Goal: Task Accomplishment & Management: Complete application form

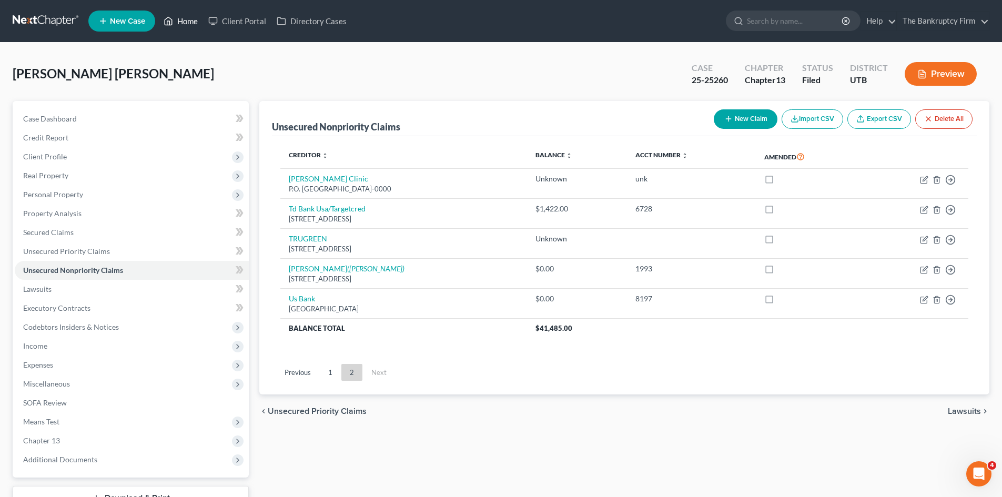
drag, startPoint x: 191, startPoint y: 17, endPoint x: 543, endPoint y: 58, distance: 354.3
click at [191, 17] on link "Home" at bounding box center [180, 21] width 45 height 19
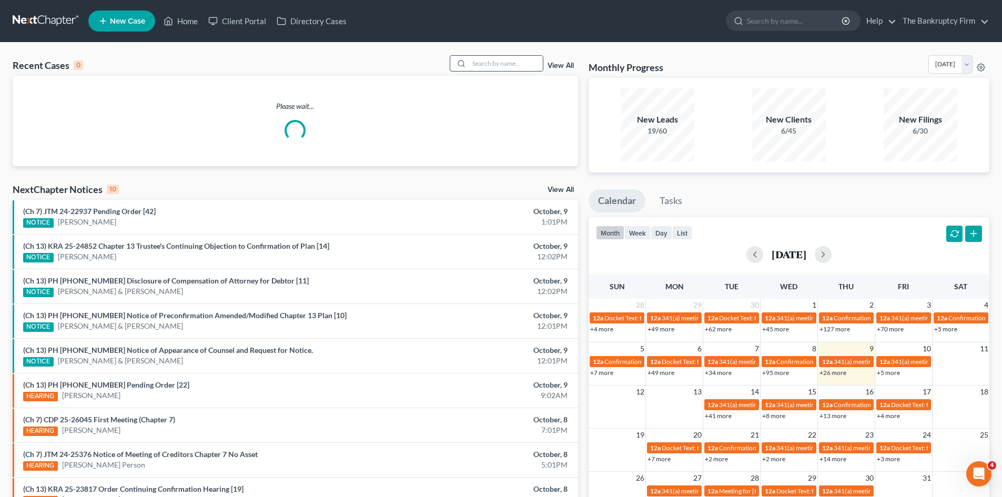
click at [490, 64] on input "search" at bounding box center [506, 63] width 74 height 15
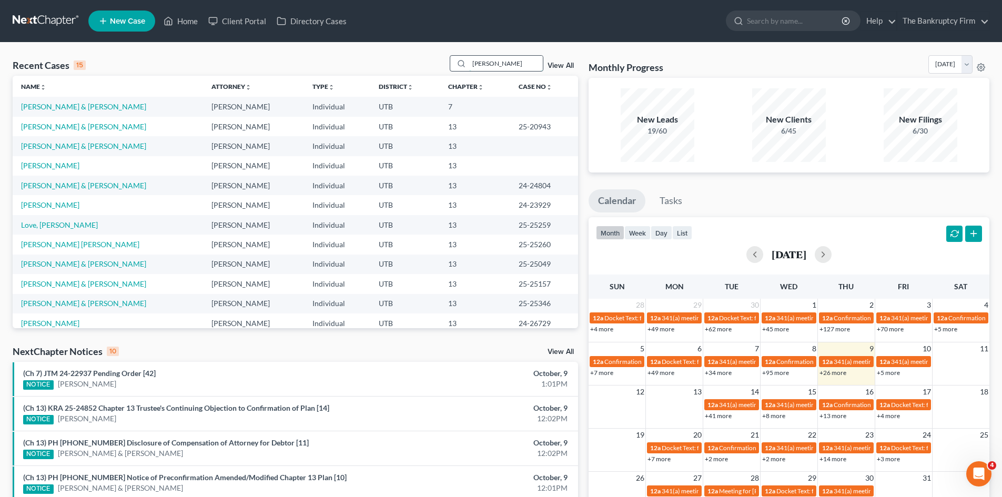
type input "[PERSON_NAME]"
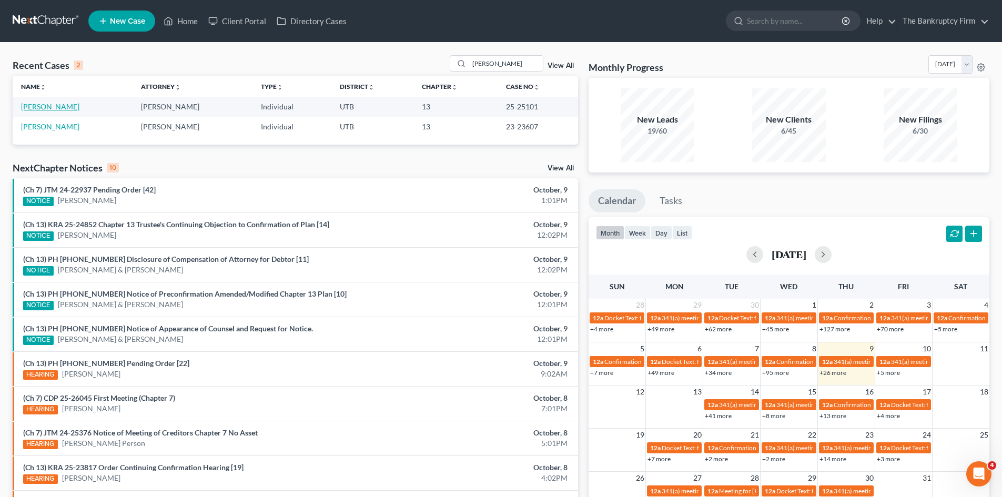
click at [46, 105] on link "[PERSON_NAME]" at bounding box center [50, 106] width 58 height 9
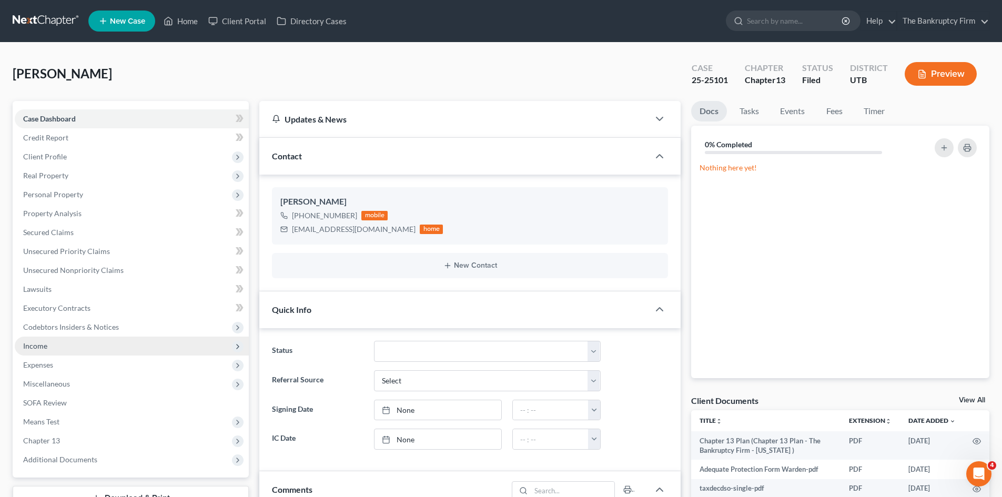
scroll to position [111, 0]
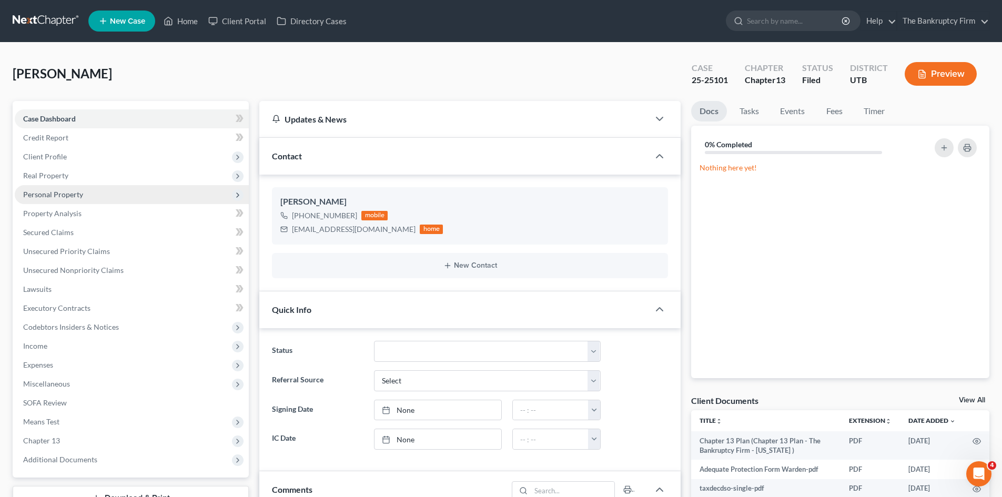
click at [51, 198] on span "Personal Property" at bounding box center [53, 194] width 60 height 9
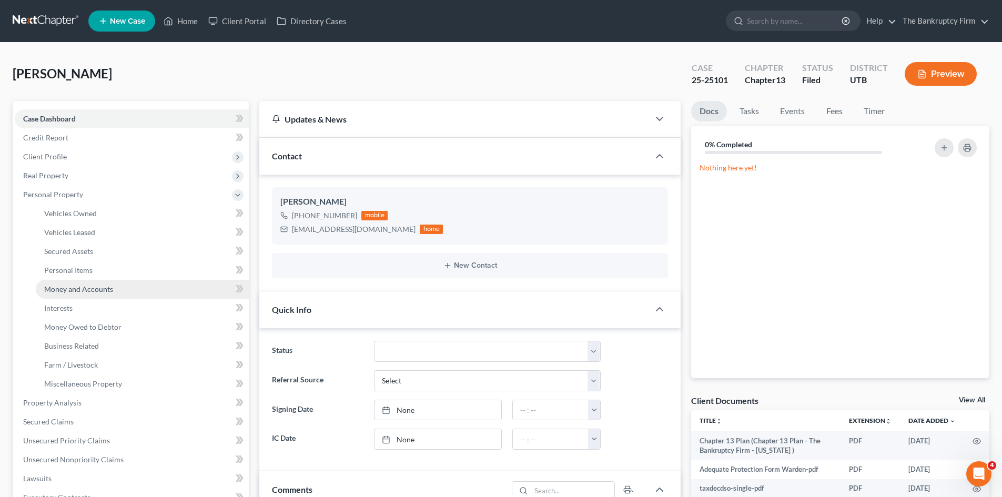
click at [107, 286] on span "Money and Accounts" at bounding box center [78, 289] width 69 height 9
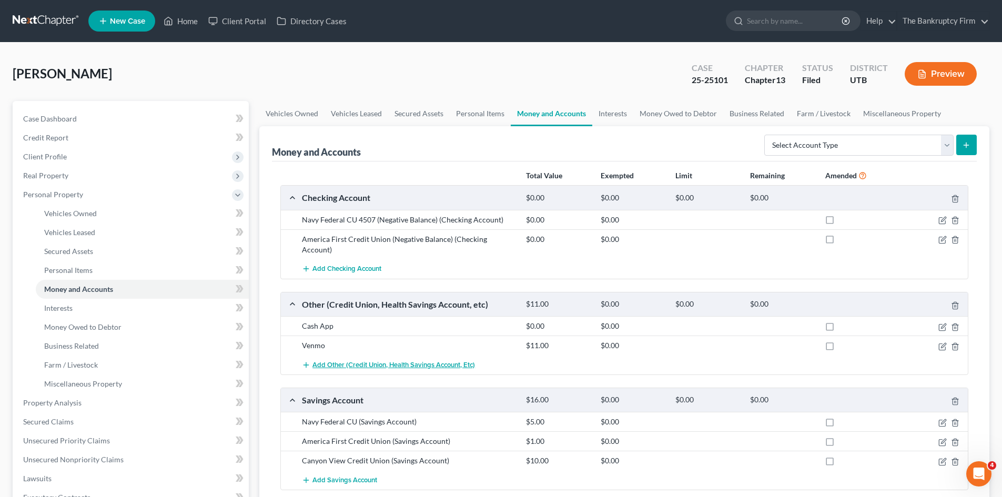
click at [423, 361] on span "Add Other (Credit Union, Health Savings Account, etc)" at bounding box center [393, 365] width 163 height 8
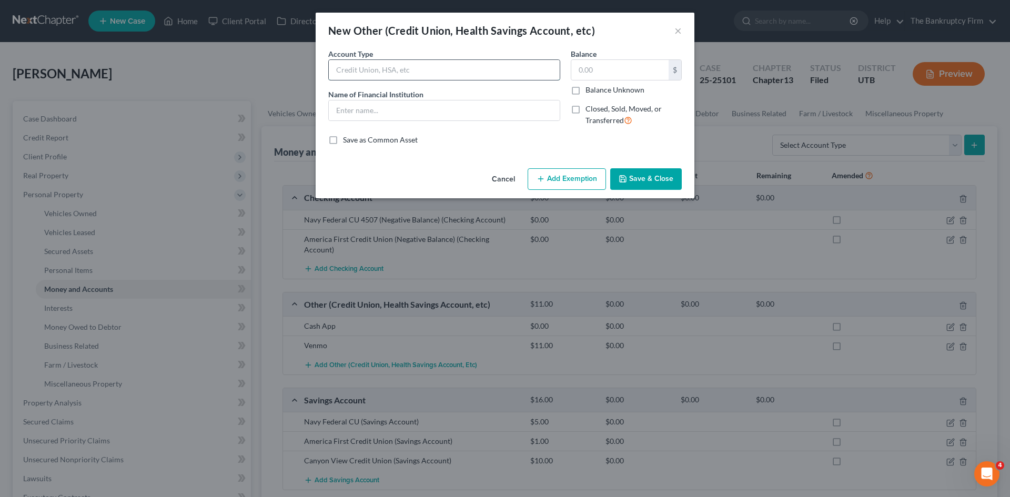
click at [472, 72] on input "text" at bounding box center [444, 70] width 231 height 20
type input "One Pay"
click at [386, 67] on input "One Pay" at bounding box center [444, 70] width 231 height 20
type input "One Pay Debit"
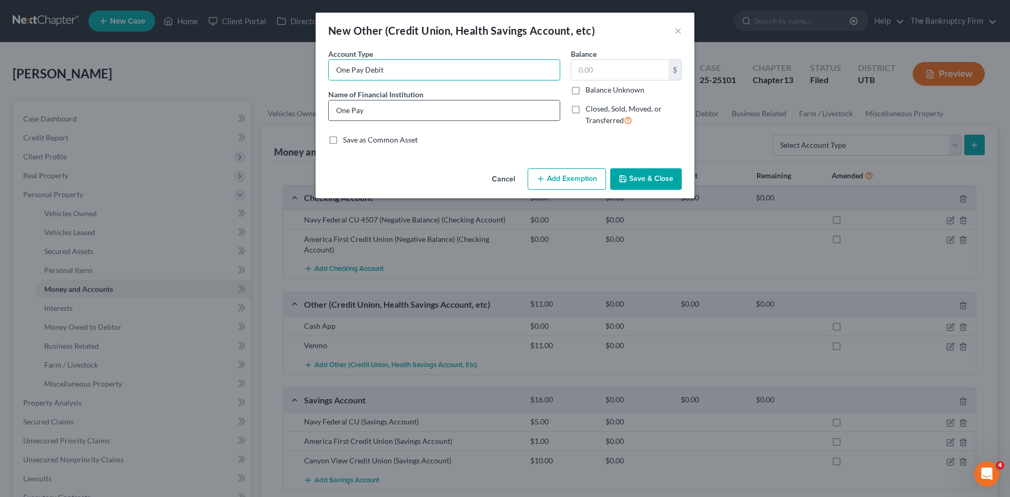
click at [392, 103] on input "One Pay" at bounding box center [444, 110] width 231 height 20
type input "One Pay Debit"
click at [609, 74] on input "text" at bounding box center [619, 70] width 97 height 20
type input "5.00"
click at [635, 177] on button "Save & Close" at bounding box center [646, 179] width 72 height 22
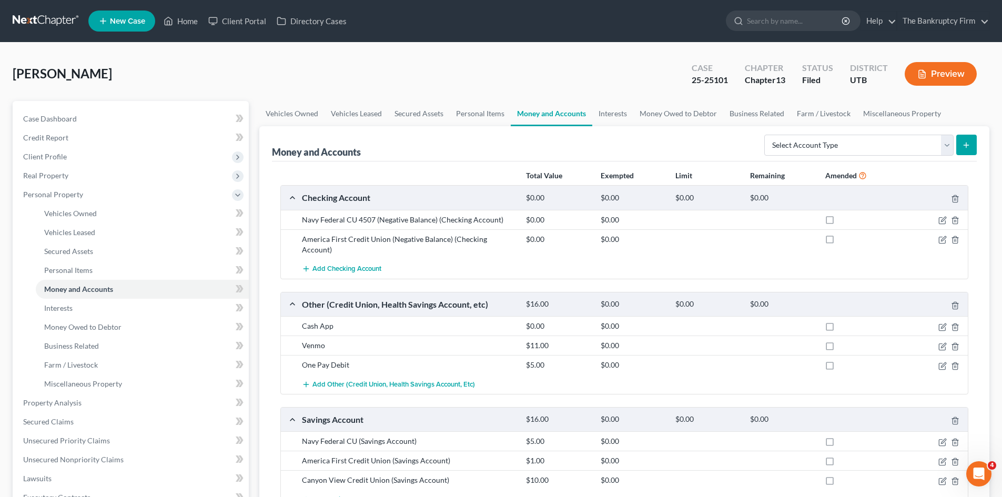
click at [333, 496] on span "Add Savings Account" at bounding box center [344, 500] width 65 height 8
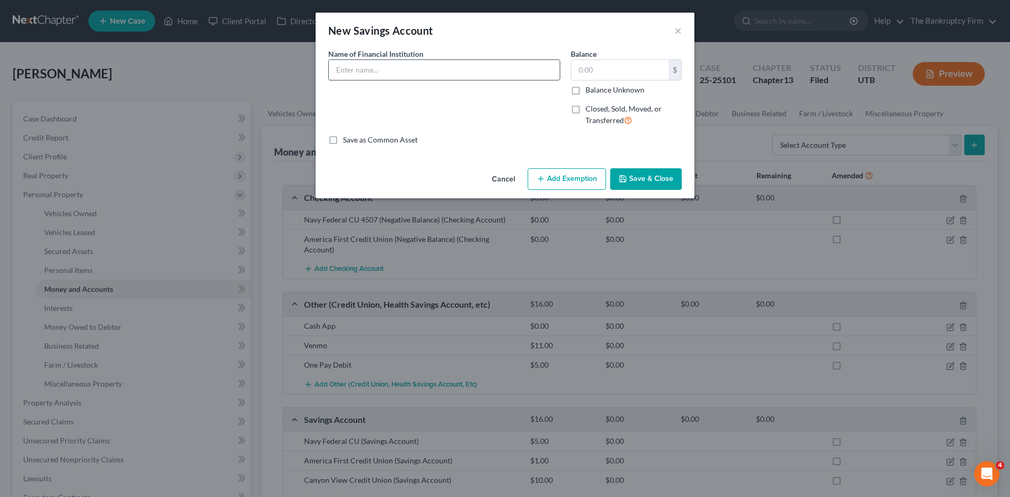
click at [415, 69] on input "text" at bounding box center [444, 70] width 231 height 20
type input "One Pay Savings"
click at [593, 75] on input "text" at bounding box center [619, 70] width 97 height 20
type input "3.00"
click at [650, 179] on button "Save & Close" at bounding box center [646, 179] width 72 height 22
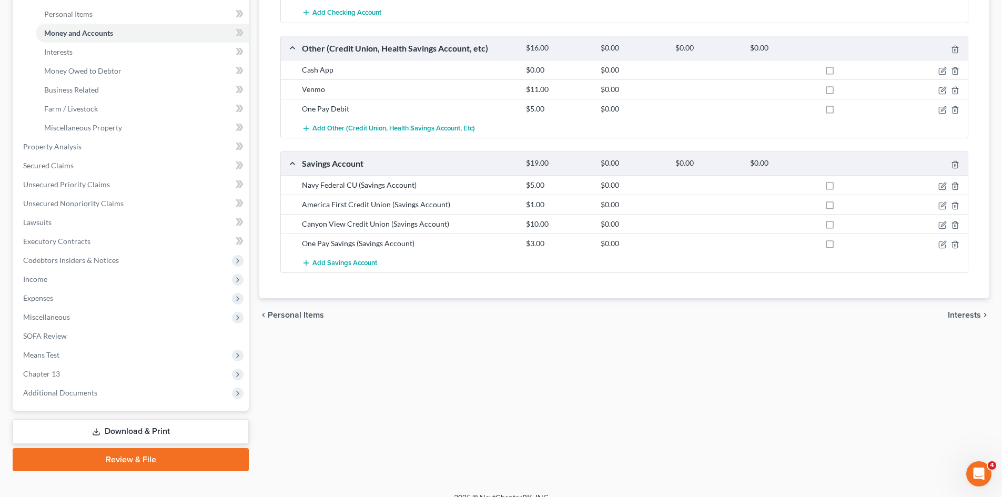
scroll to position [263, 0]
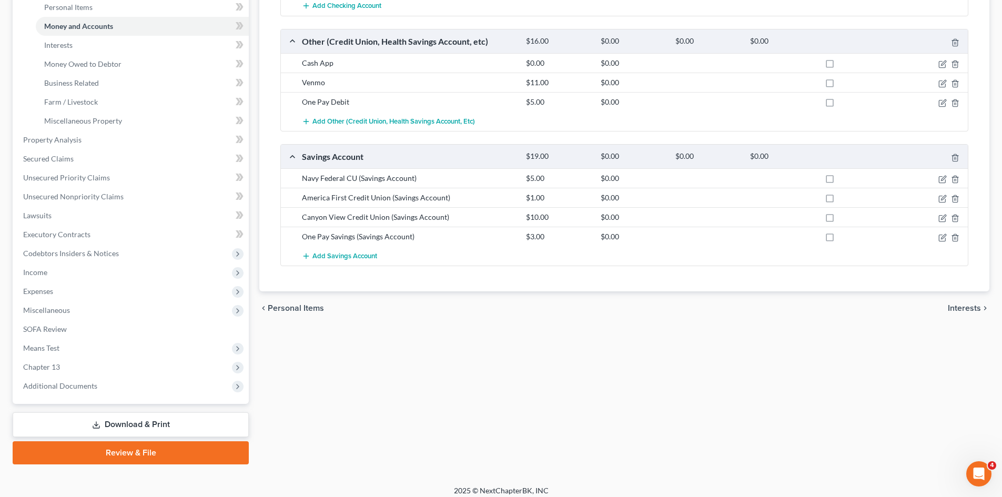
drag, startPoint x: 106, startPoint y: 426, endPoint x: 269, endPoint y: 379, distance: 169.2
click at [106, 426] on link "Download & Print" at bounding box center [131, 424] width 236 height 25
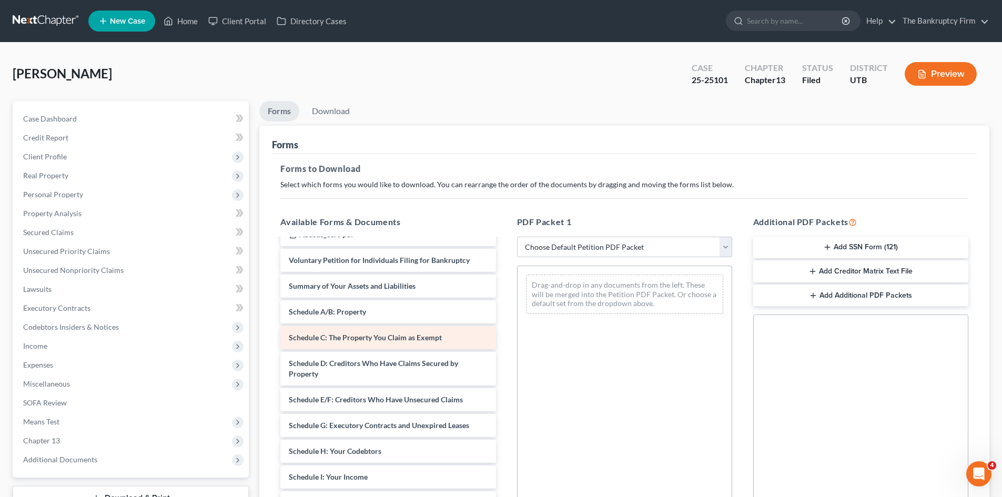
scroll to position [105, 0]
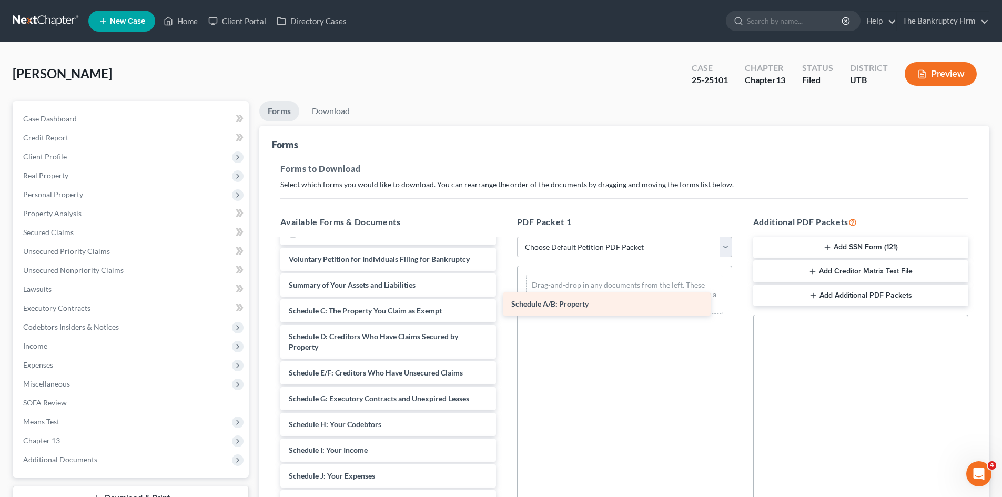
drag, startPoint x: 353, startPoint y: 310, endPoint x: 607, endPoint y: 300, distance: 254.3
click at [504, 300] on div "Schedule A/B: Property Chapter 13 Plan (Chapter 13 Plan - The Bankruptcy Firm -…" at bounding box center [388, 411] width 232 height 555
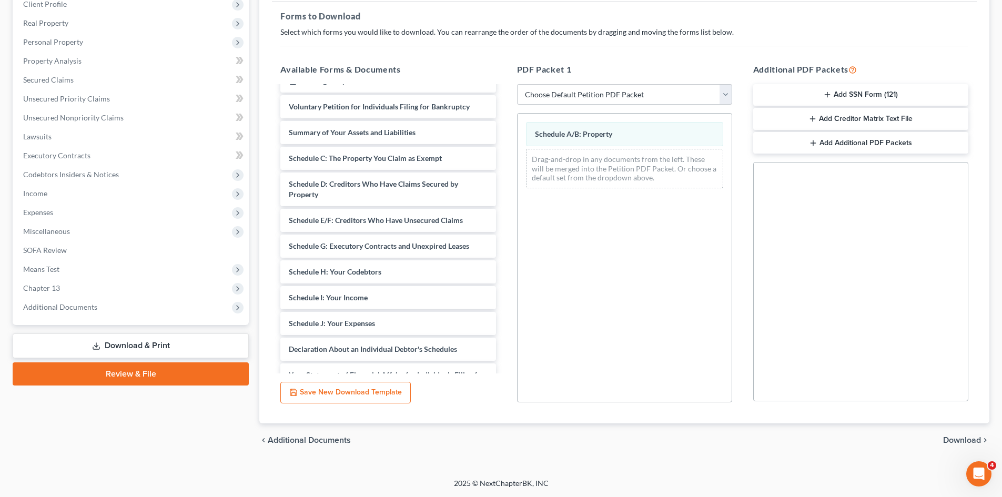
click at [946, 441] on span "Download" at bounding box center [962, 440] width 38 height 8
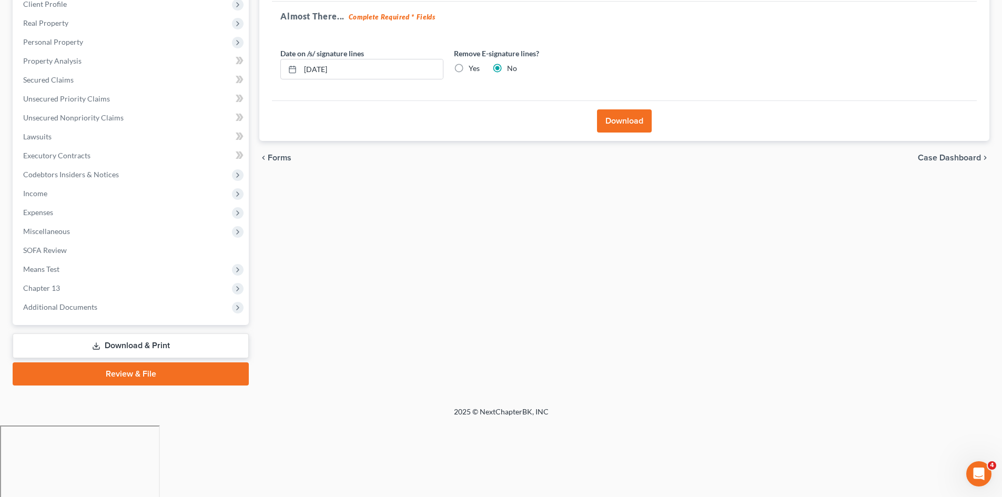
scroll to position [81, 0]
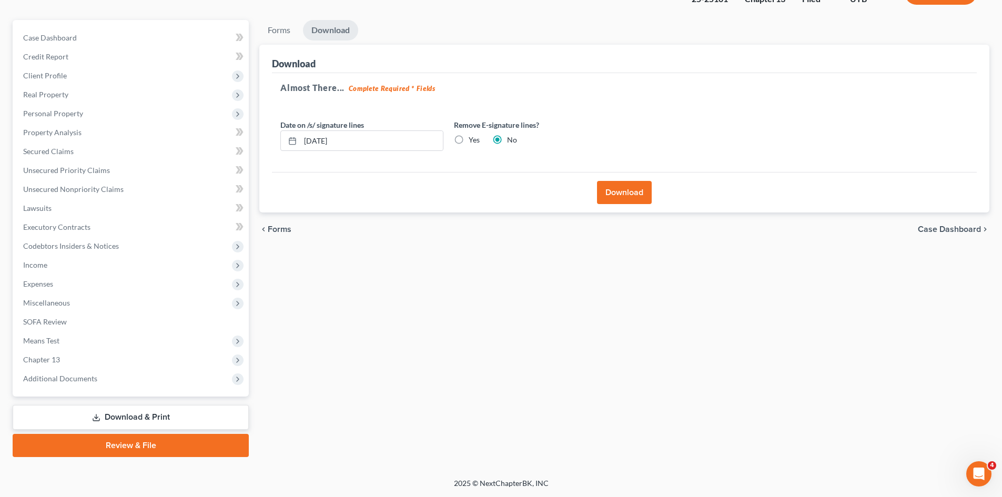
click at [627, 190] on button "Download" at bounding box center [624, 192] width 55 height 23
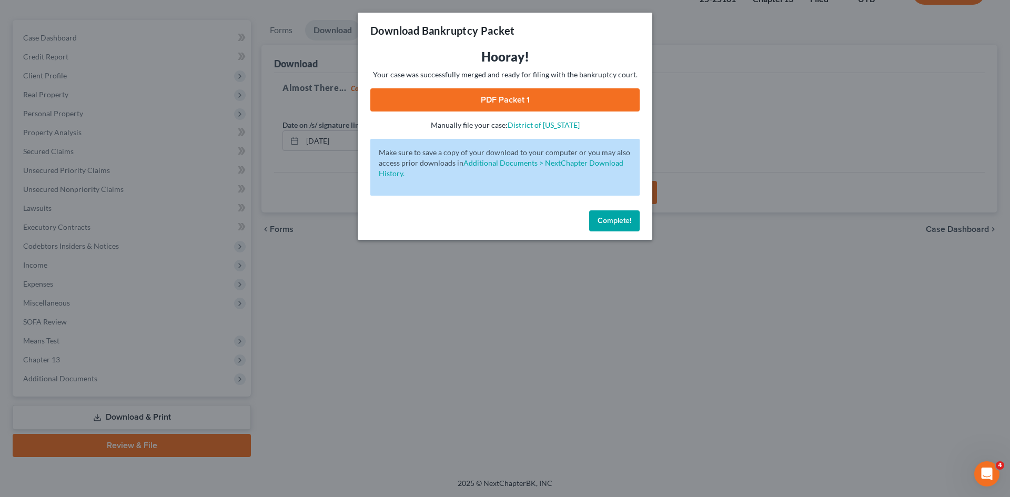
click at [508, 99] on link "PDF Packet 1" at bounding box center [504, 99] width 269 height 23
drag, startPoint x: 606, startPoint y: 221, endPoint x: 551, endPoint y: 118, distance: 116.3
click at [606, 221] on span "Complete!" at bounding box center [615, 220] width 34 height 9
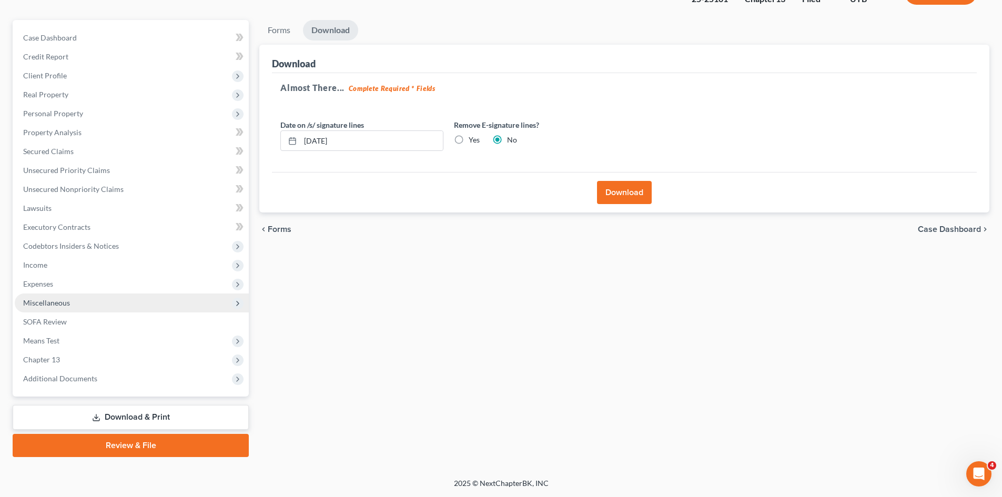
click at [38, 311] on span "Miscellaneous" at bounding box center [132, 303] width 234 height 19
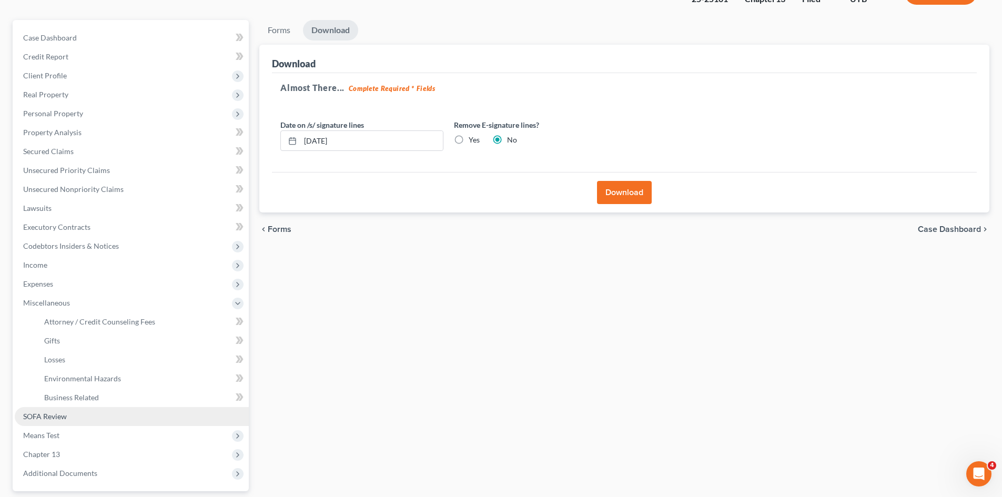
click at [31, 417] on span "SOFA Review" at bounding box center [45, 416] width 44 height 9
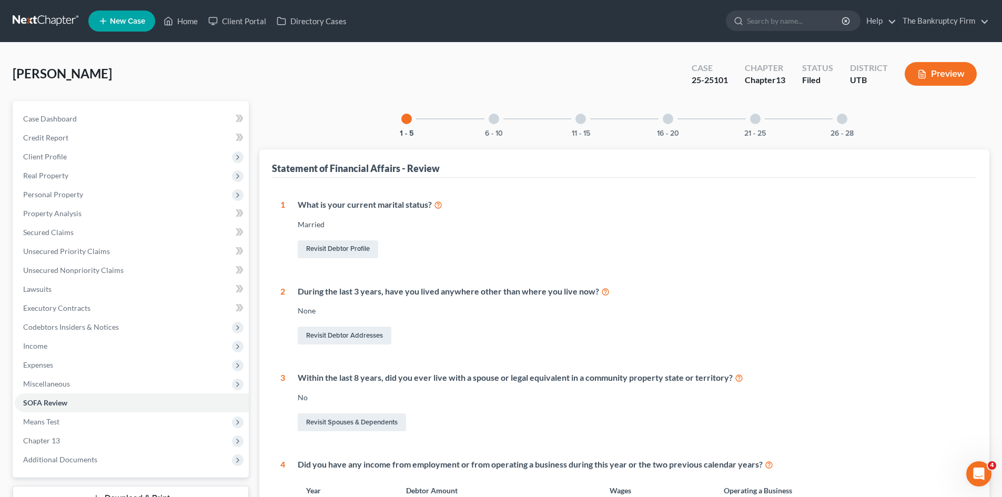
click at [491, 117] on div at bounding box center [494, 119] width 11 height 11
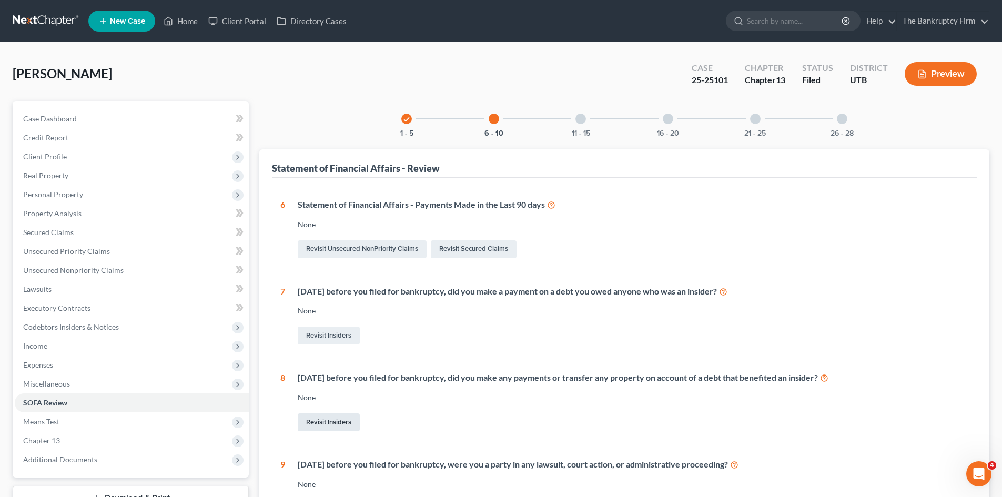
click at [330, 425] on link "Revisit Insiders" at bounding box center [329, 422] width 62 height 18
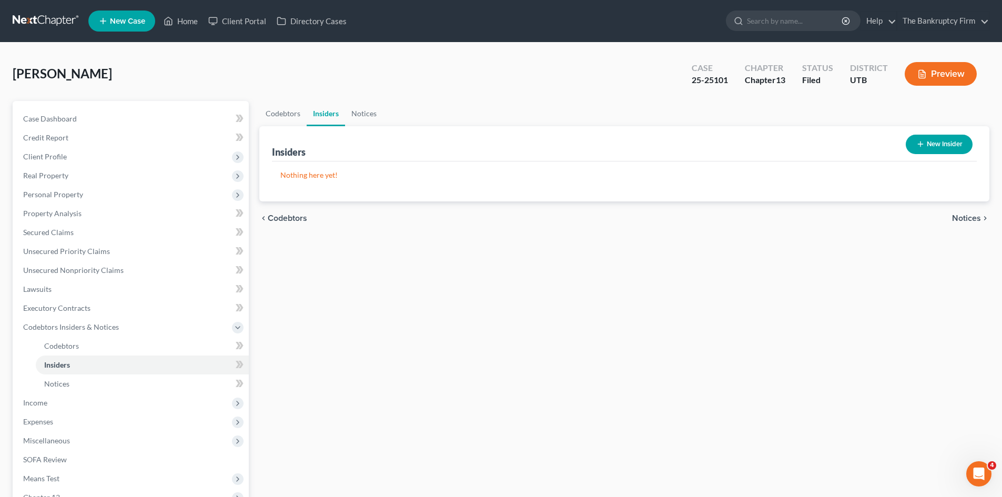
click at [939, 148] on button "New Insider" at bounding box center [939, 144] width 67 height 19
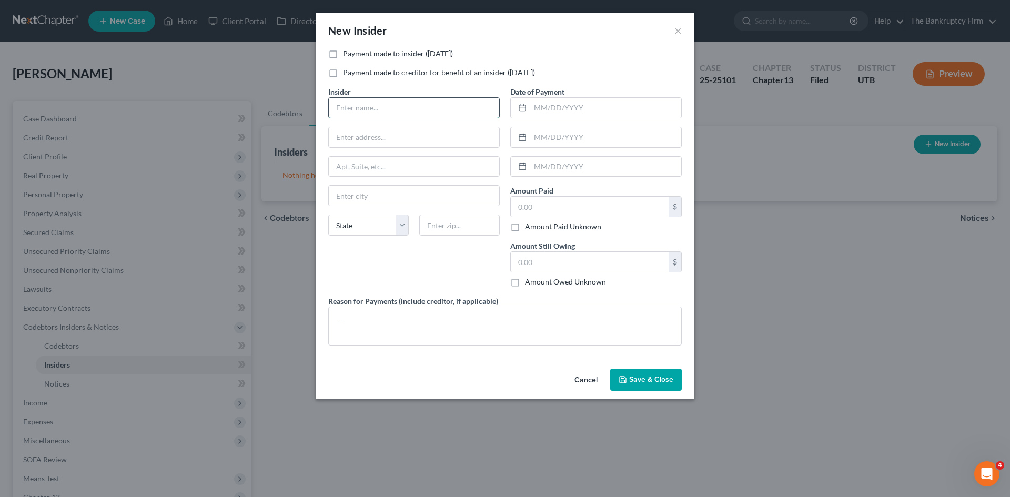
click at [351, 109] on input "text" at bounding box center [414, 108] width 170 height 20
type input "s"
type input "Step daughters Affirm Account"
click at [554, 104] on input "text" at bounding box center [605, 108] width 151 height 20
type input "[DATE]"
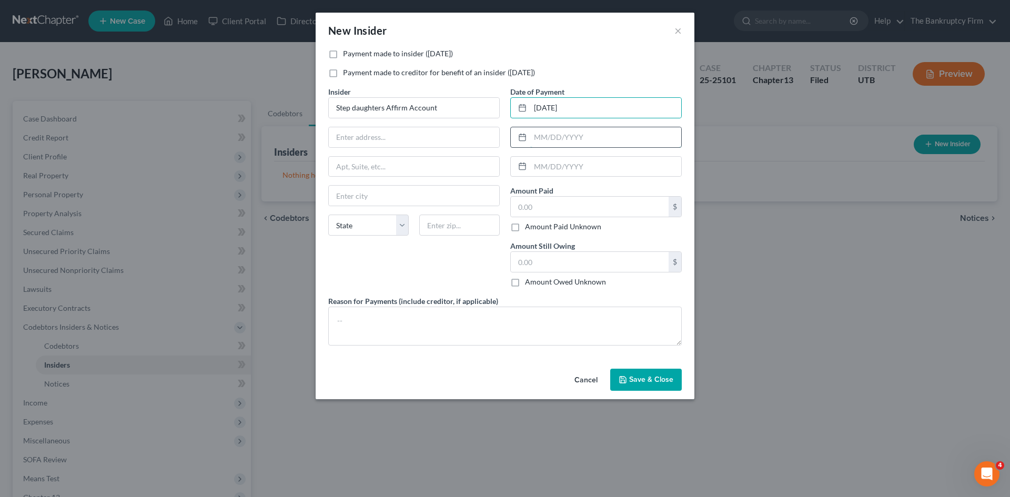
click at [557, 140] on input "text" at bounding box center [605, 137] width 151 height 20
type input "[DATE]"
click at [541, 204] on input "text" at bounding box center [590, 207] width 158 height 20
type input "1,600.00"
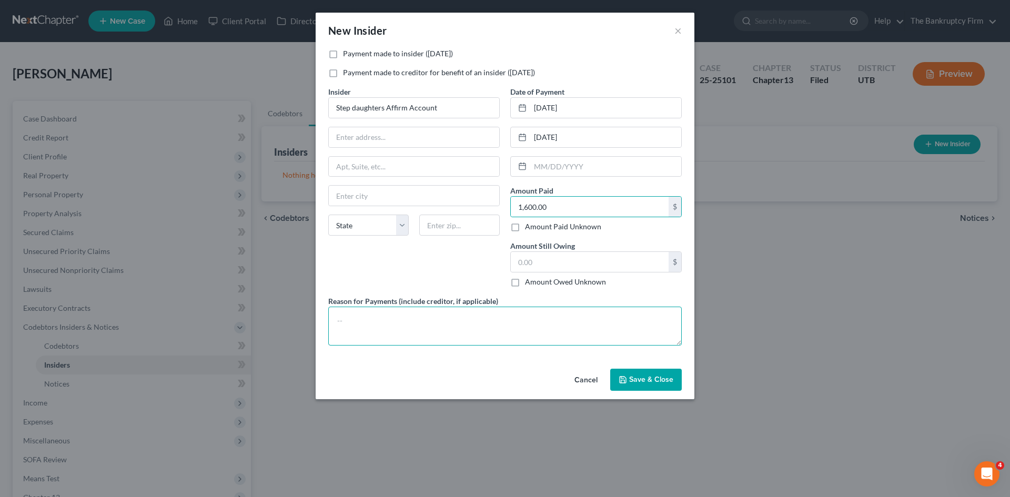
click at [349, 324] on textarea at bounding box center [505, 326] width 354 height 39
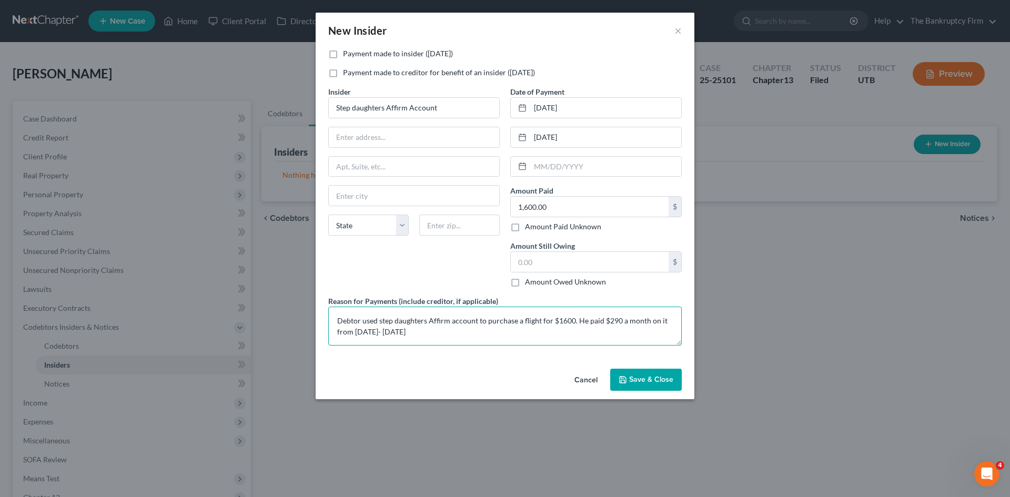
type textarea "Debtor used step daughters Affirm account to purchase a flight for $1600. He pa…"
click at [627, 382] on icon "button" at bounding box center [623, 380] width 8 height 8
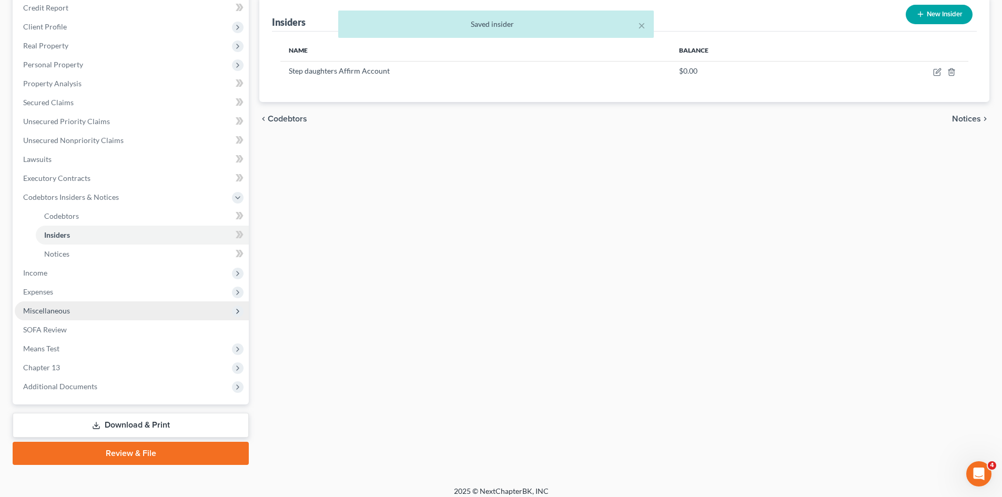
scroll to position [138, 0]
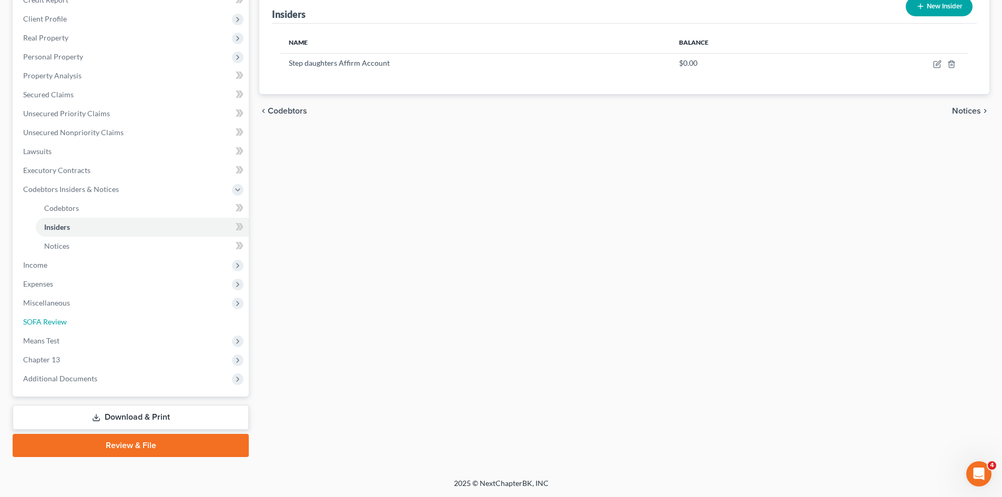
drag, startPoint x: 70, startPoint y: 319, endPoint x: 405, endPoint y: 304, distance: 335.4
click at [70, 319] on link "SOFA Review" at bounding box center [132, 321] width 234 height 19
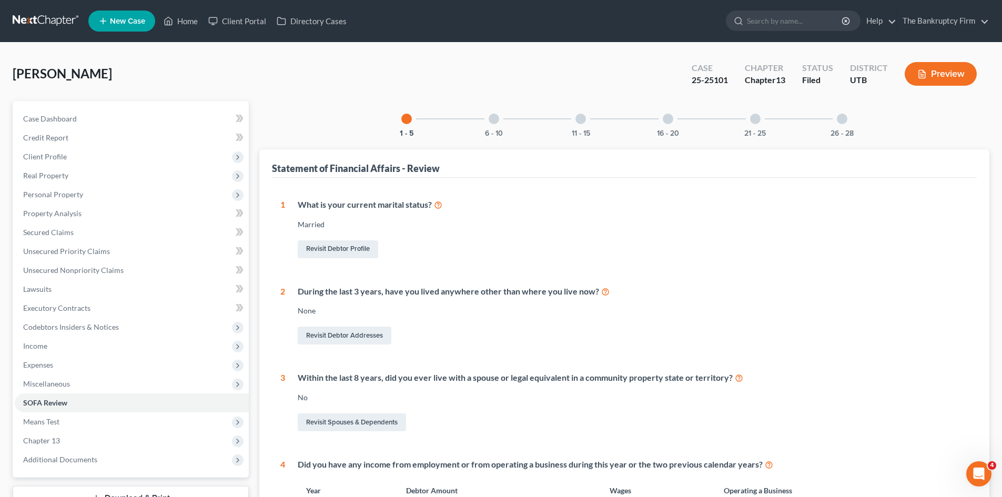
click at [498, 120] on div at bounding box center [494, 119] width 11 height 11
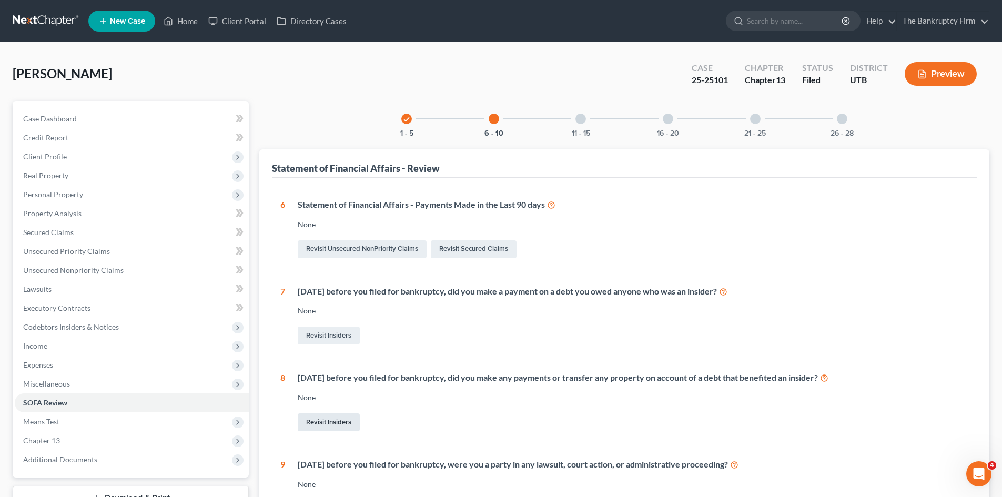
click at [340, 420] on link "Revisit Insiders" at bounding box center [329, 422] width 62 height 18
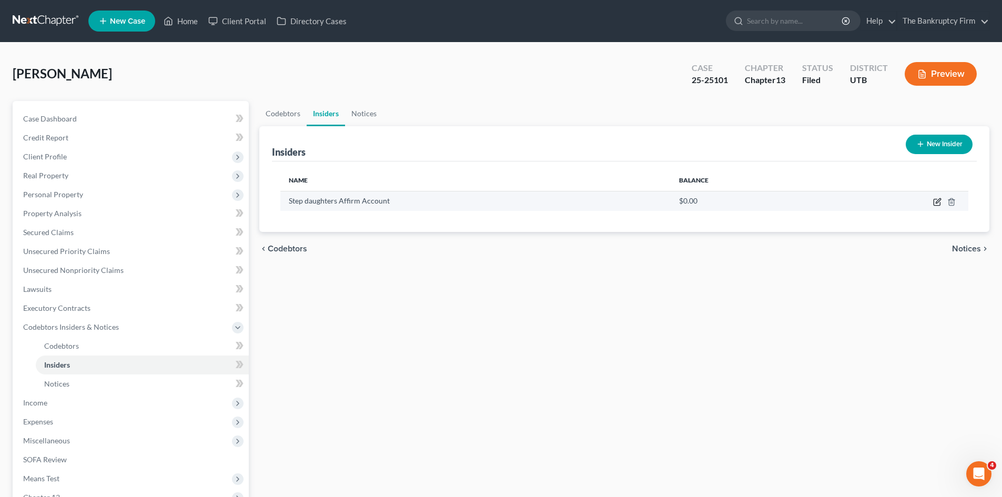
click at [935, 203] on icon "button" at bounding box center [937, 202] width 8 height 8
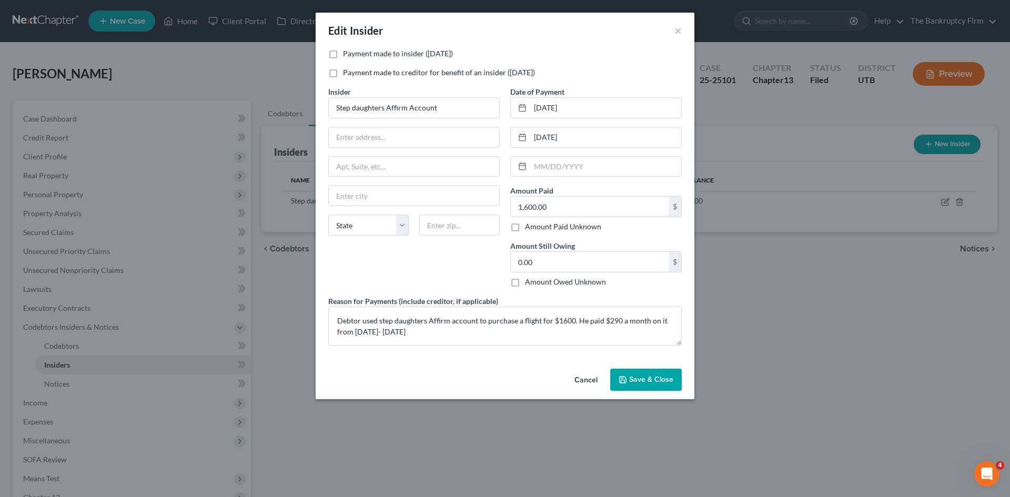
click at [343, 55] on label "Payment made to insider ([DATE])" at bounding box center [398, 53] width 110 height 11
click at [347, 55] on input "Payment made to insider ([DATE])" at bounding box center [350, 51] width 7 height 7
checkbox input "true"
click at [645, 379] on span "Save & Close" at bounding box center [651, 379] width 44 height 9
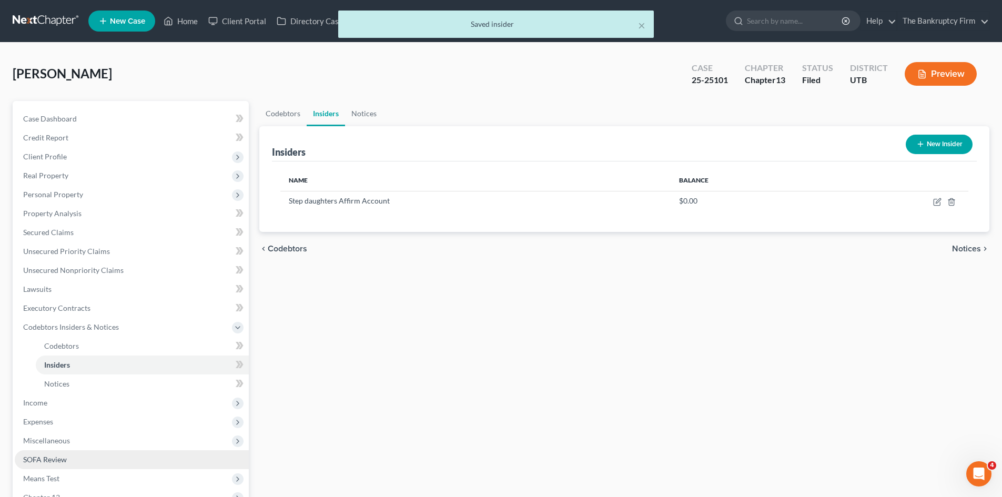
click at [45, 458] on span "SOFA Review" at bounding box center [45, 459] width 44 height 9
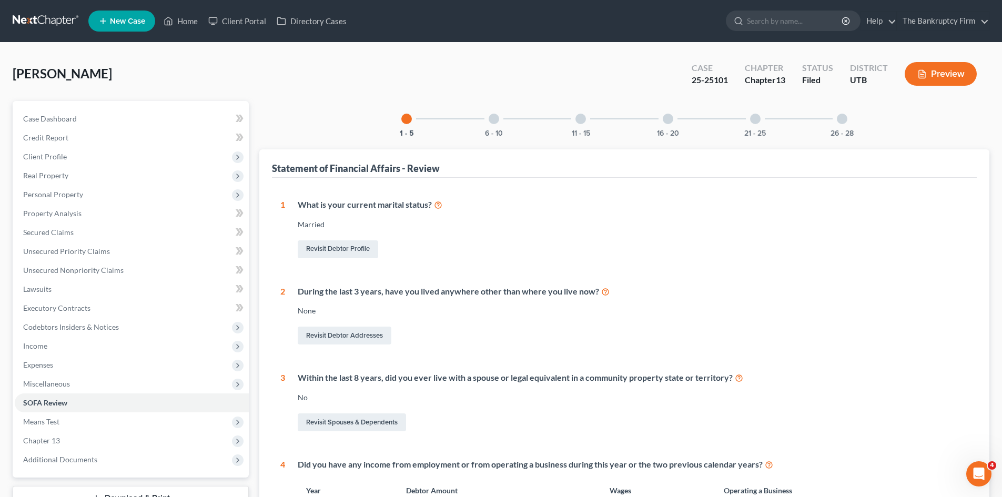
click at [497, 119] on div at bounding box center [494, 119] width 11 height 11
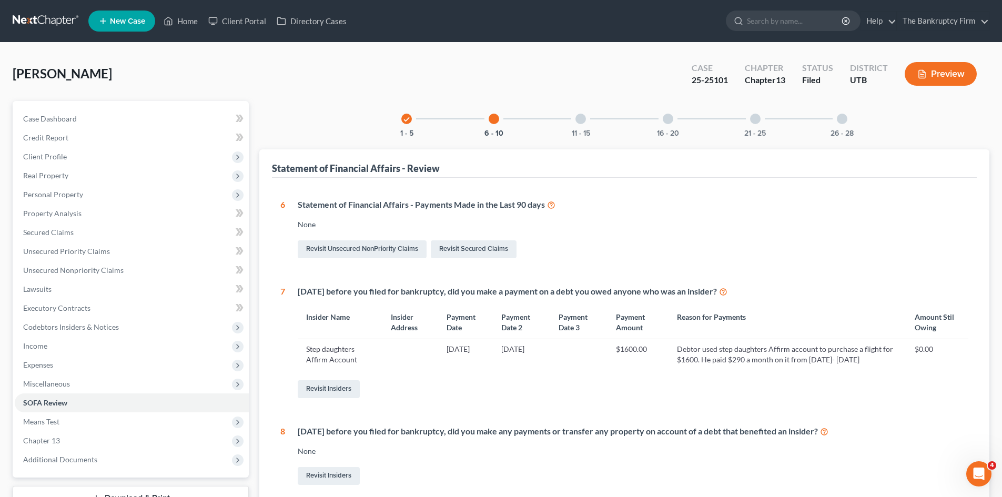
click at [582, 116] on div at bounding box center [581, 119] width 11 height 11
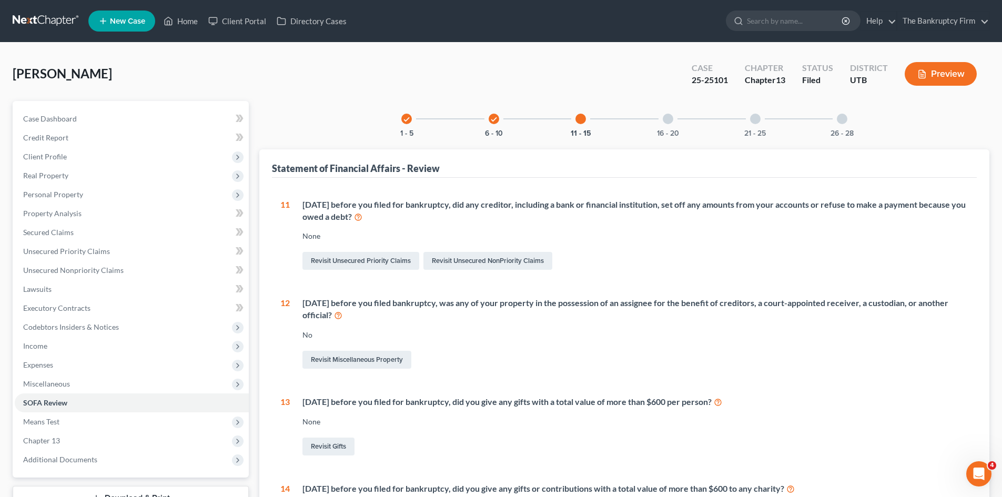
click at [671, 119] on div at bounding box center [668, 119] width 11 height 11
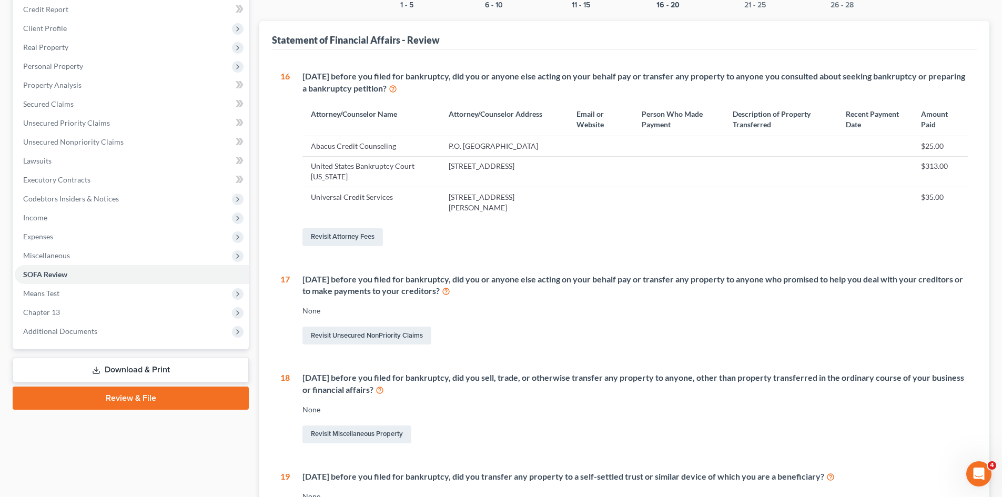
scroll to position [46, 0]
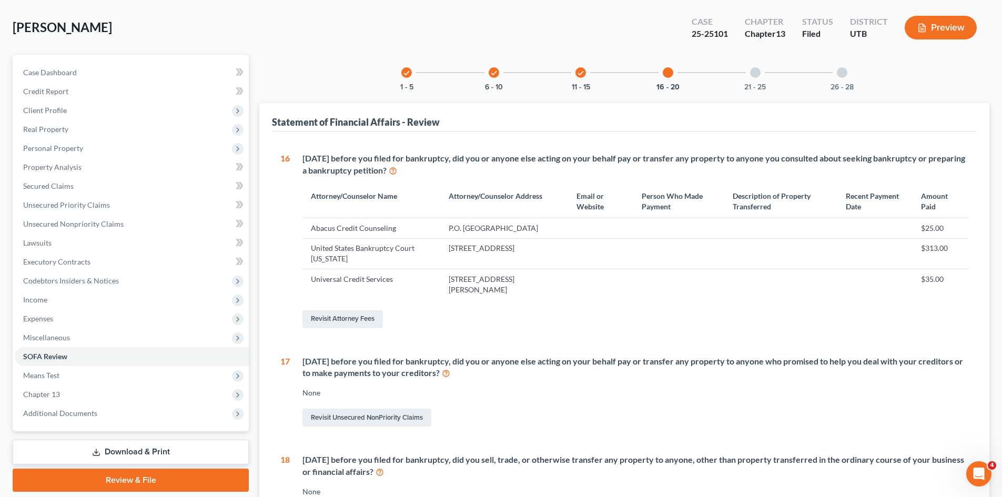
click at [754, 70] on div at bounding box center [755, 72] width 11 height 11
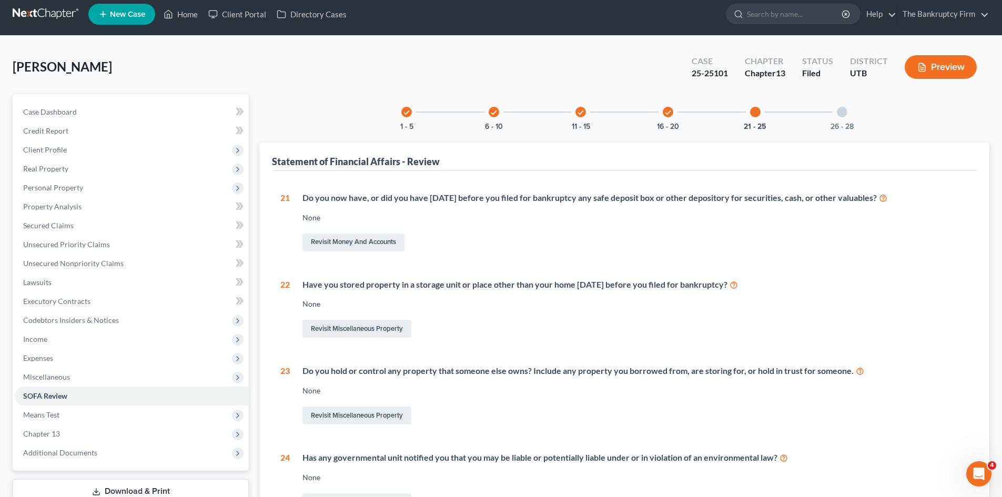
scroll to position [0, 0]
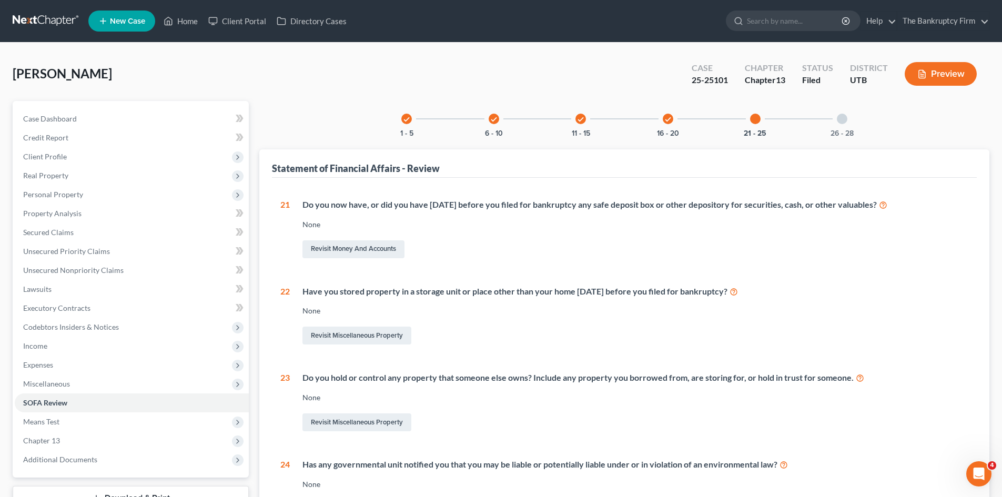
click at [754, 119] on div at bounding box center [755, 119] width 11 height 11
click at [846, 119] on div at bounding box center [842, 119] width 11 height 11
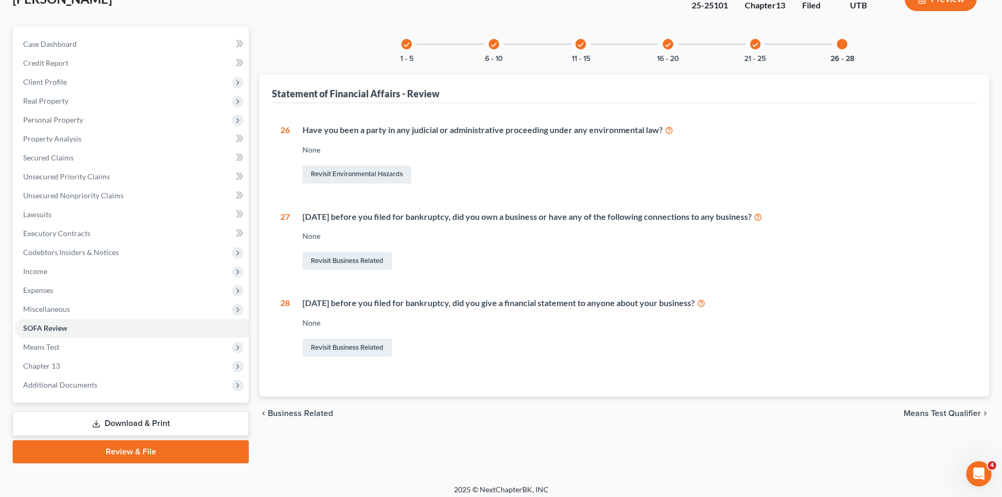
scroll to position [81, 0]
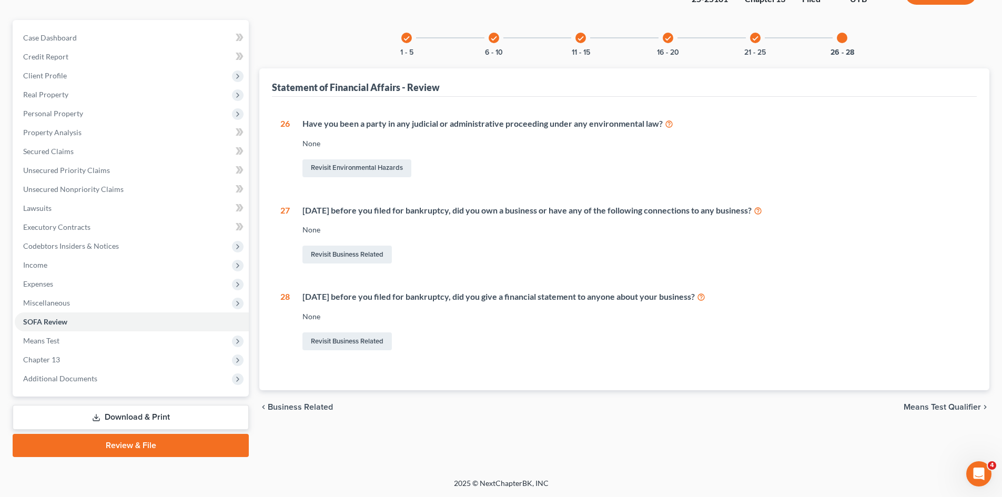
click at [405, 39] on icon "check" at bounding box center [406, 38] width 7 height 7
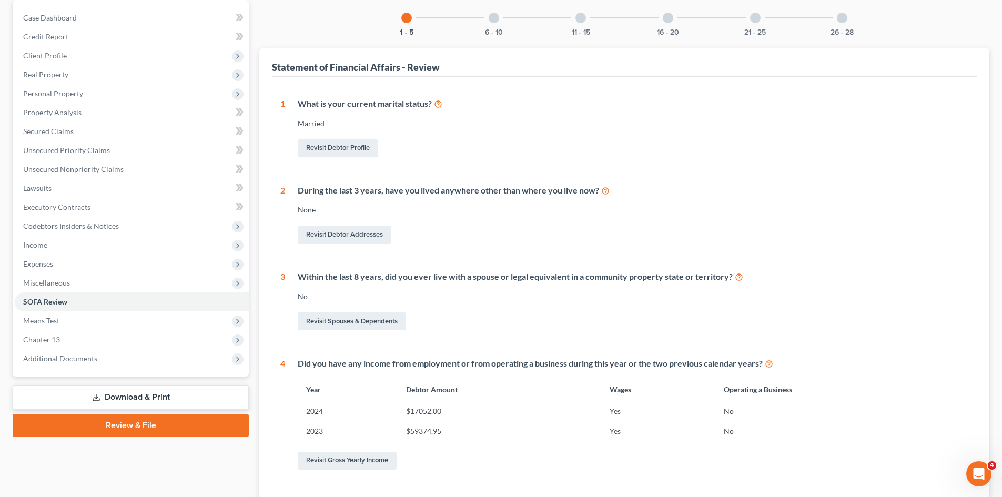
scroll to position [11, 0]
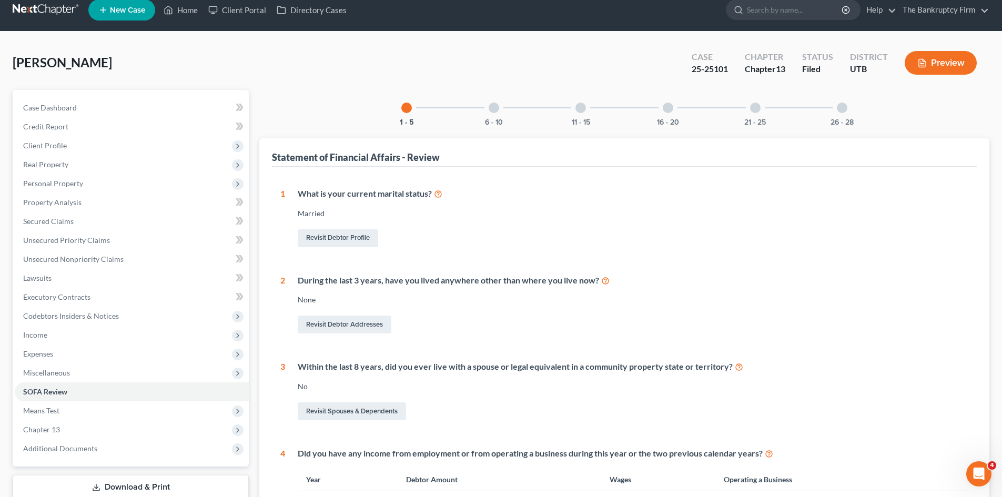
click at [491, 107] on div at bounding box center [494, 108] width 11 height 11
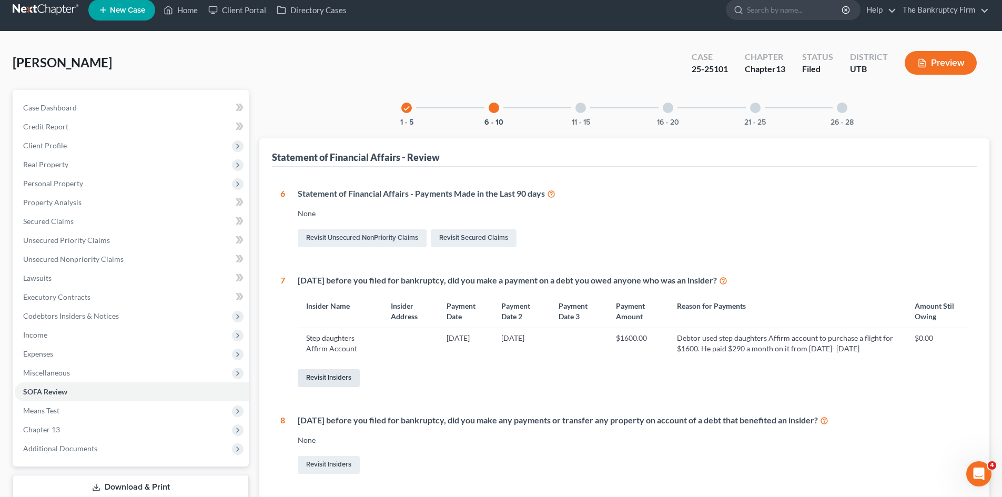
click at [340, 387] on link "Revisit Insiders" at bounding box center [329, 378] width 62 height 18
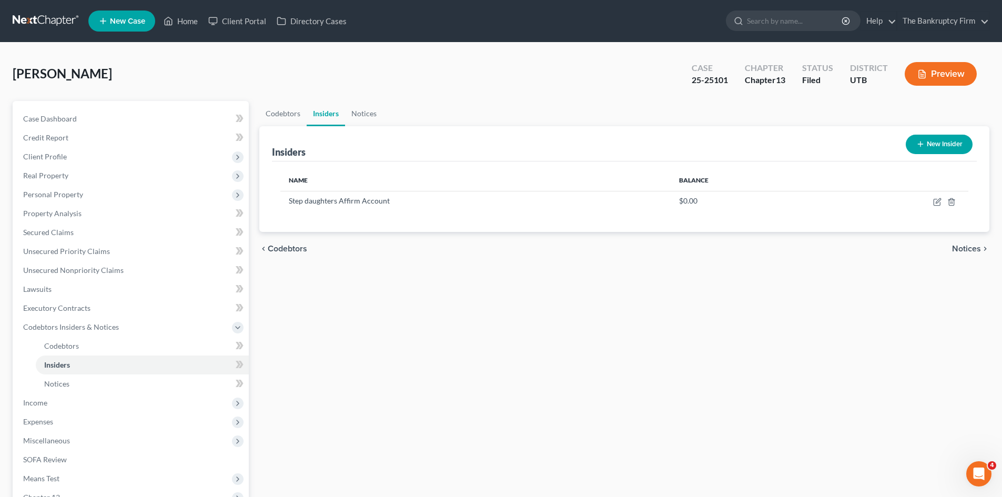
click at [937, 145] on button "New Insider" at bounding box center [939, 144] width 67 height 19
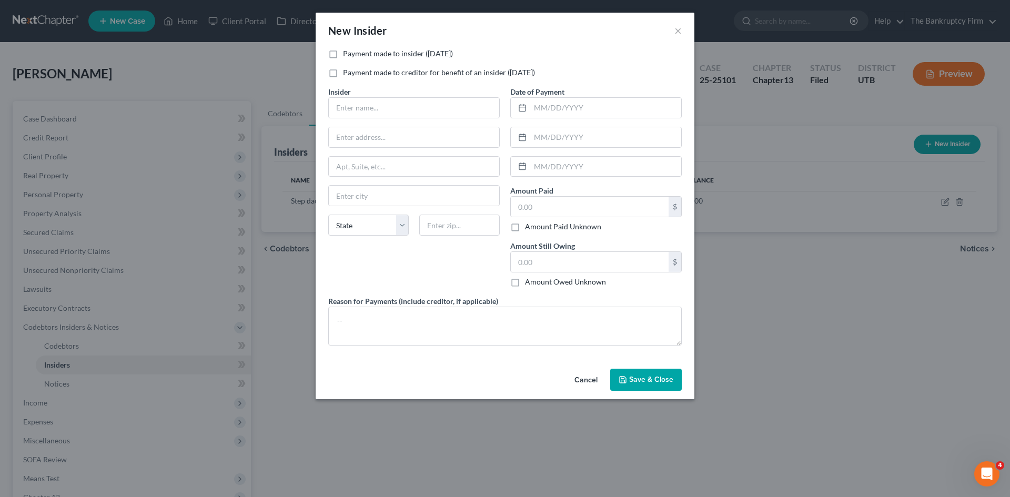
click at [343, 55] on label "Payment made to insider ([DATE])" at bounding box center [398, 53] width 110 height 11
click at [347, 55] on input "Payment made to insider ([DATE])" at bounding box center [350, 51] width 7 height 7
checkbox input "true"
click at [352, 120] on div "Insider * State [US_STATE] AK AR AZ CA CO CT DE DC [GEOGRAPHIC_DATA] [GEOGRAPHI…" at bounding box center [414, 190] width 182 height 209
drag, startPoint x: 352, startPoint y: 109, endPoint x: 385, endPoint y: 117, distance: 33.6
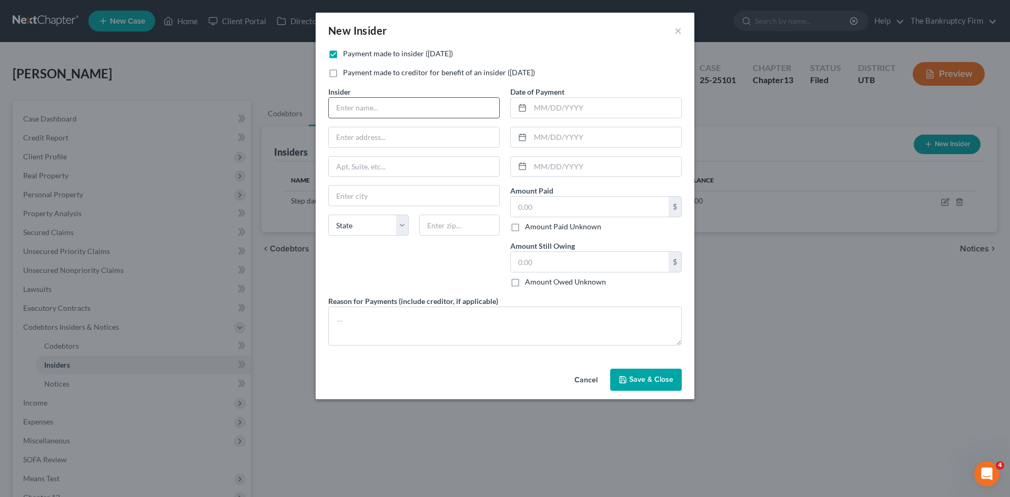
click at [352, 109] on input "text" at bounding box center [414, 108] width 170 height 20
type input "Debtor's Mother"
click at [535, 207] on input "text" at bounding box center [590, 207] width 158 height 20
type input "700.00"
click at [354, 324] on textarea at bounding box center [505, 326] width 354 height 39
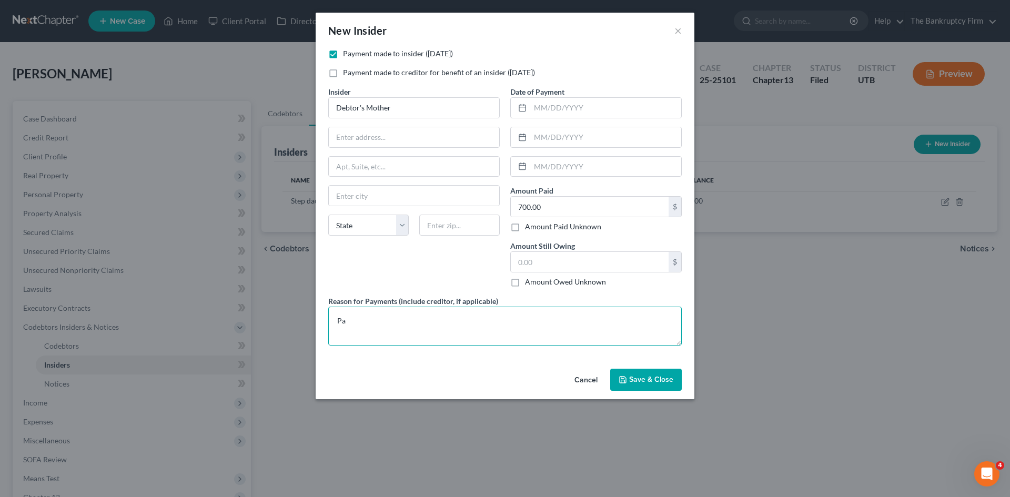
type textarea "P"
type textarea "Debtor paid mother $700 from 2024 tax refund"
click at [643, 381] on span "Save & Close" at bounding box center [651, 379] width 44 height 9
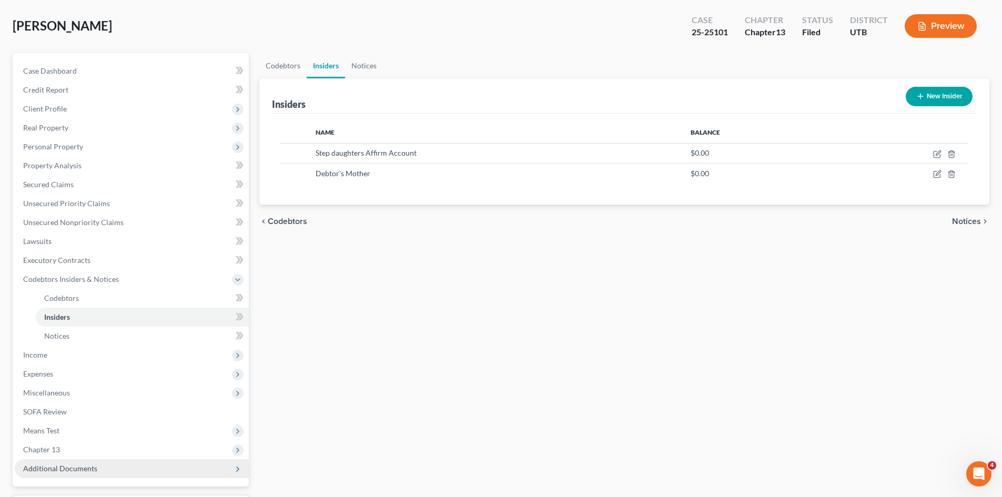
scroll to position [138, 0]
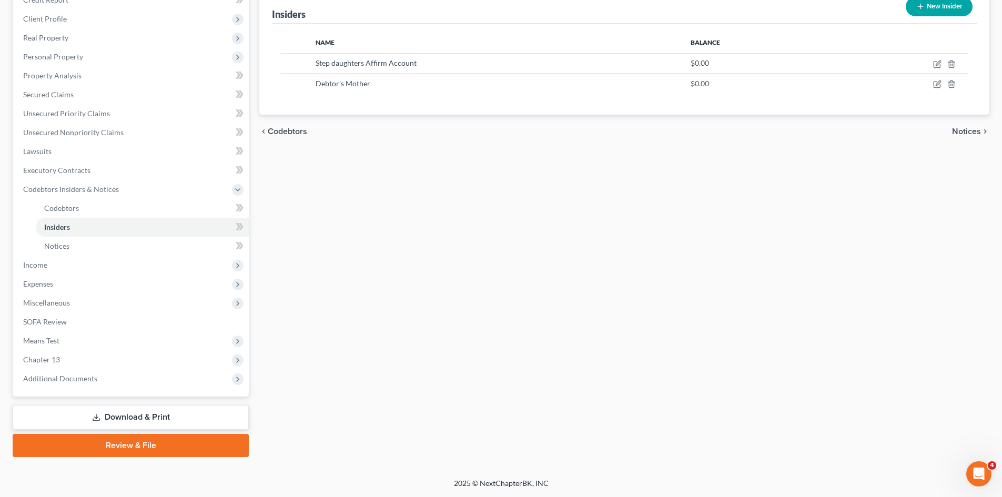
click at [82, 412] on link "Download & Print" at bounding box center [131, 417] width 236 height 25
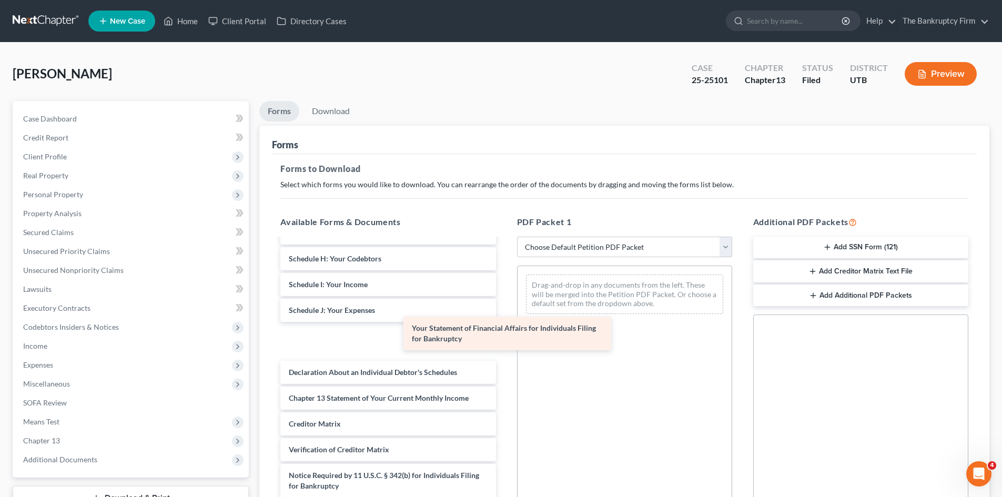
scroll to position [260, 0]
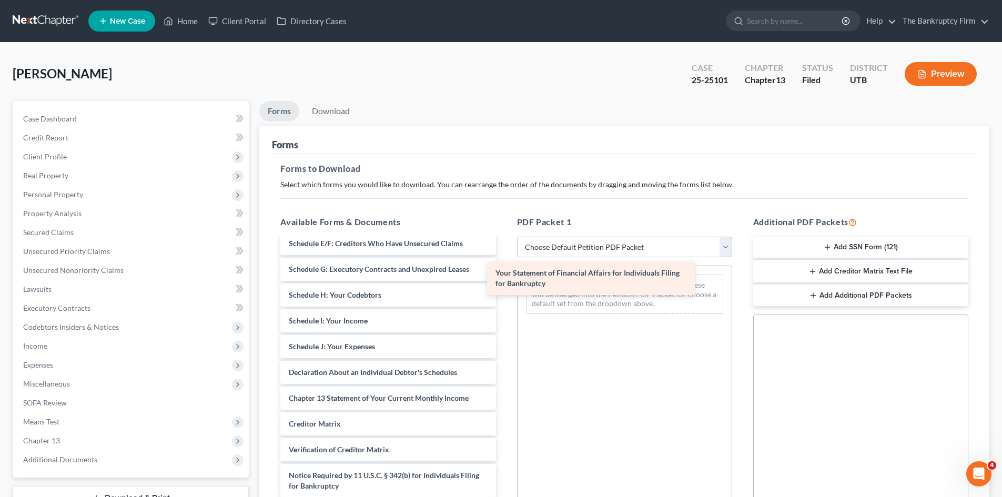
drag, startPoint x: 368, startPoint y: 368, endPoint x: 575, endPoint y: 279, distance: 225.1
click at [504, 279] on div "Your Statement of Financial Affairs for Individuals Filing for Bankruptcy Chapt…" at bounding box center [388, 251] width 232 height 544
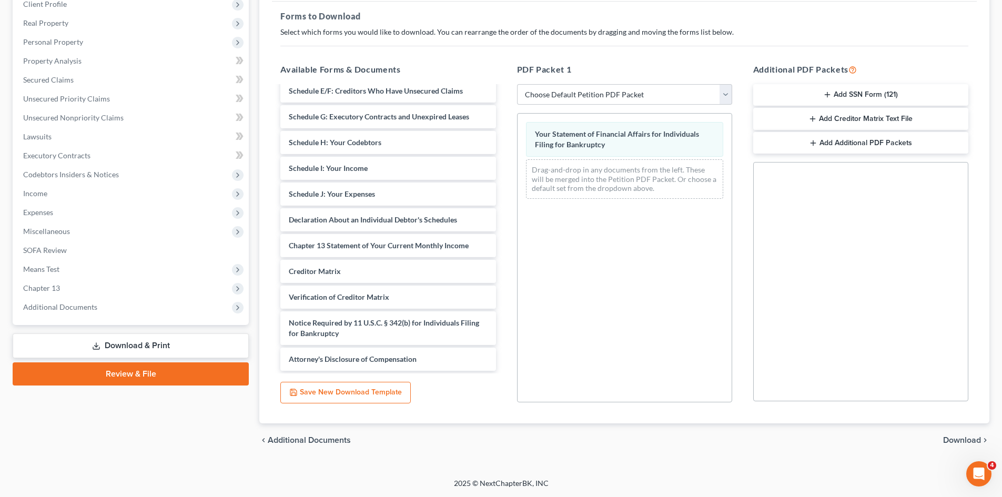
click at [961, 440] on span "Download" at bounding box center [962, 440] width 38 height 8
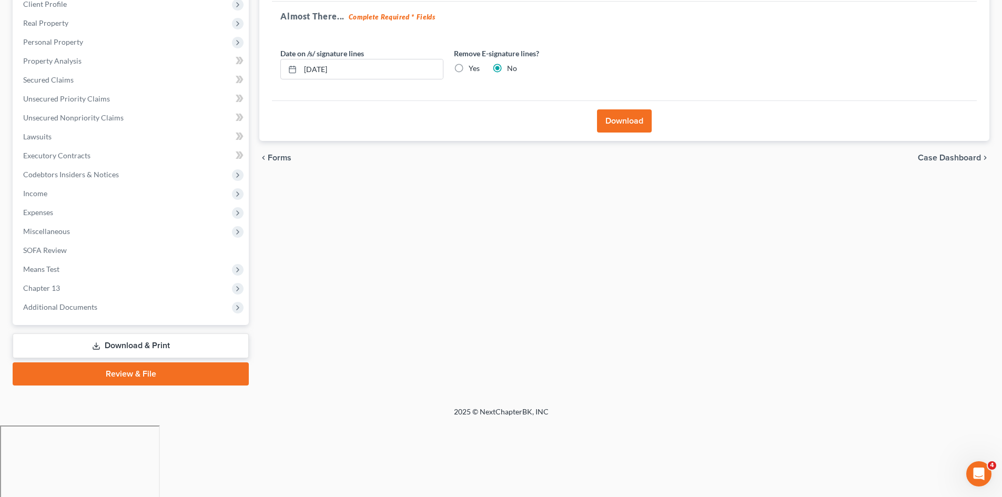
scroll to position [81, 0]
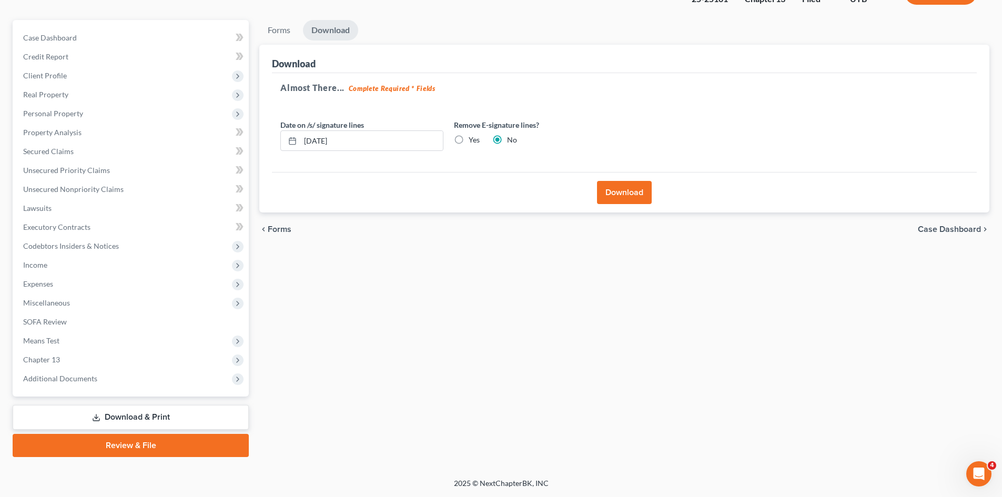
click at [648, 196] on button "Download" at bounding box center [624, 192] width 55 height 23
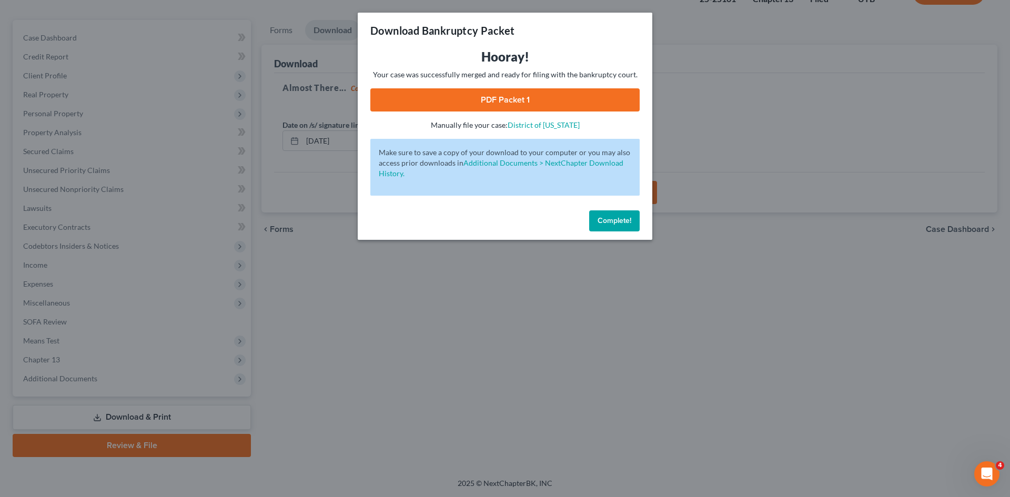
click at [514, 104] on link "PDF Packet 1" at bounding box center [504, 99] width 269 height 23
drag, startPoint x: 611, startPoint y: 217, endPoint x: 102, endPoint y: 186, distance: 510.7
click at [611, 217] on span "Complete!" at bounding box center [615, 220] width 34 height 9
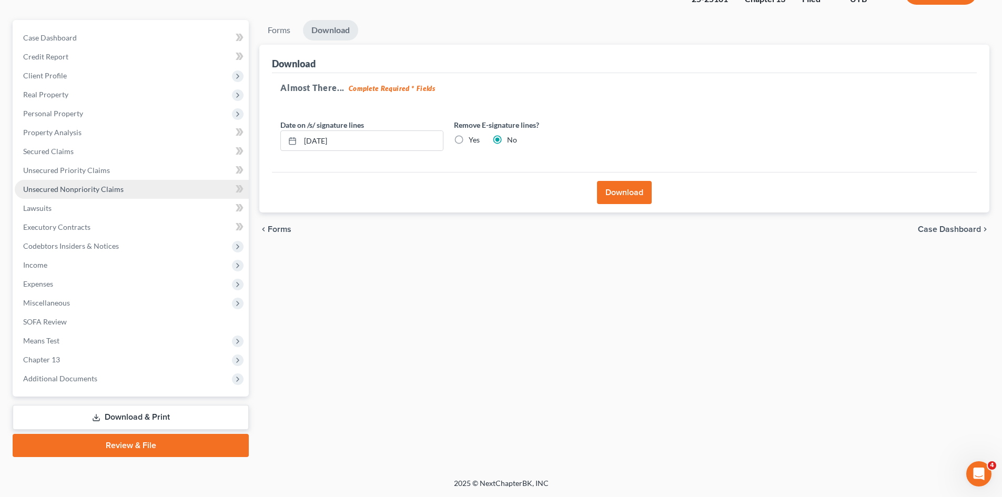
click at [82, 187] on span "Unsecured Nonpriority Claims" at bounding box center [73, 189] width 100 height 9
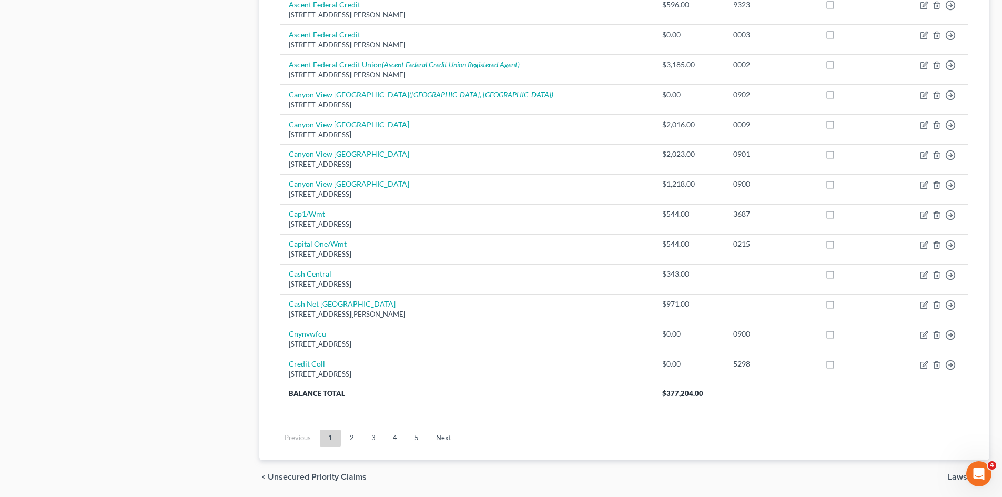
scroll to position [721, 0]
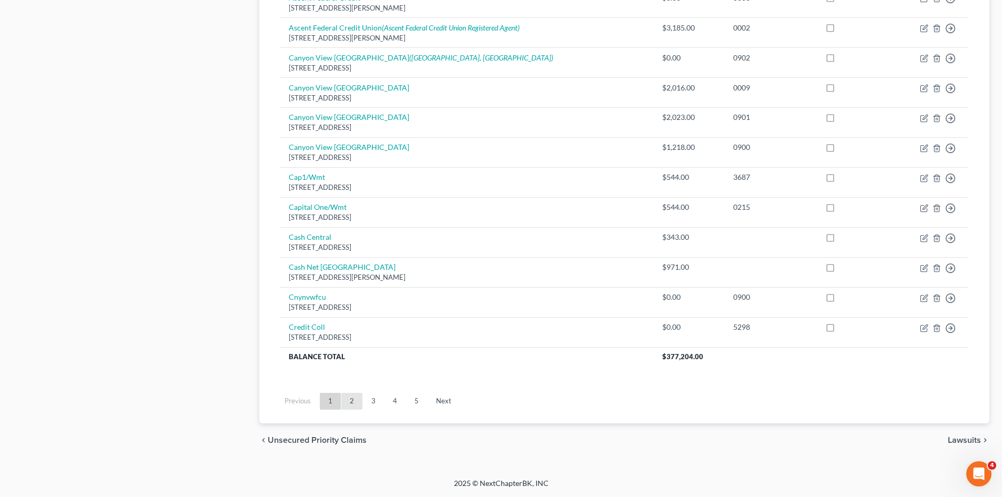
click at [359, 402] on link "2" at bounding box center [351, 401] width 21 height 17
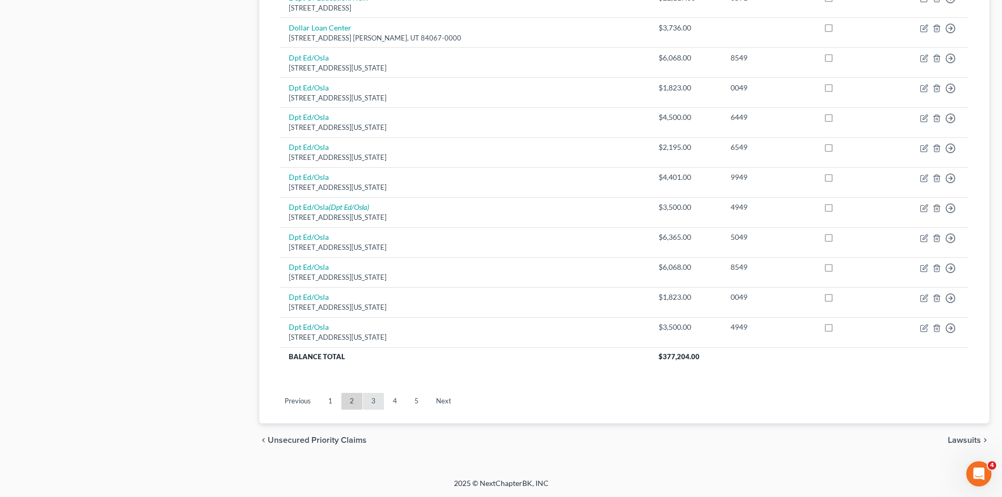
click at [370, 401] on link "3" at bounding box center [373, 401] width 21 height 17
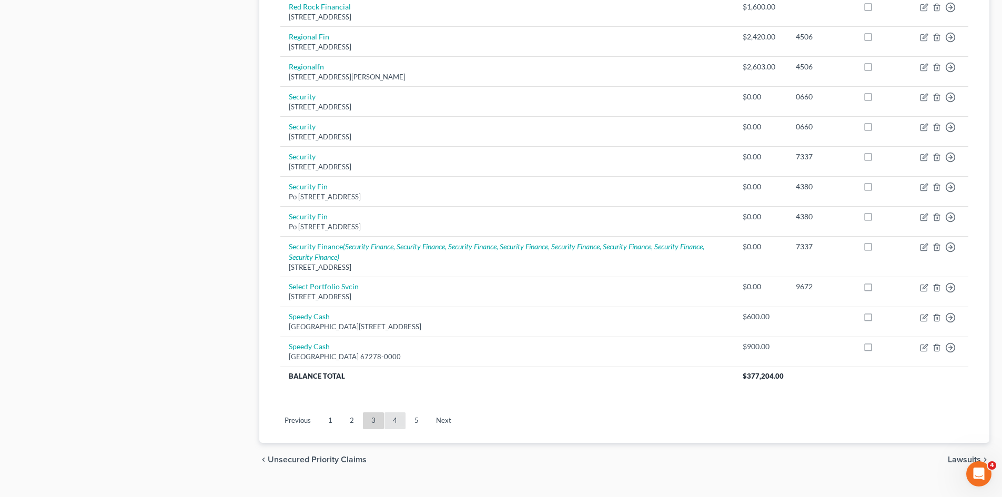
click at [388, 421] on link "4" at bounding box center [395, 420] width 21 height 17
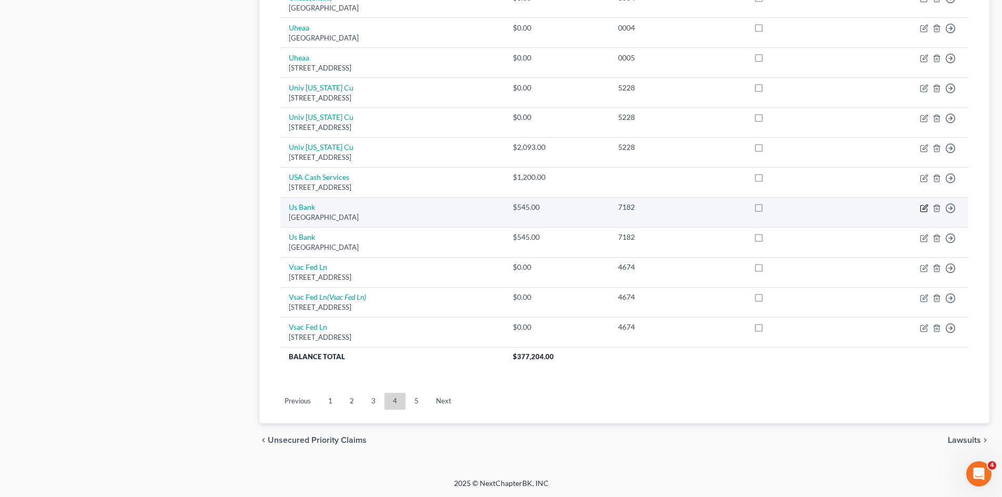
click at [924, 209] on icon "button" at bounding box center [925, 207] width 5 height 5
select select "26"
select select "2"
select select "0"
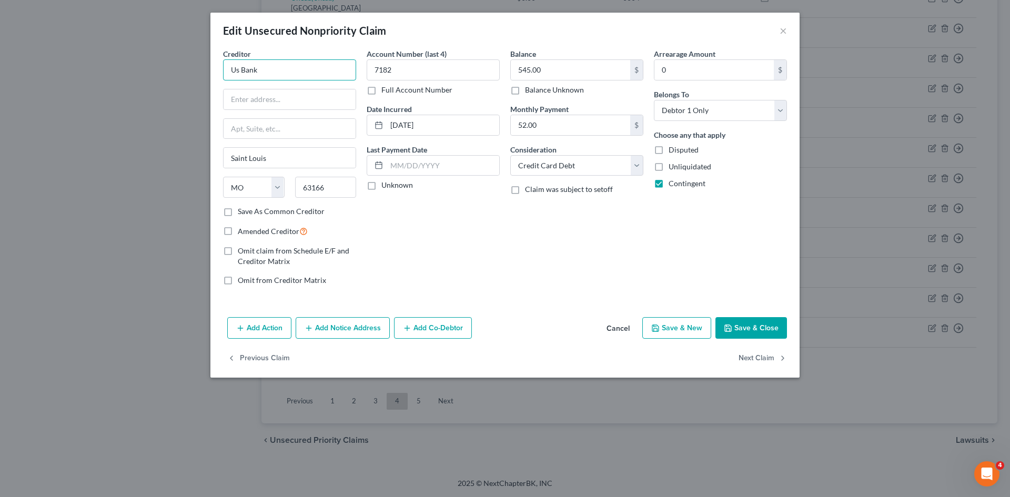
drag, startPoint x: 264, startPoint y: 70, endPoint x: 215, endPoint y: 66, distance: 49.7
click at [215, 66] on div "Creditor * Us Bank [GEOGRAPHIC_DATA] [US_STATE] AK AR AZ CA CO [GEOGRAPHIC_DATA…" at bounding box center [504, 180] width 589 height 265
type input "u"
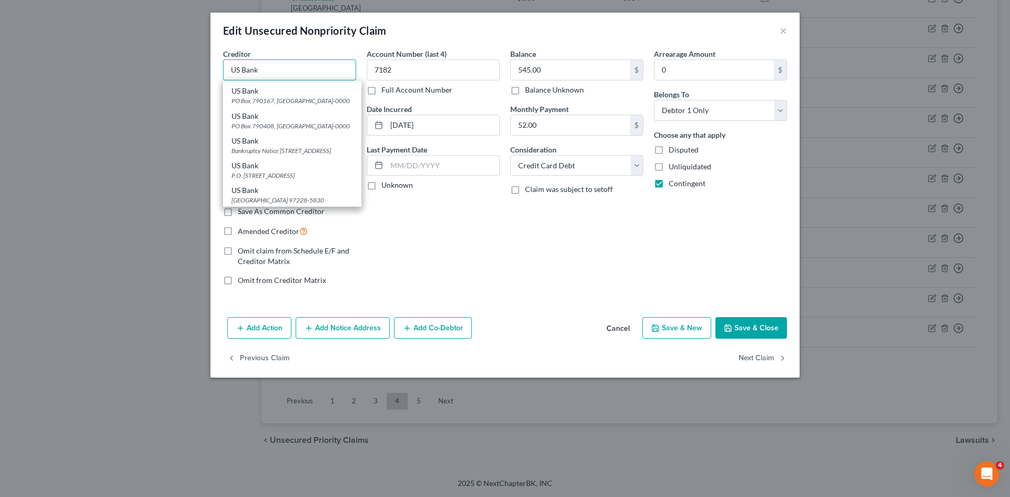
scroll to position [53, 0]
type input "US Bank"
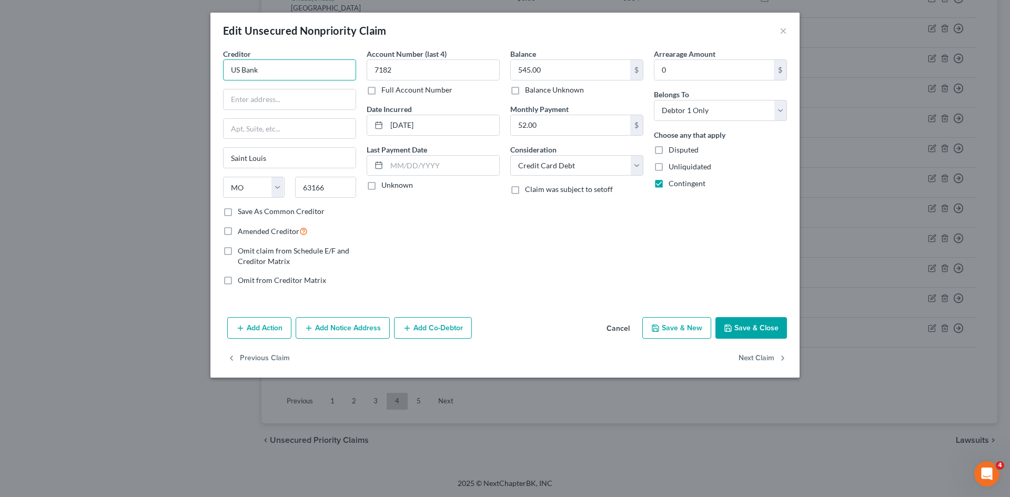
scroll to position [0, 0]
click at [265, 94] on input "text" at bounding box center [290, 99] width 132 height 20
paste input "P.O. [STREET_ADDRESS]."
type input "P.O. [STREET_ADDRESS]."
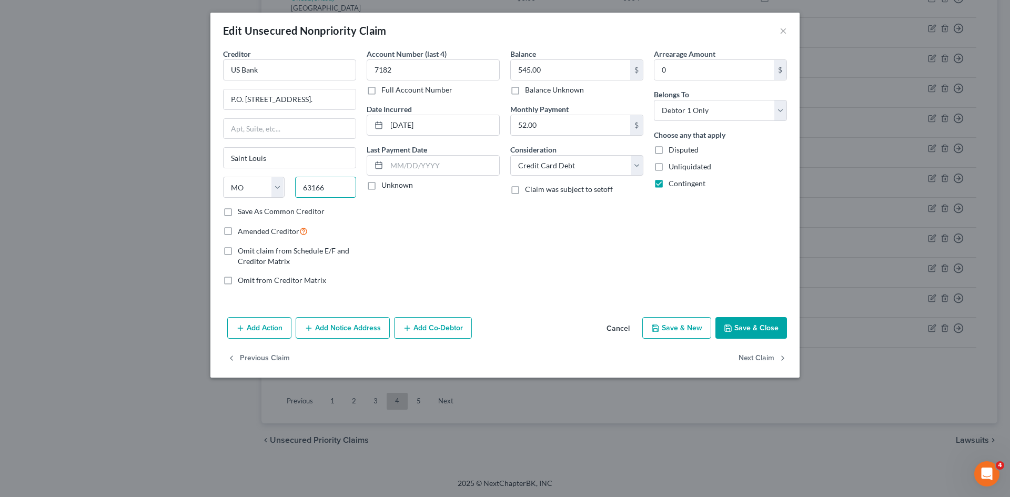
scroll to position [0, 0]
drag, startPoint x: 328, startPoint y: 189, endPoint x: 291, endPoint y: 183, distance: 37.3
click at [291, 183] on div "63166" at bounding box center [326, 187] width 72 height 21
type input "45201"
type input "[GEOGRAPHIC_DATA]"
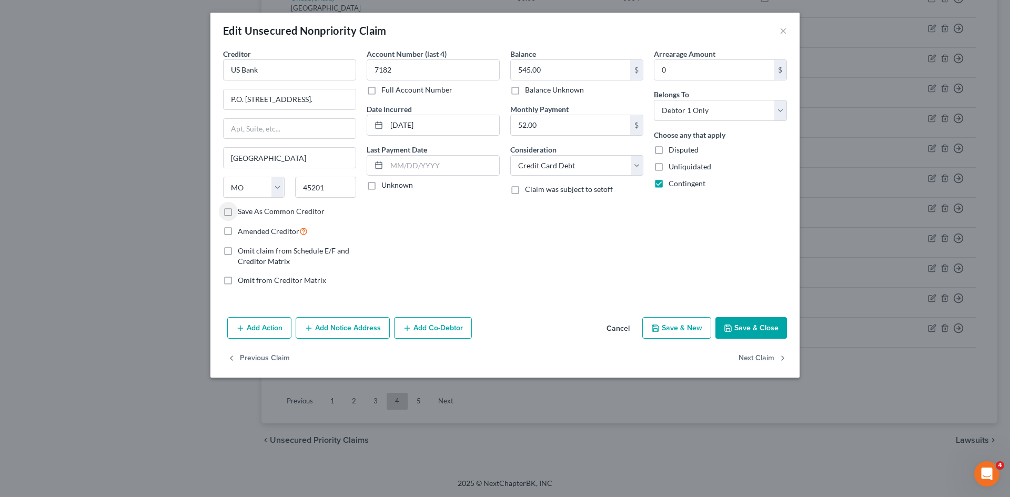
select select "36"
drag, startPoint x: 275, startPoint y: 98, endPoint x: 356, endPoint y: 102, distance: 80.6
click at [356, 102] on div "P.O. [STREET_ADDRESS]." at bounding box center [289, 99] width 133 height 21
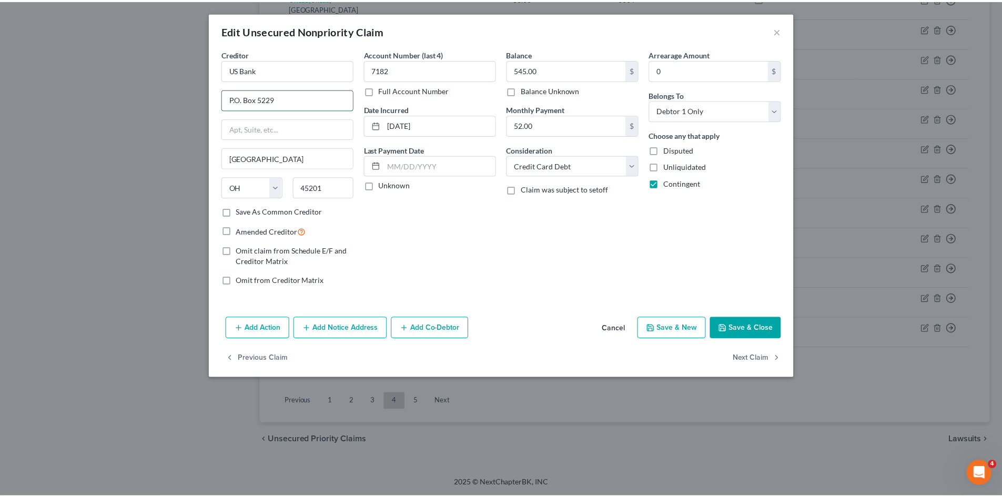
scroll to position [0, 0]
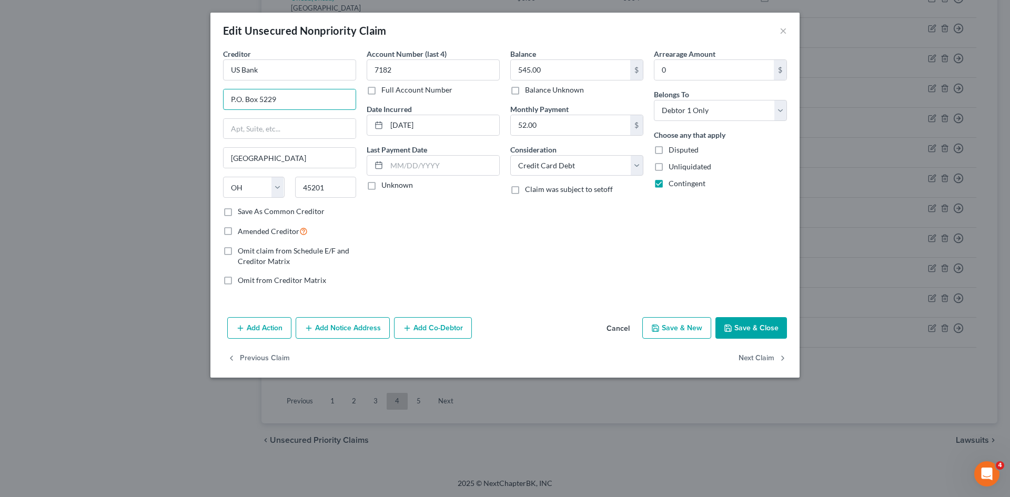
type input "P.O. Box 5229"
click at [238, 213] on label "Save As Common Creditor" at bounding box center [281, 211] width 87 height 11
click at [242, 213] on input "Save As Common Creditor" at bounding box center [245, 209] width 7 height 7
checkbox input "true"
click at [738, 326] on button "Save & Close" at bounding box center [751, 328] width 72 height 22
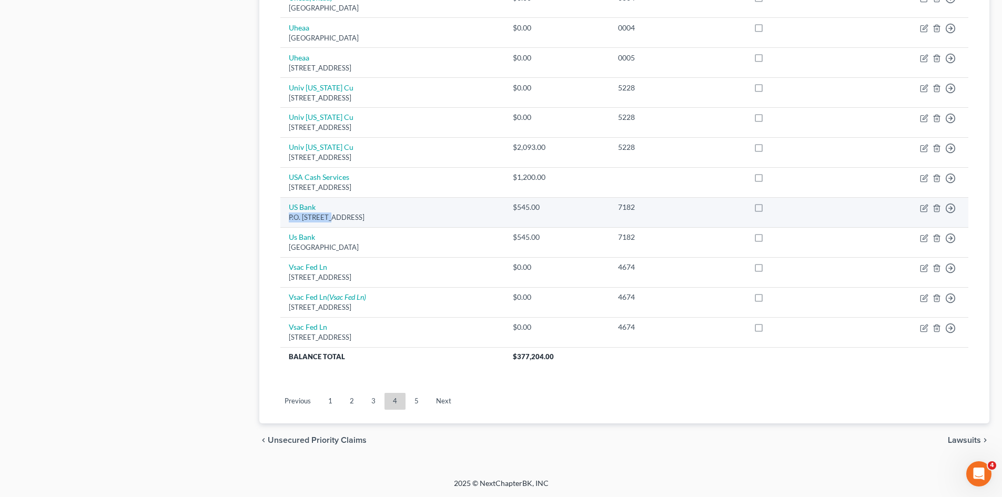
drag, startPoint x: 289, startPoint y: 219, endPoint x: 331, endPoint y: 218, distance: 41.6
click at [331, 218] on div "P.O. [STREET_ADDRESS]" at bounding box center [392, 218] width 207 height 10
copy div "P.O. Box 5229"
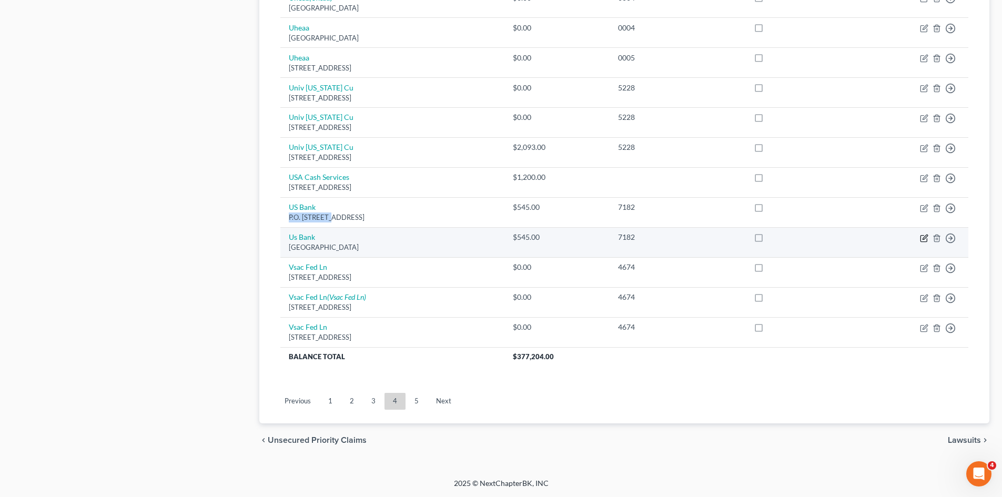
click at [922, 237] on icon "button" at bounding box center [924, 238] width 8 height 8
select select "26"
select select "0"
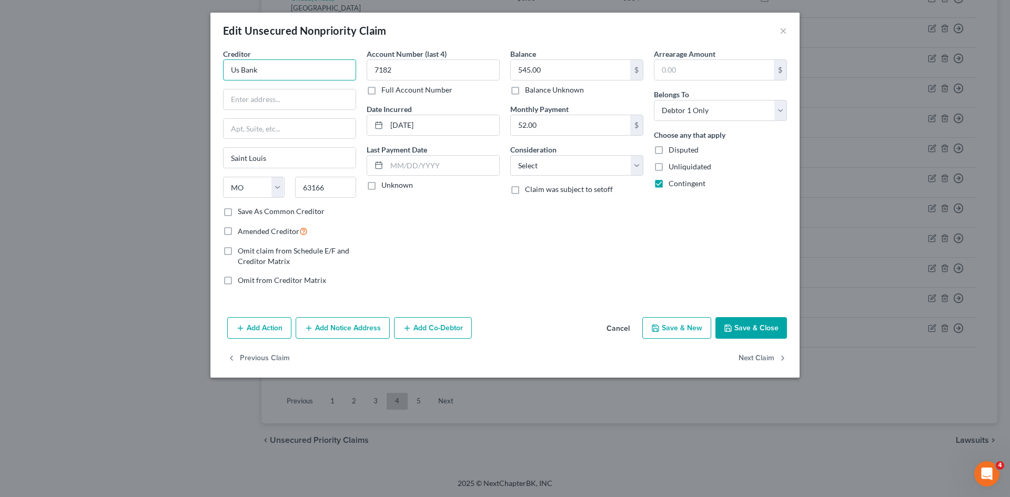
drag, startPoint x: 277, startPoint y: 73, endPoint x: 216, endPoint y: 71, distance: 61.6
click at [216, 71] on div "Creditor * Us Bank [GEOGRAPHIC_DATA] [US_STATE] AK AR AZ CA CO [GEOGRAPHIC_DATA…" at bounding box center [504, 180] width 589 height 265
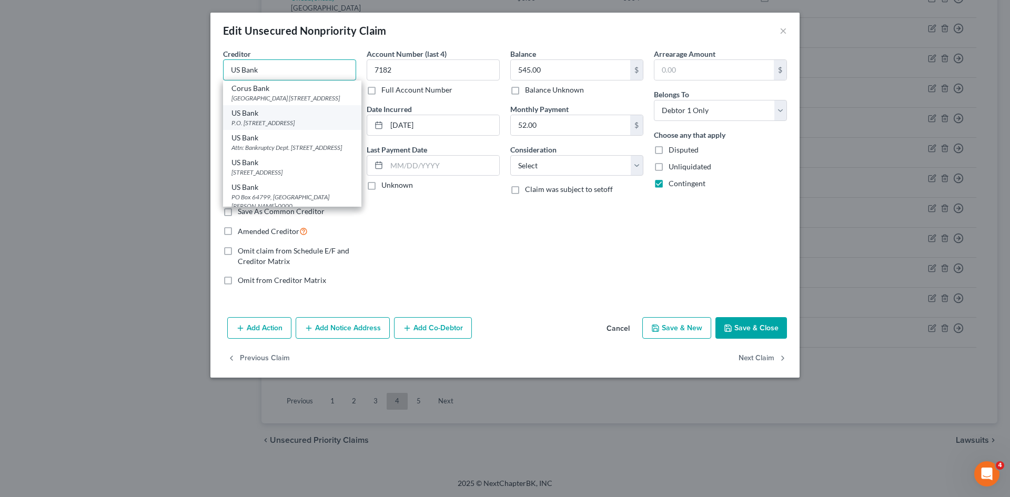
type input "US Bank"
click at [283, 127] on div "P.O. [STREET_ADDRESS]" at bounding box center [292, 122] width 122 height 9
type input "P.O. Box 5229"
type input "[GEOGRAPHIC_DATA]"
select select "36"
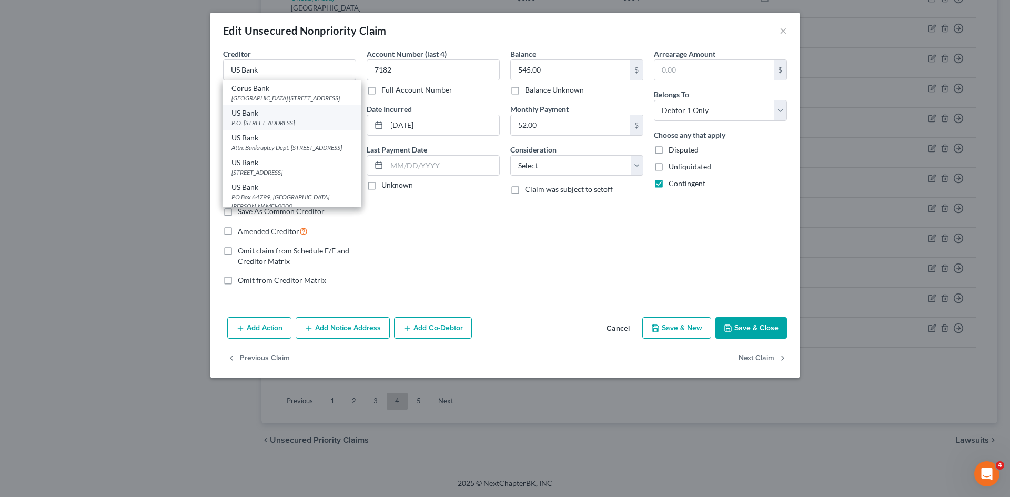
type input "45201"
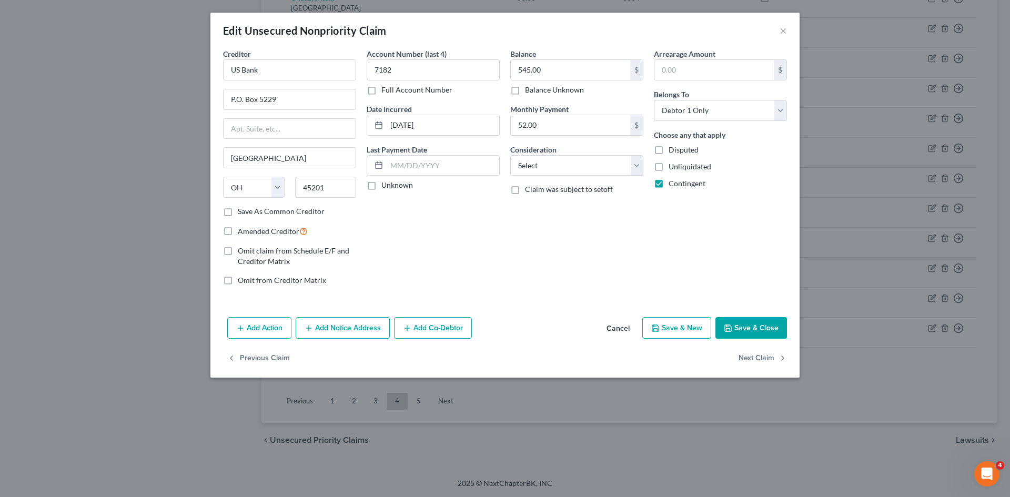
click at [742, 327] on button "Save & Close" at bounding box center [751, 328] width 72 height 22
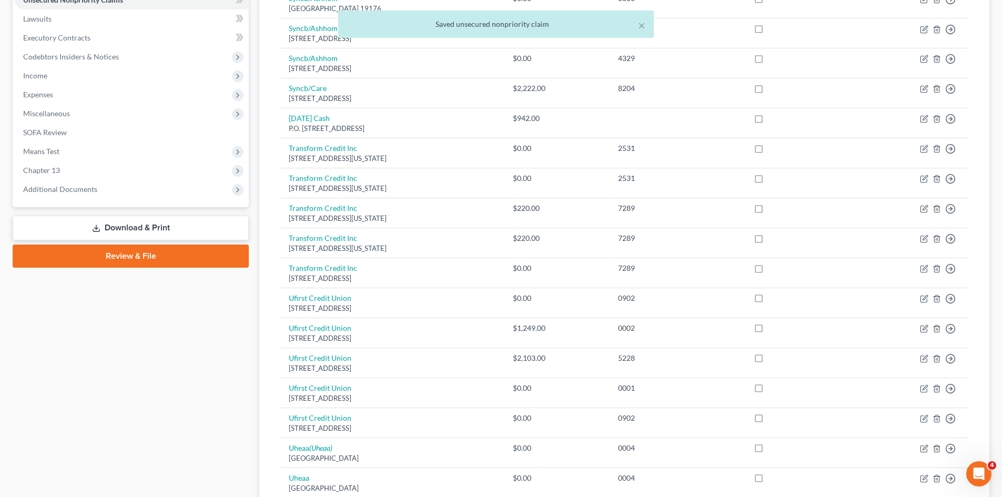
scroll to position [247, 0]
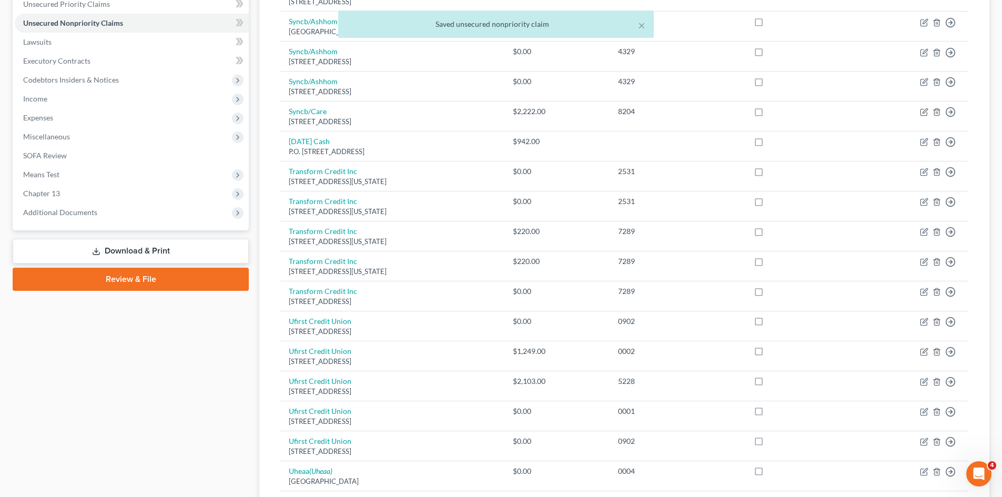
click at [154, 250] on link "Download & Print" at bounding box center [131, 251] width 236 height 25
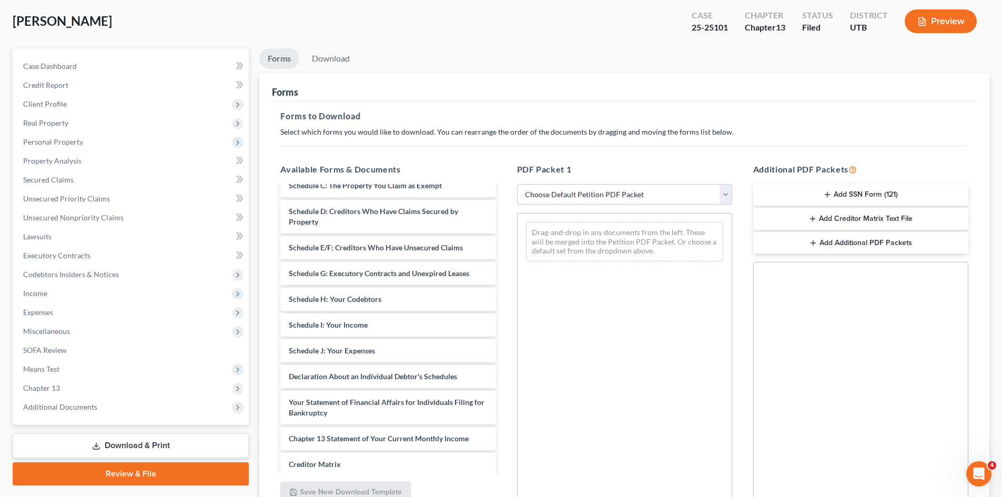
scroll to position [191, 0]
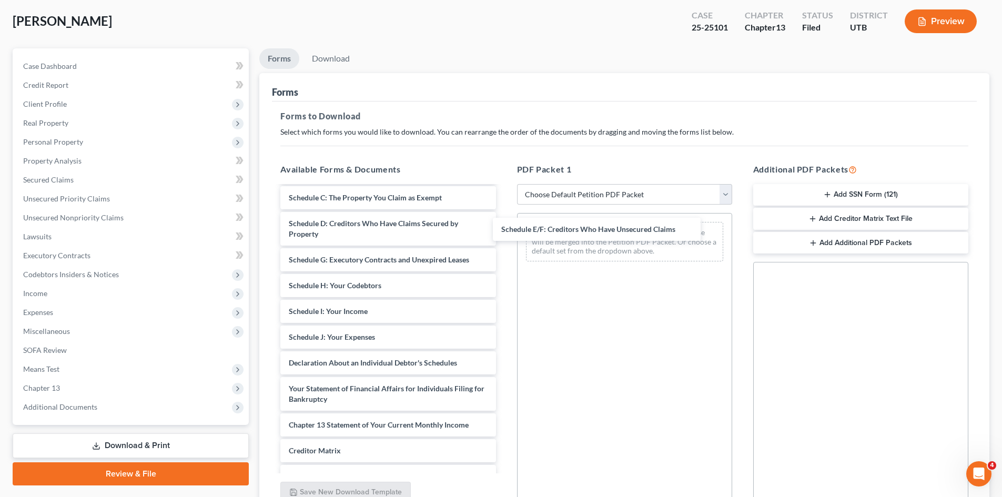
drag, startPoint x: 358, startPoint y: 256, endPoint x: 571, endPoint y: 225, distance: 214.7
click at [504, 225] on div "Schedule E/F: Creditors Who Have Unsecured Claims Chapter 13 Plan (Chapter 13 P…" at bounding box center [388, 272] width 232 height 555
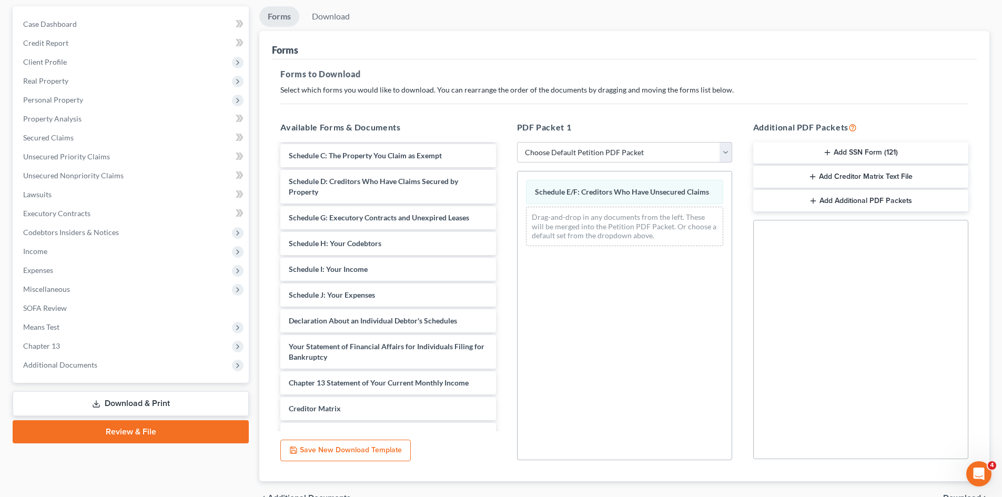
scroll to position [153, 0]
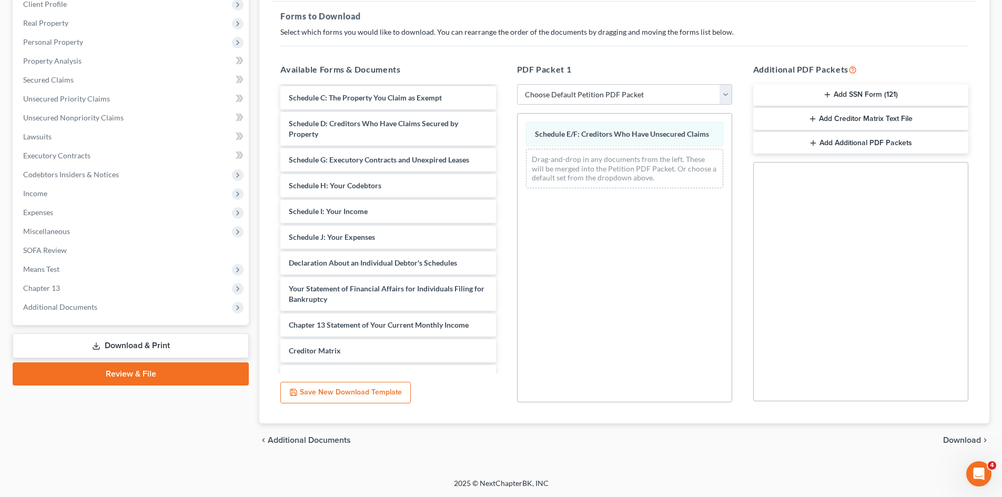
click at [959, 442] on span "Download" at bounding box center [962, 440] width 38 height 8
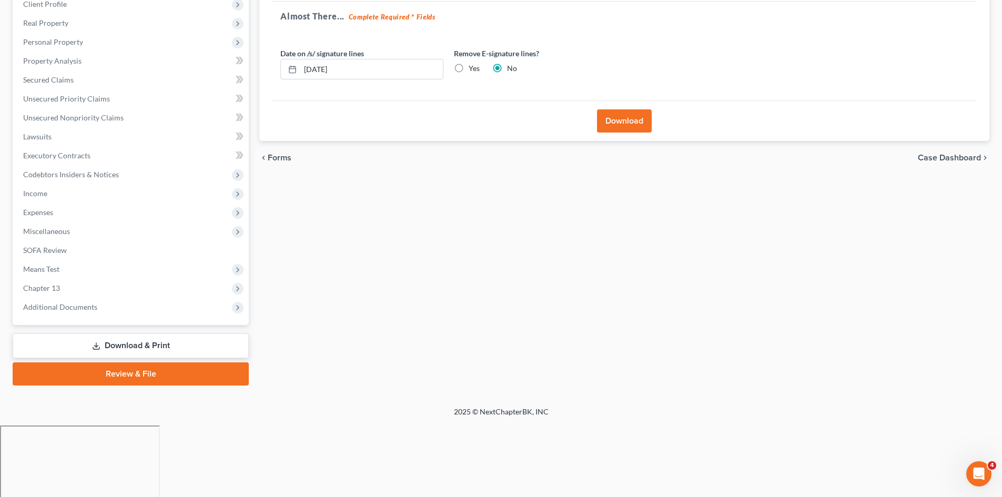
scroll to position [81, 0]
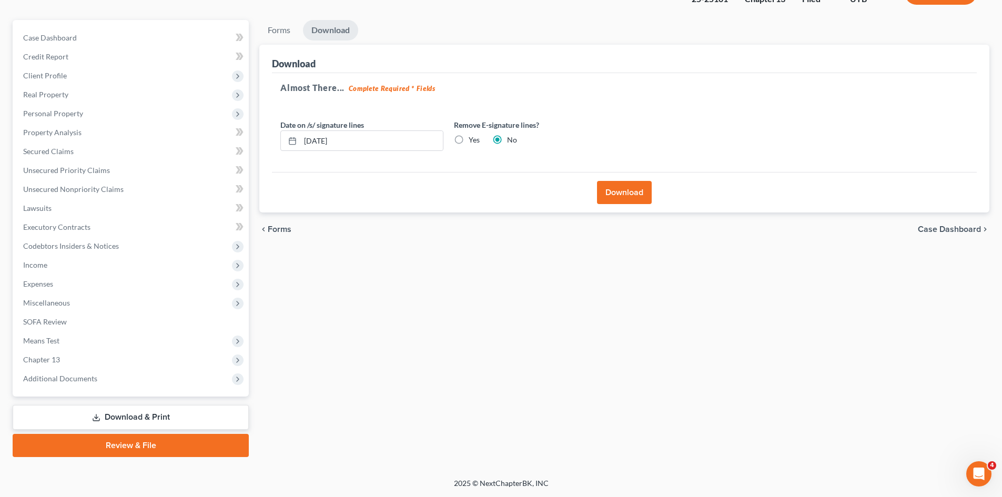
click at [646, 191] on button "Download" at bounding box center [624, 192] width 55 height 23
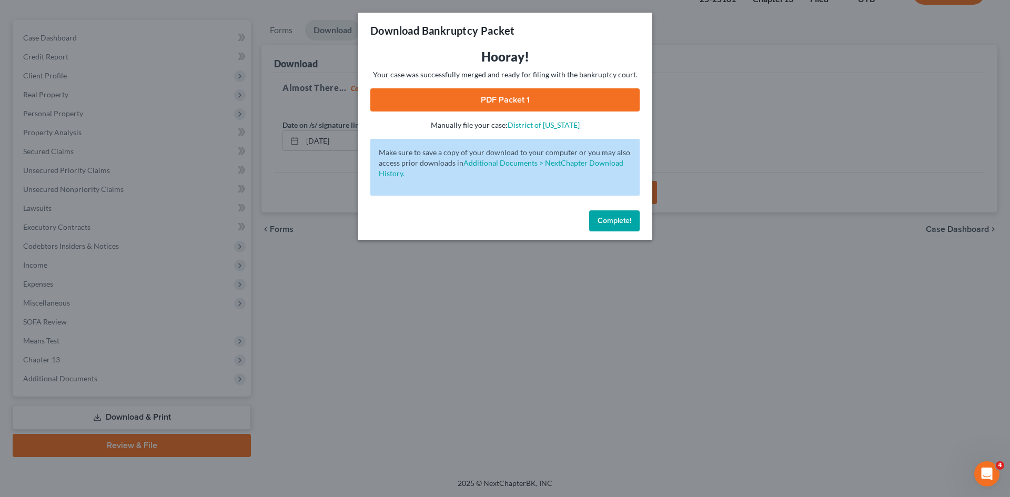
click at [503, 103] on link "PDF Packet 1" at bounding box center [504, 99] width 269 height 23
click at [629, 222] on span "Complete!" at bounding box center [615, 220] width 34 height 9
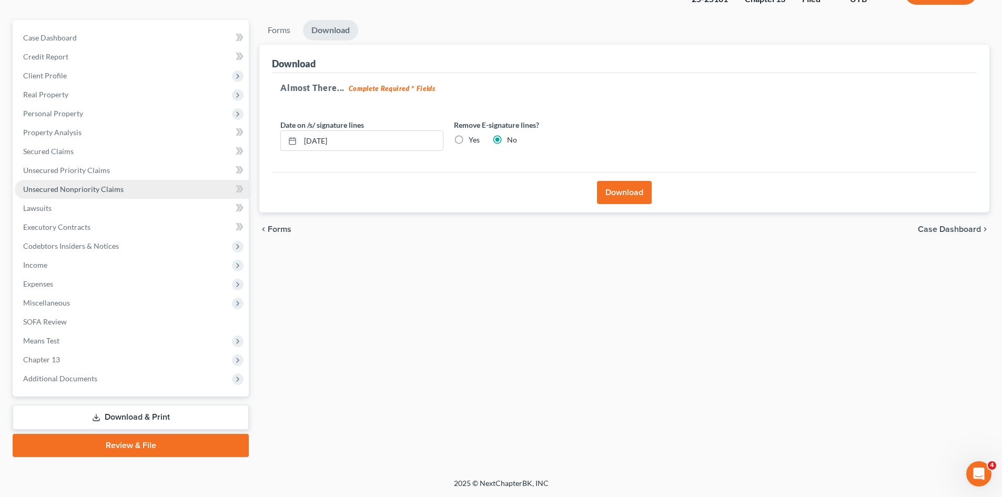
click at [45, 188] on span "Unsecured Nonpriority Claims" at bounding box center [73, 189] width 100 height 9
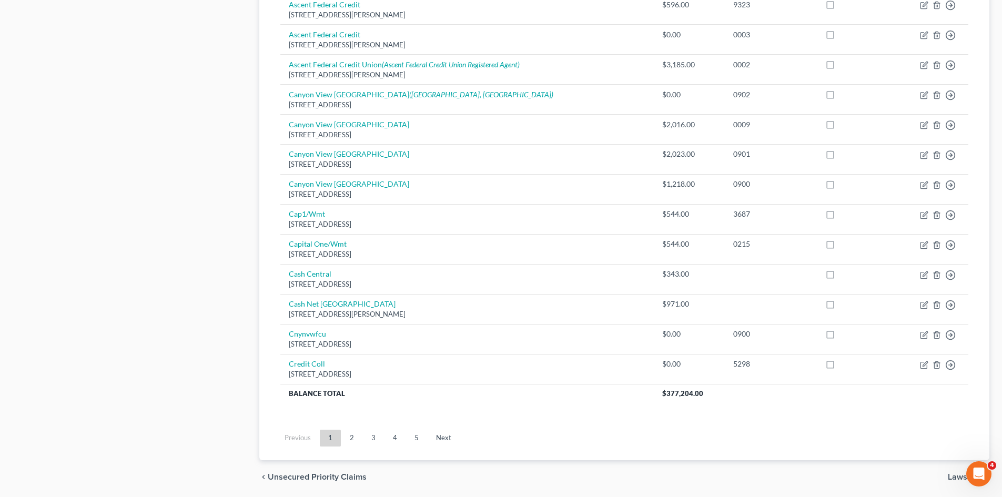
scroll to position [721, 0]
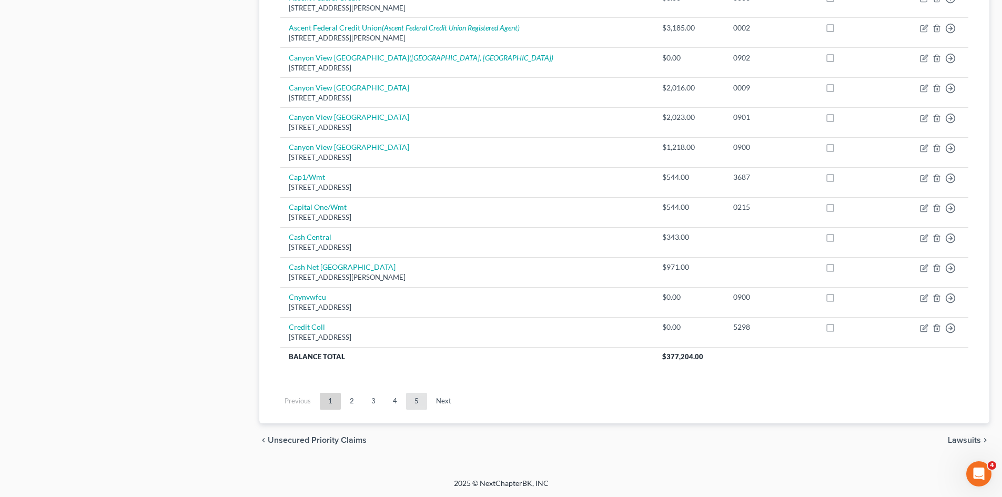
click at [418, 399] on link "5" at bounding box center [416, 401] width 21 height 17
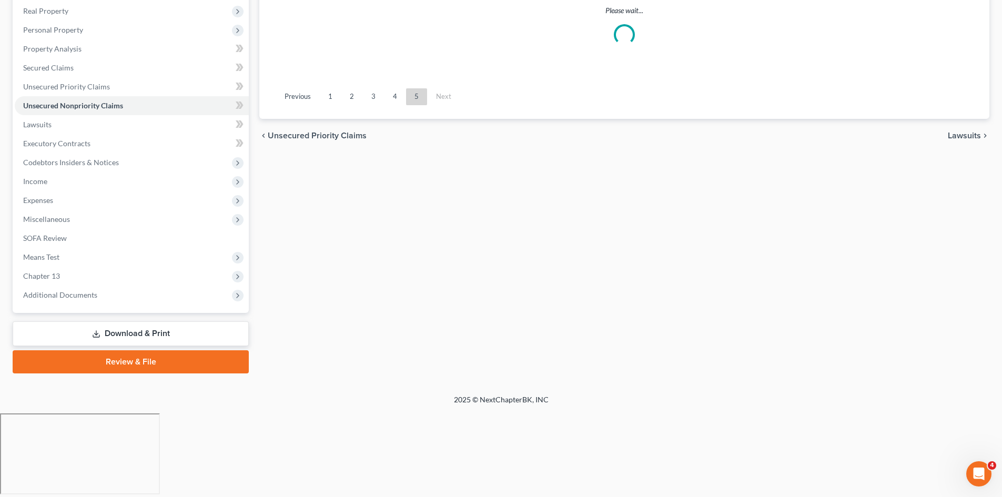
scroll to position [81, 0]
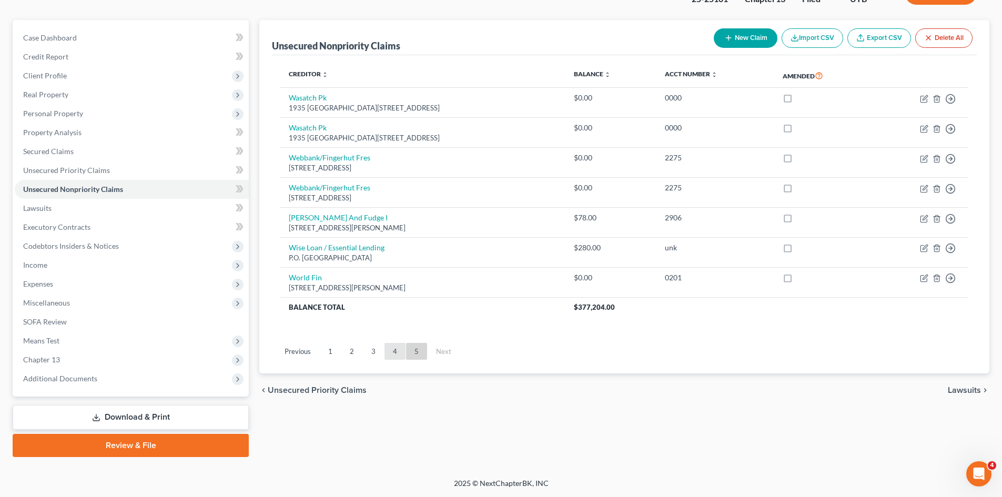
click at [394, 352] on link "4" at bounding box center [395, 351] width 21 height 17
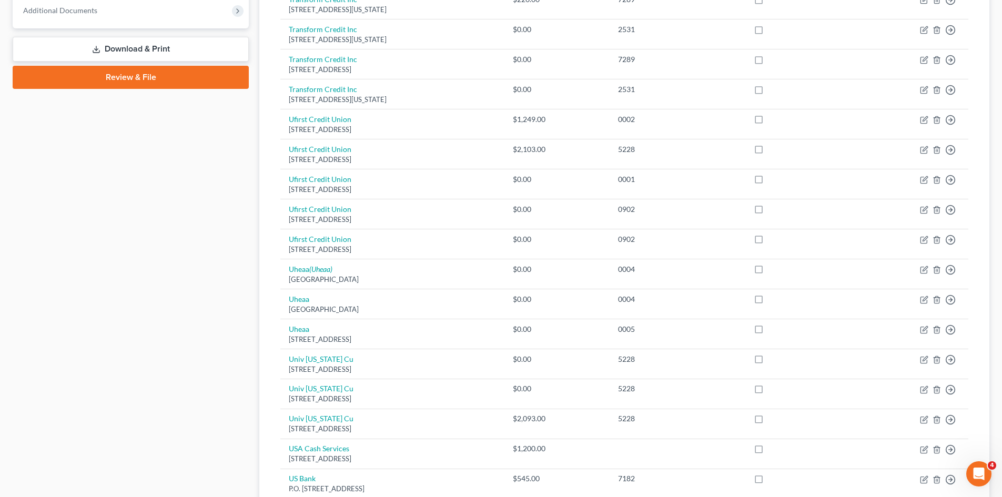
scroll to position [721, 0]
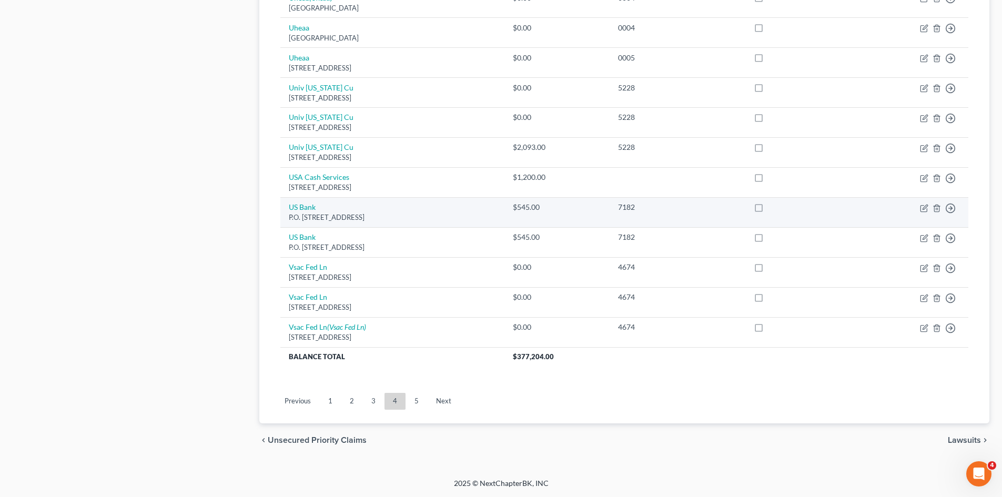
drag, startPoint x: 401, startPoint y: 220, endPoint x: 285, endPoint y: 208, distance: 116.9
click at [285, 208] on td "US Bank P.O. [STREET_ADDRESS]" at bounding box center [392, 212] width 224 height 30
copy td "US Bank P.O. [STREET_ADDRESS]"
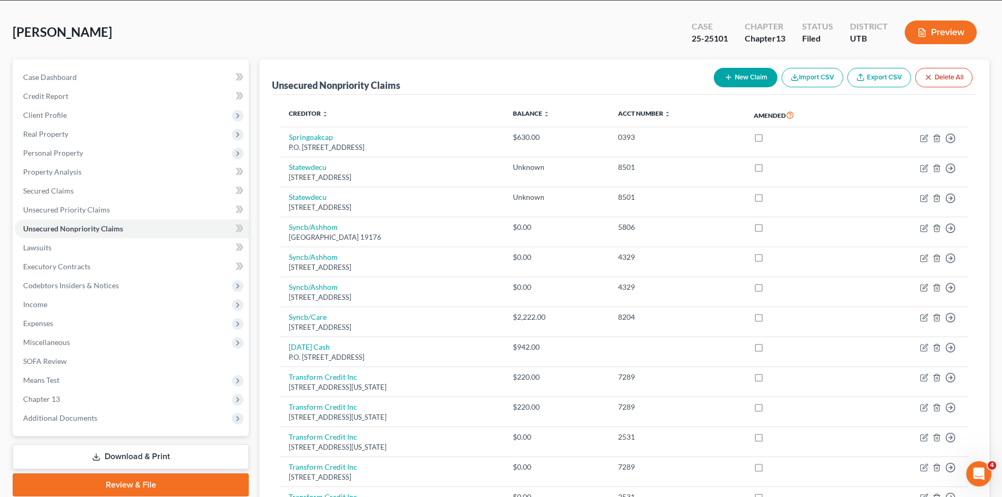
scroll to position [0, 0]
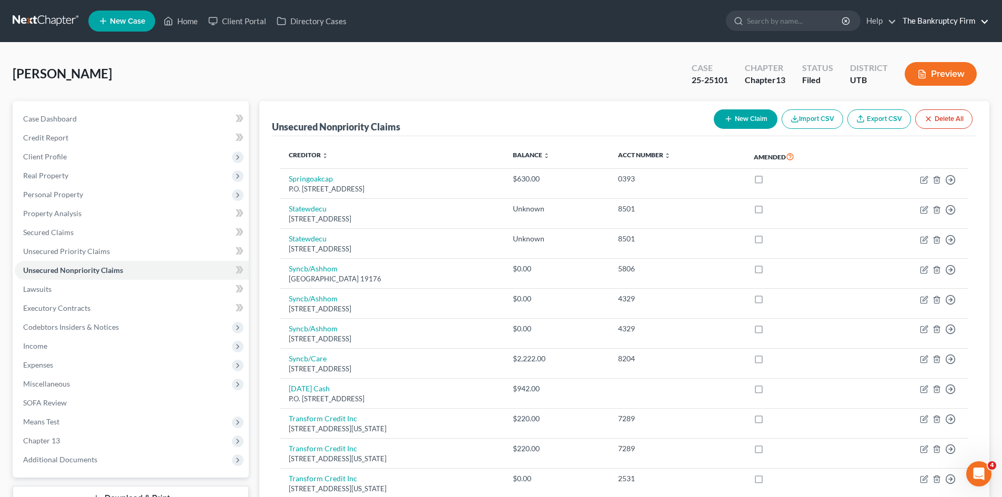
click at [947, 17] on link "The Bankruptcy Firm" at bounding box center [943, 21] width 92 height 19
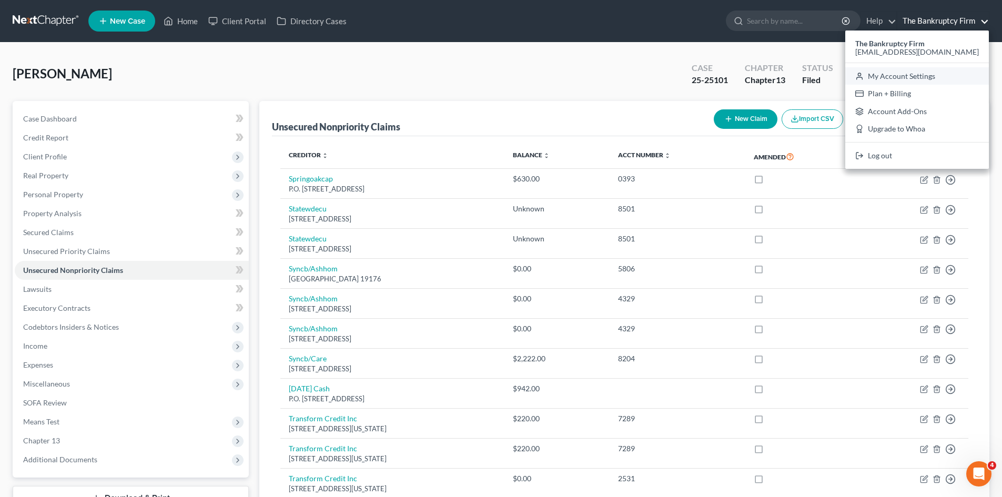
click at [937, 76] on link "My Account Settings" at bounding box center [917, 76] width 144 height 18
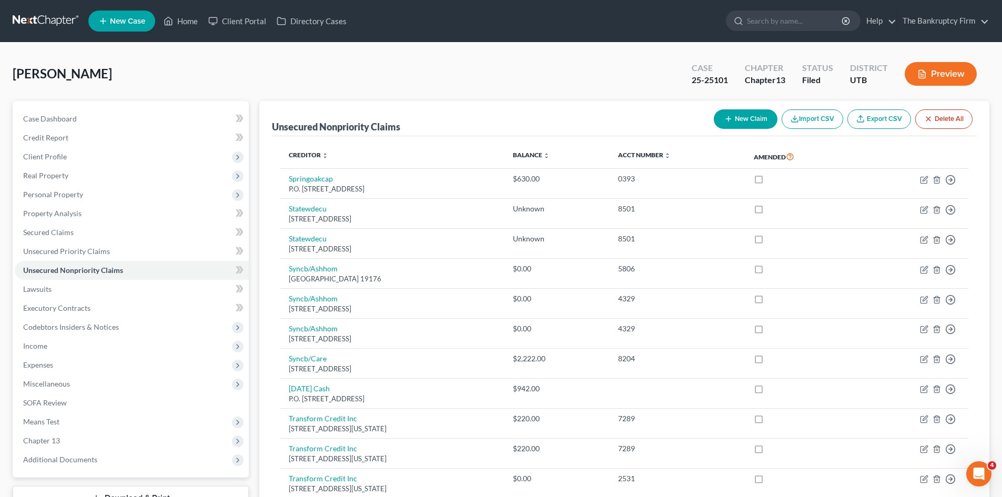
select select "28"
select select "46"
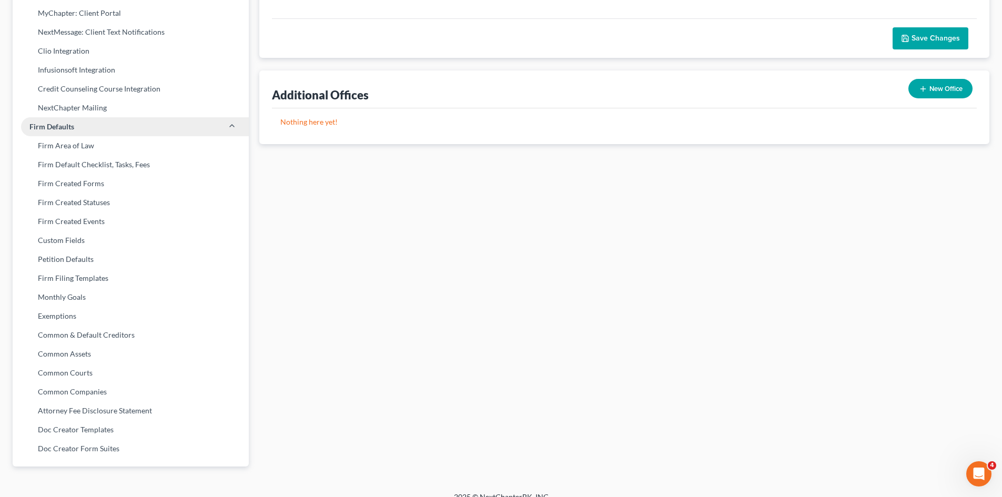
scroll to position [301, 0]
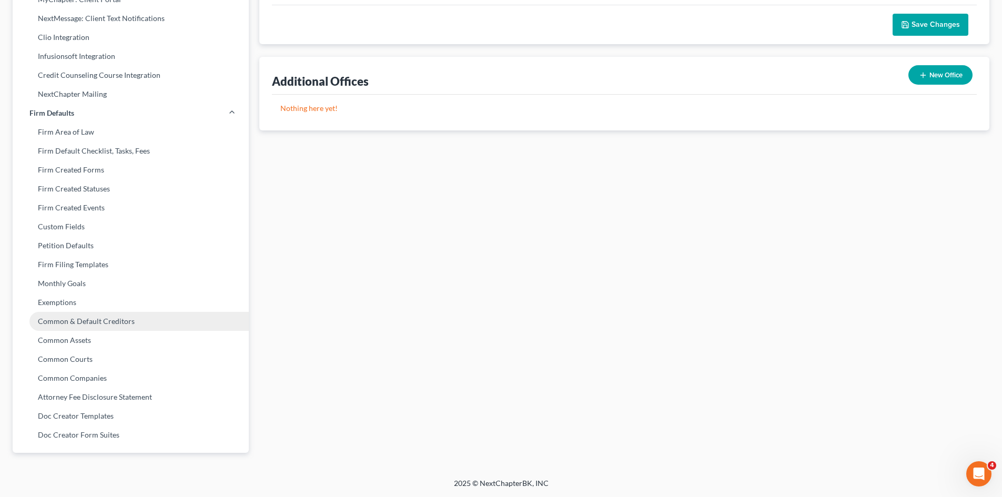
click at [77, 318] on link "Common & Default Creditors" at bounding box center [131, 321] width 236 height 19
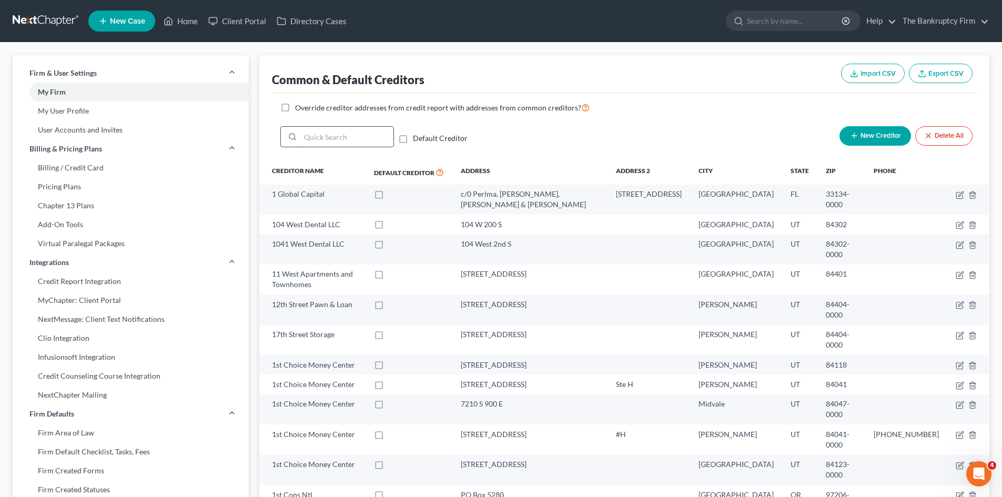
click at [329, 134] on input "search" at bounding box center [346, 137] width 93 height 20
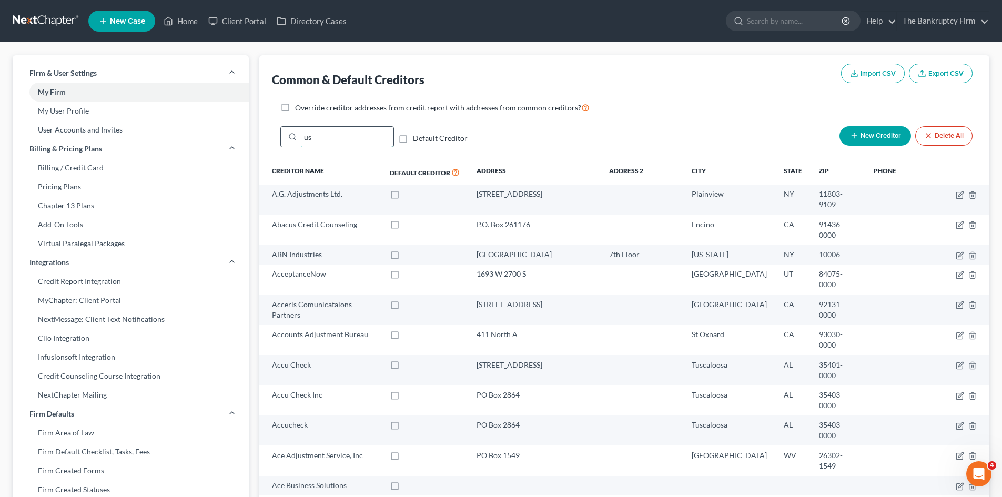
type input "u"
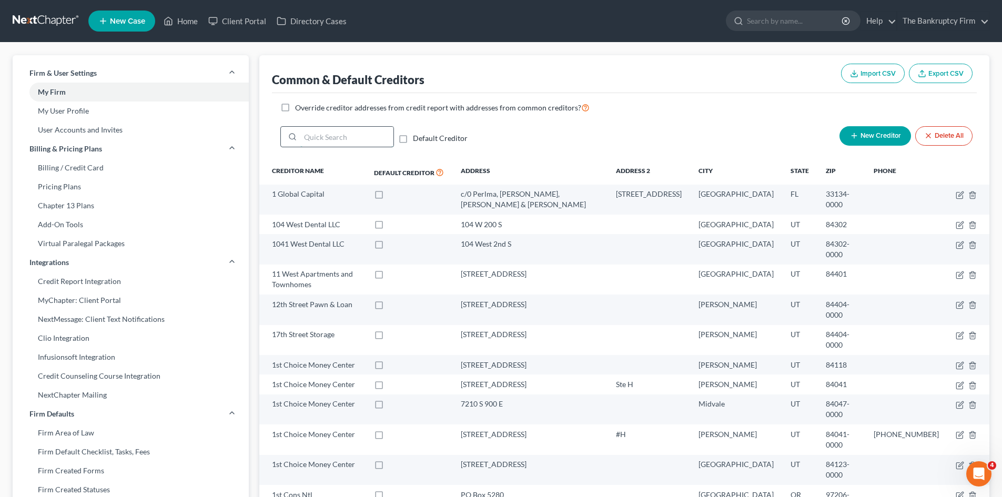
type input "u"
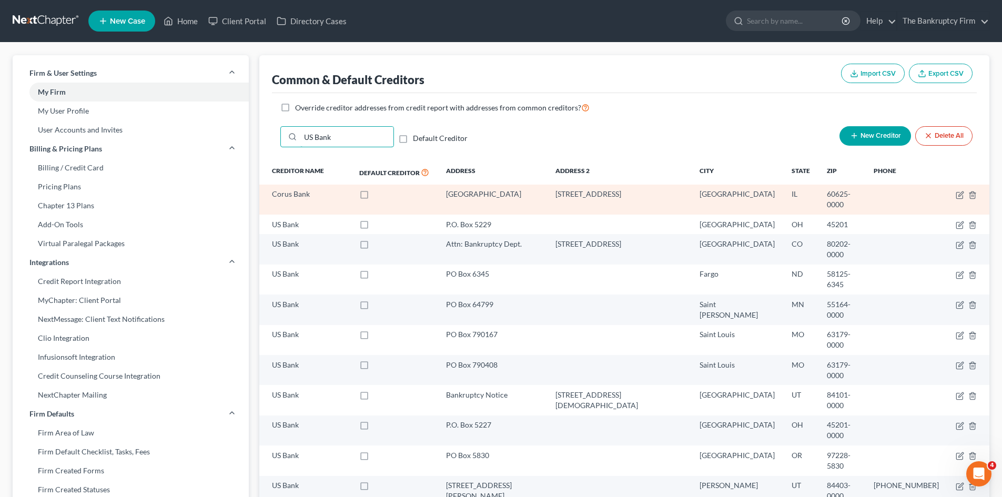
type input "US Bank"
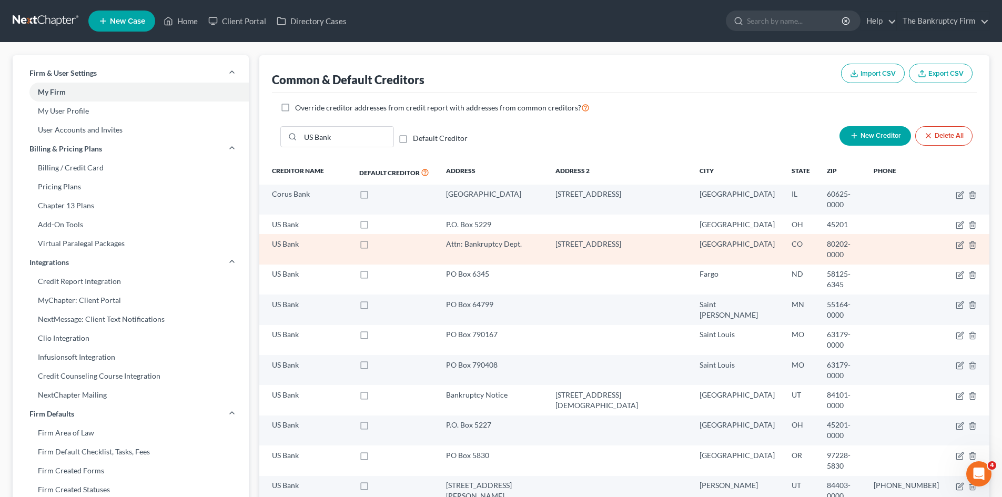
click at [374, 247] on label at bounding box center [374, 247] width 0 height 0
click at [385, 239] on input "checkbox" at bounding box center [381, 242] width 7 height 7
checkbox input "true"
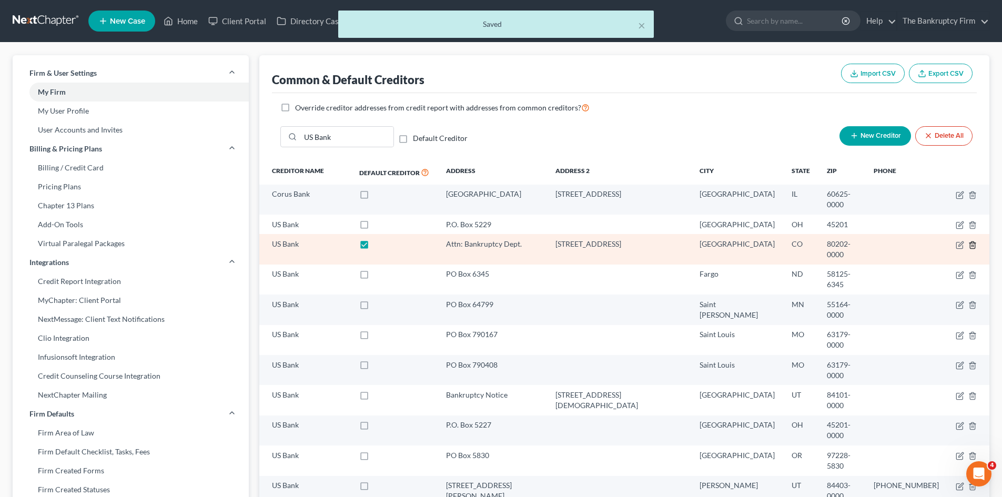
click at [971, 241] on icon "button" at bounding box center [972, 245] width 8 height 8
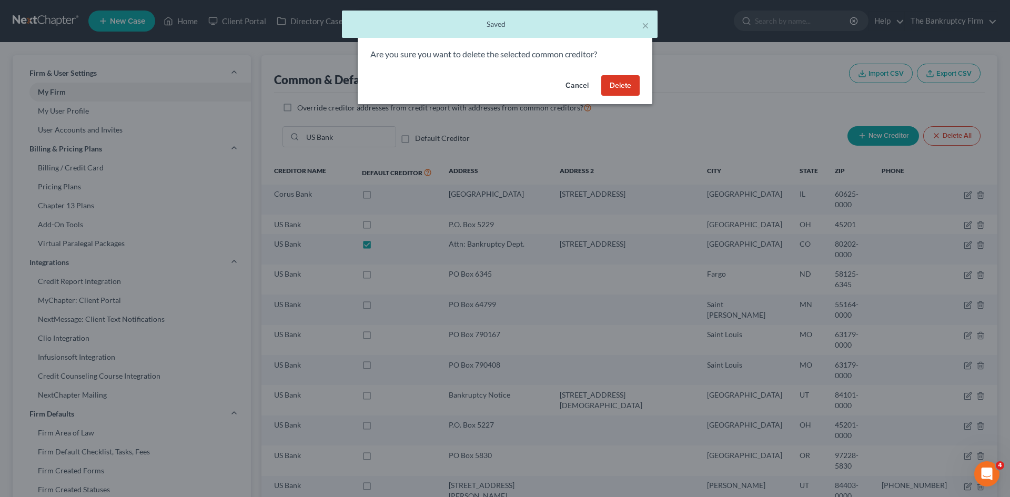
click at [626, 84] on button "Delete" at bounding box center [620, 85] width 38 height 21
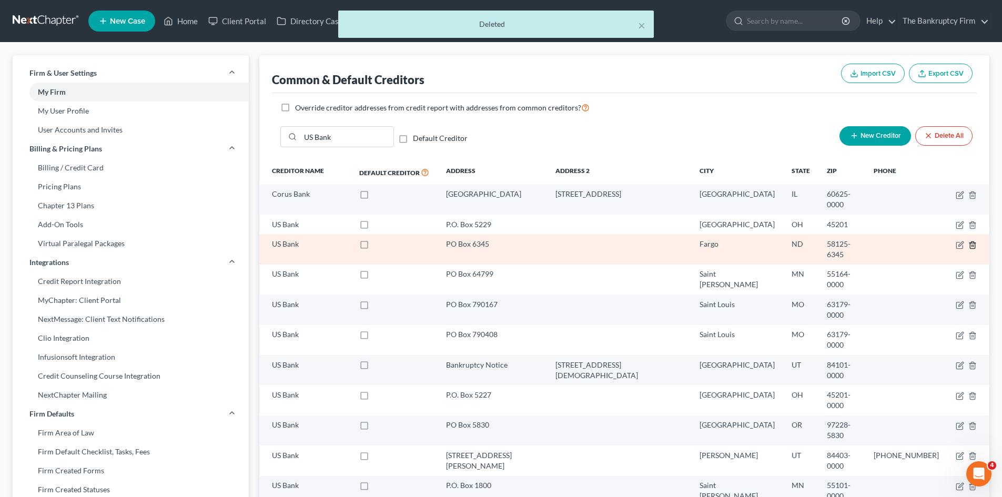
click at [973, 241] on icon "button" at bounding box center [972, 245] width 8 height 8
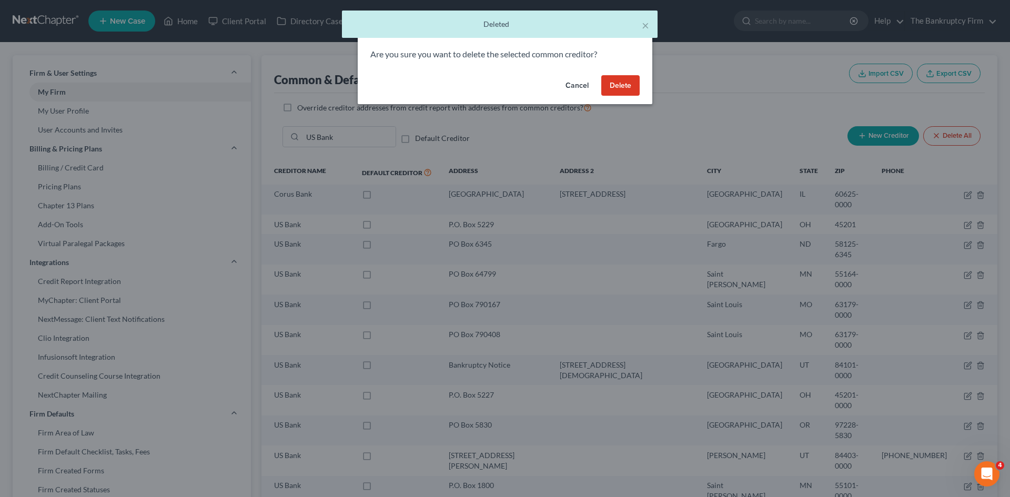
click at [618, 86] on button "Delete" at bounding box center [620, 85] width 38 height 21
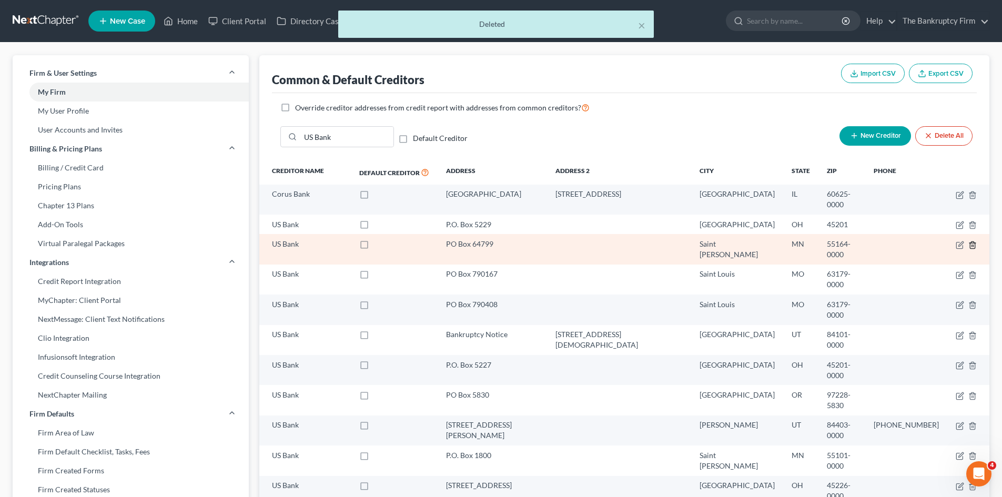
click at [974, 241] on icon "button" at bounding box center [972, 245] width 8 height 8
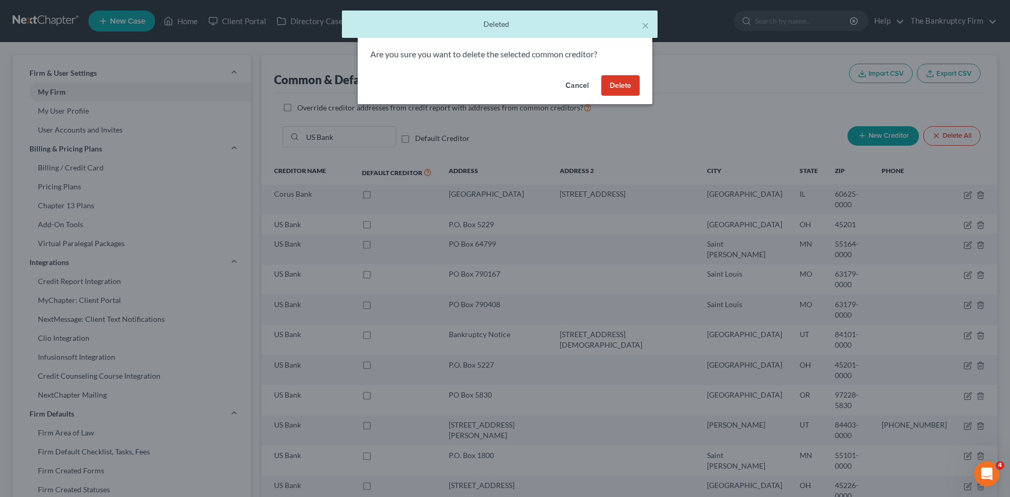
click at [612, 88] on button "Delete" at bounding box center [620, 85] width 38 height 21
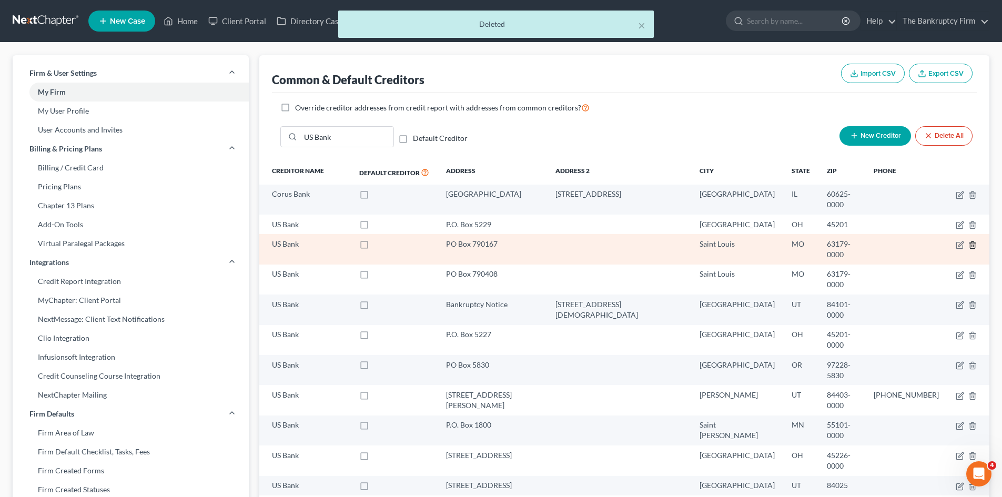
click at [975, 241] on icon "button" at bounding box center [972, 244] width 5 height 7
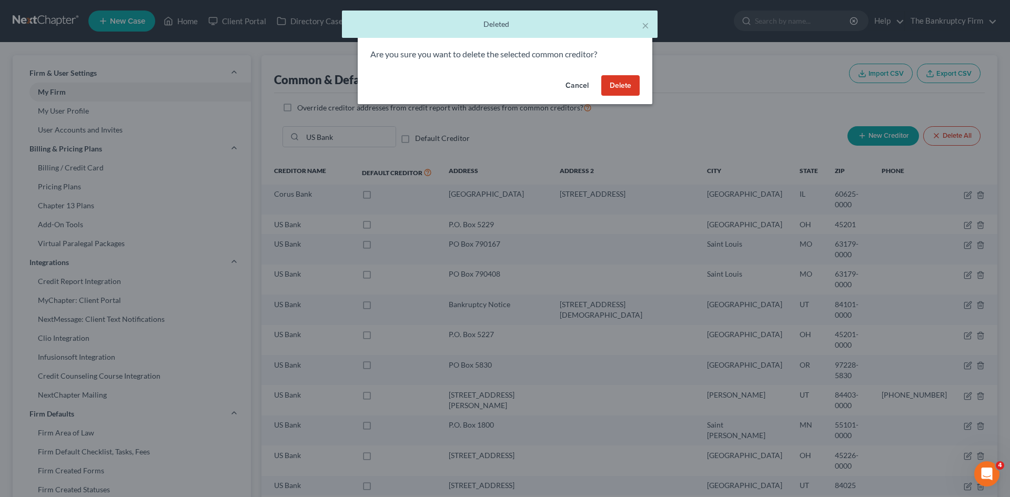
click at [628, 87] on button "Delete" at bounding box center [620, 85] width 38 height 21
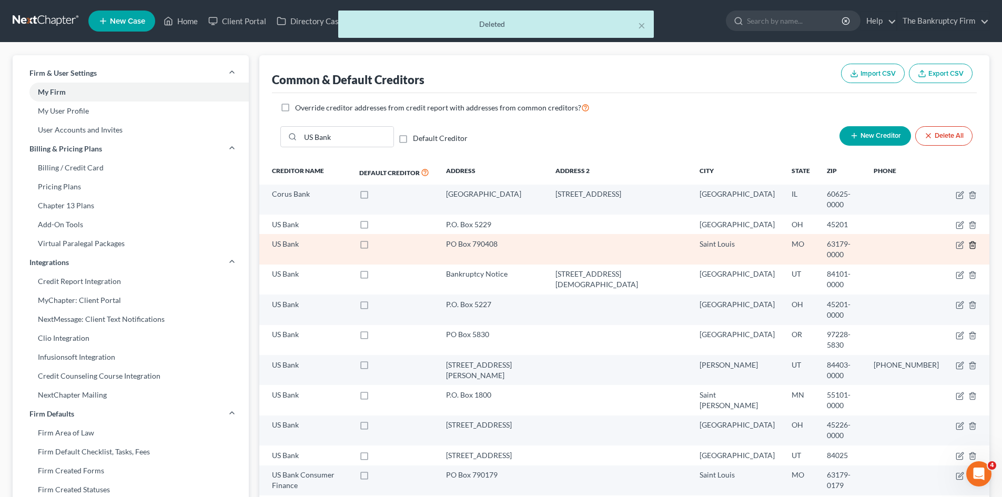
click at [972, 245] on line "button" at bounding box center [972, 246] width 0 height 2
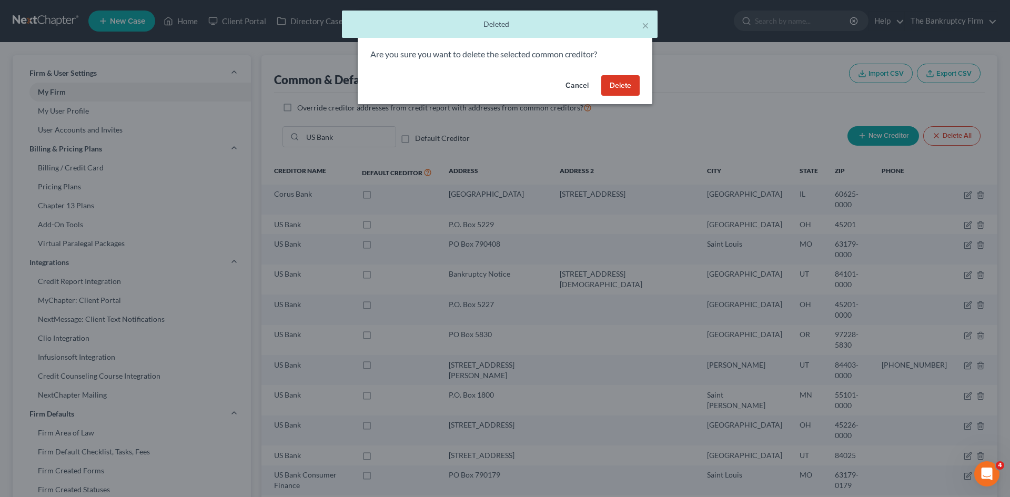
click at [609, 91] on button "Delete" at bounding box center [620, 85] width 38 height 21
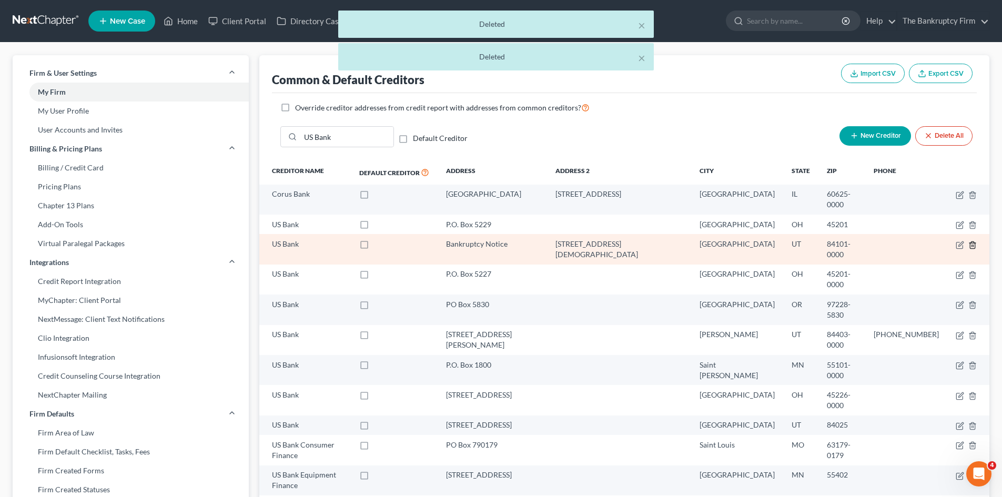
click at [973, 245] on line "button" at bounding box center [973, 246] width 0 height 2
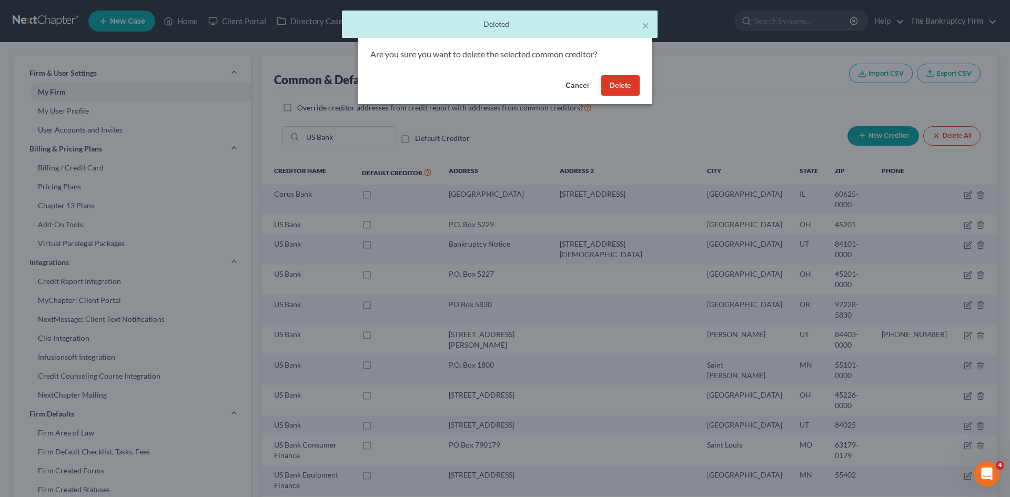
click at [618, 88] on button "Delete" at bounding box center [620, 85] width 38 height 21
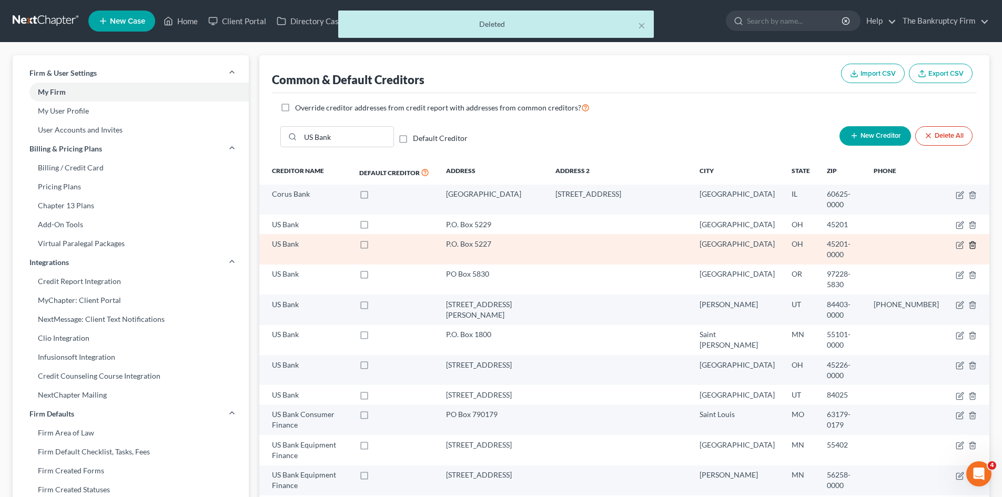
click at [972, 245] on line "button" at bounding box center [972, 246] width 0 height 2
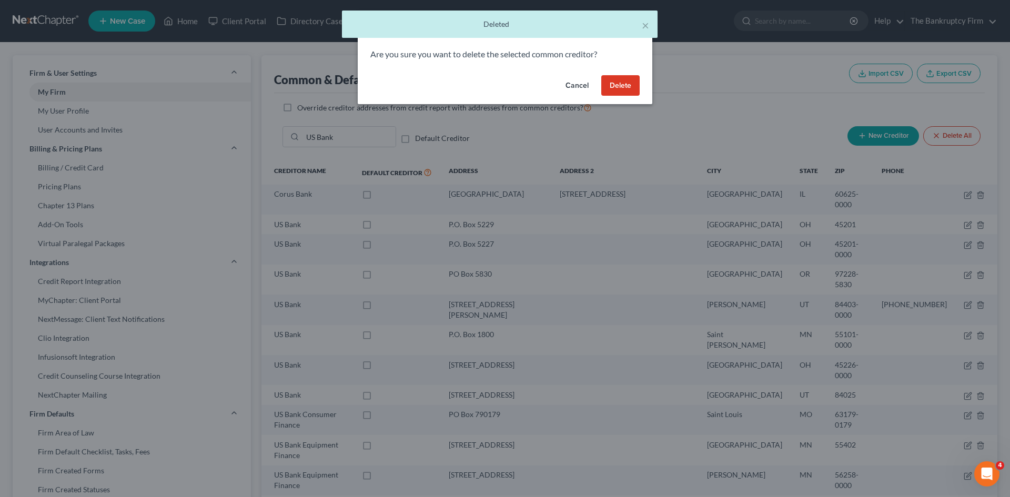
click at [612, 84] on button "Delete" at bounding box center [620, 85] width 38 height 21
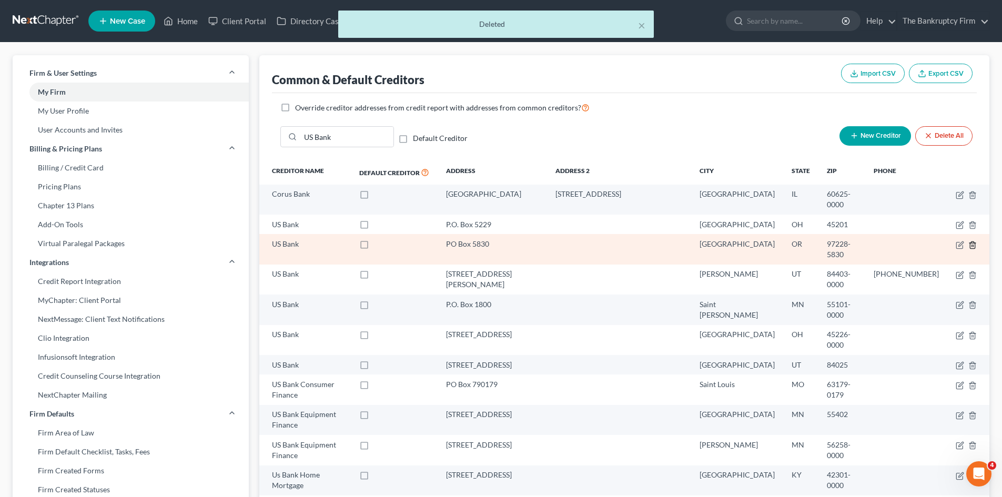
click at [973, 245] on line "button" at bounding box center [973, 246] width 0 height 2
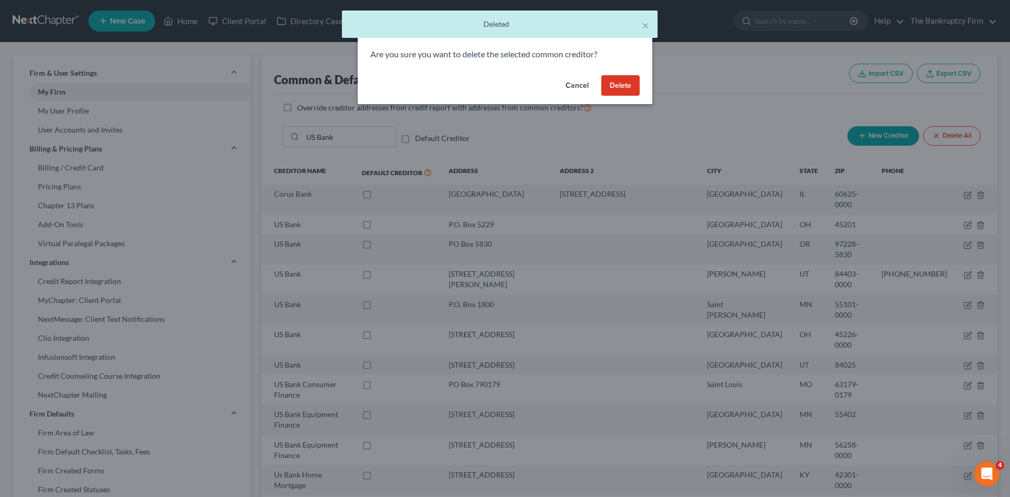
click at [620, 85] on button "Delete" at bounding box center [620, 85] width 38 height 21
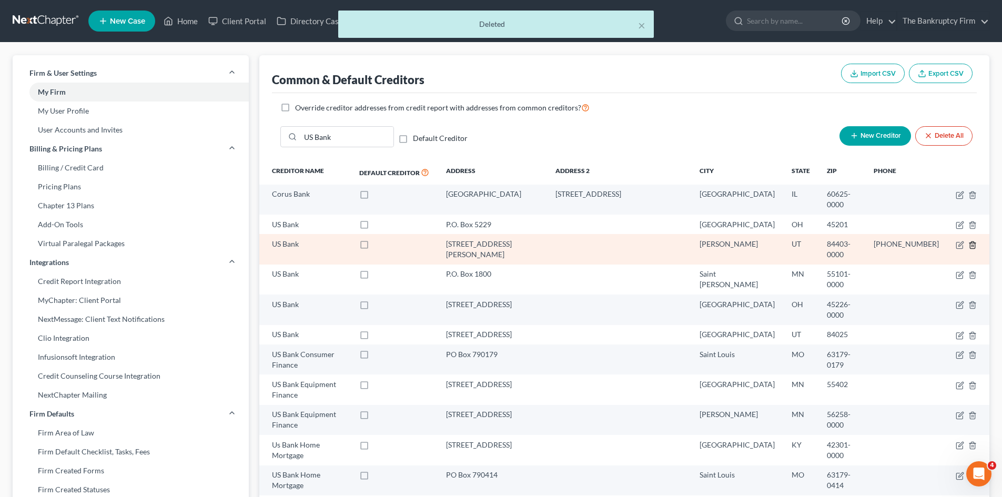
click at [971, 241] on icon "button" at bounding box center [972, 245] width 8 height 8
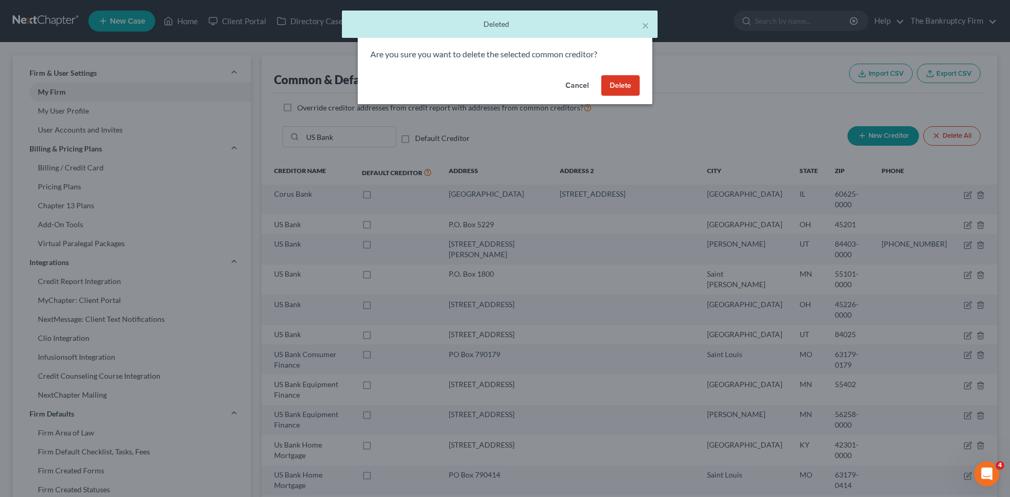
click at [625, 87] on button "Delete" at bounding box center [620, 85] width 38 height 21
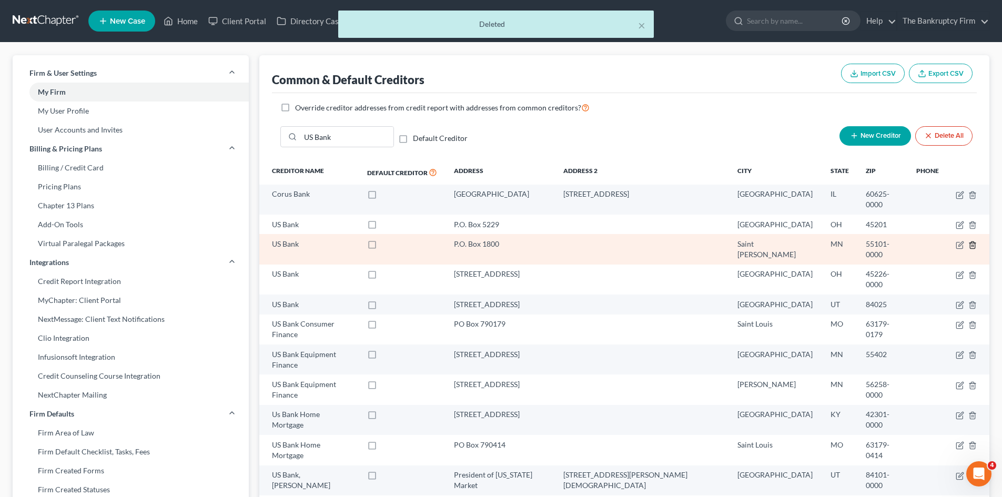
click at [973, 241] on icon "button" at bounding box center [972, 245] width 8 height 8
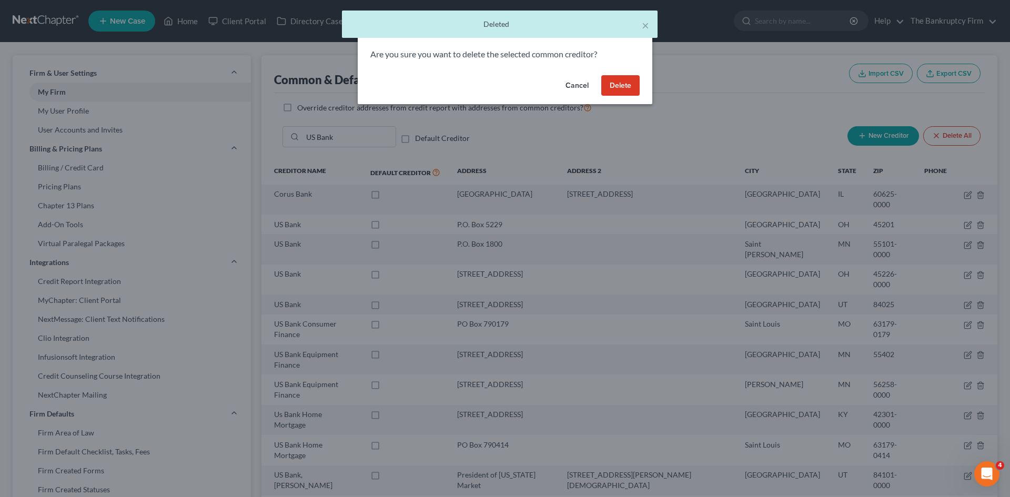
click at [621, 85] on button "Delete" at bounding box center [620, 85] width 38 height 21
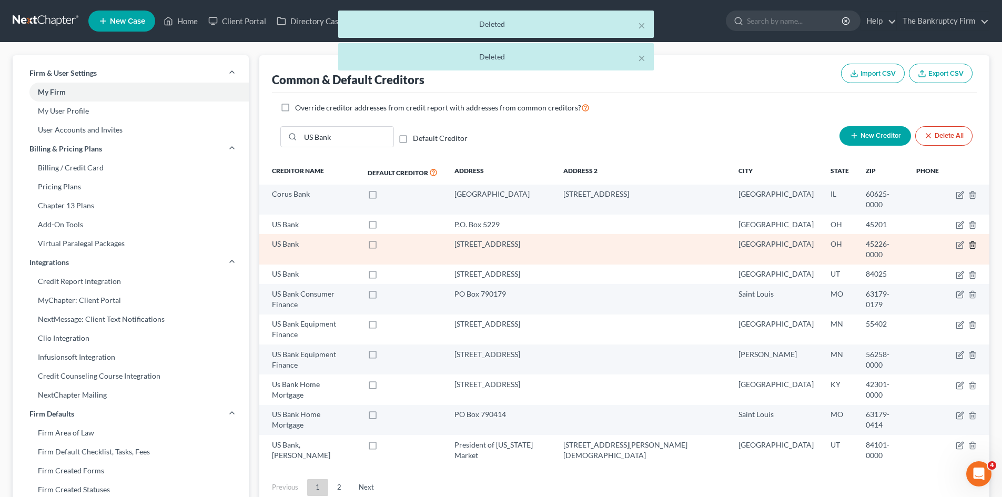
click at [972, 241] on icon "button" at bounding box center [972, 245] width 8 height 8
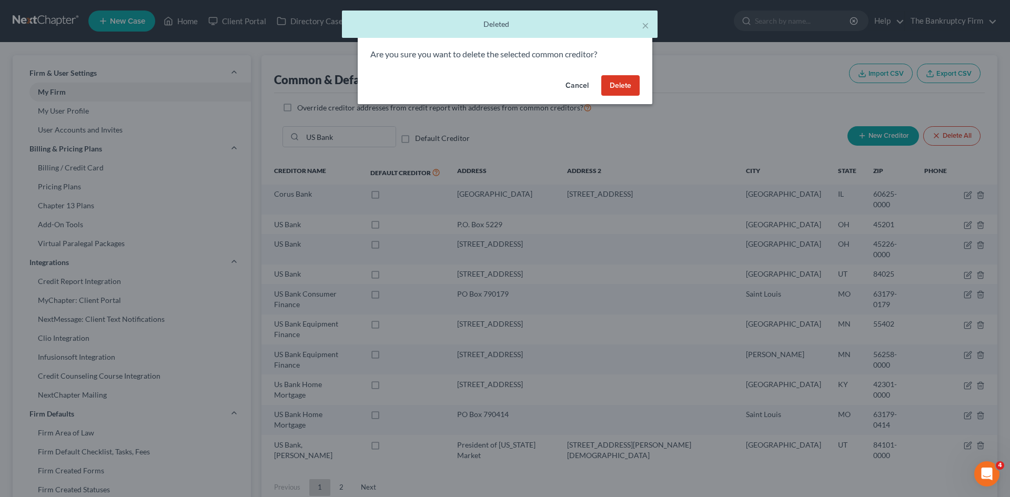
click at [625, 87] on button "Delete" at bounding box center [620, 85] width 38 height 21
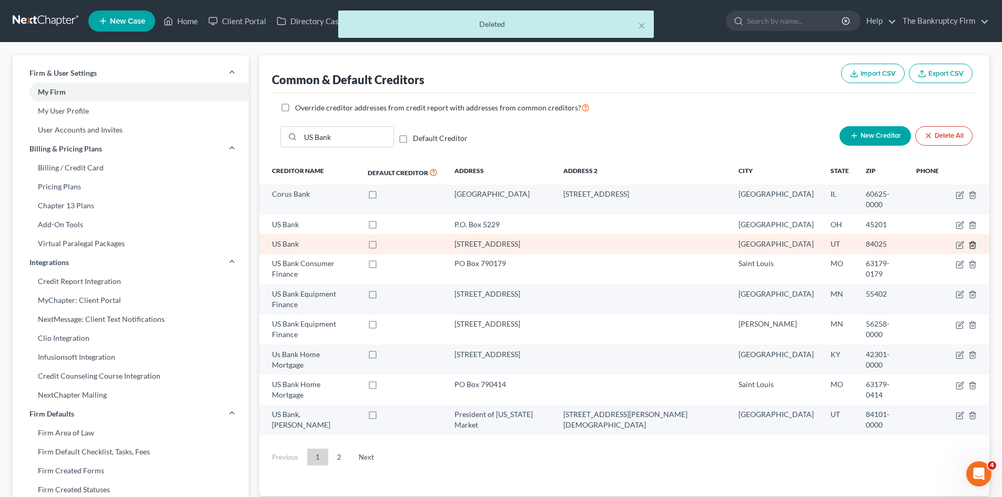
click at [970, 241] on icon "button" at bounding box center [972, 244] width 5 height 7
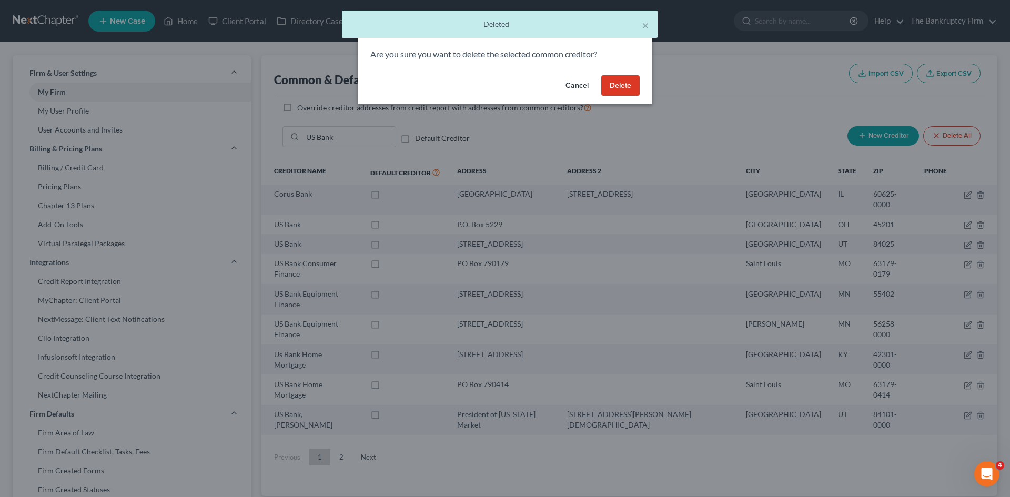
click at [619, 84] on button "Delete" at bounding box center [620, 85] width 38 height 21
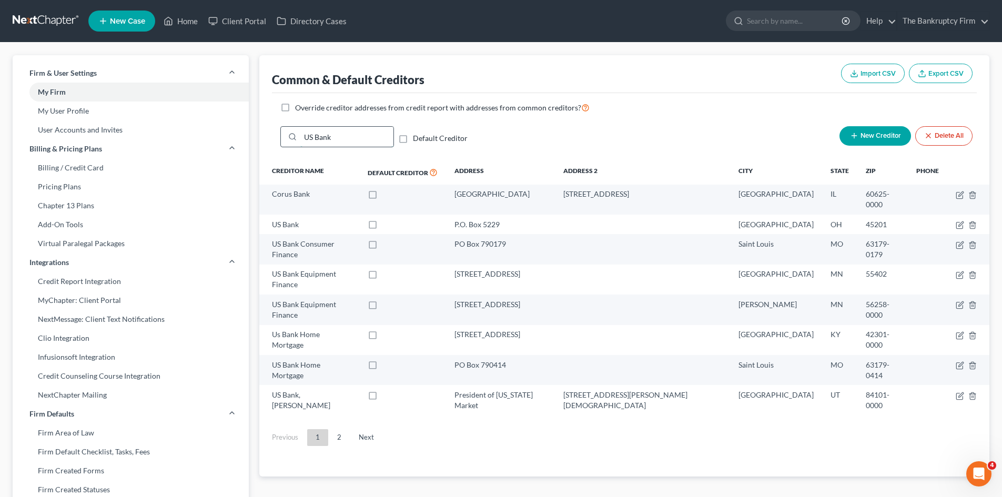
drag, startPoint x: 340, startPoint y: 137, endPoint x: 302, endPoint y: 136, distance: 38.4
click at [302, 136] on input "US Bank" at bounding box center [346, 137] width 93 height 20
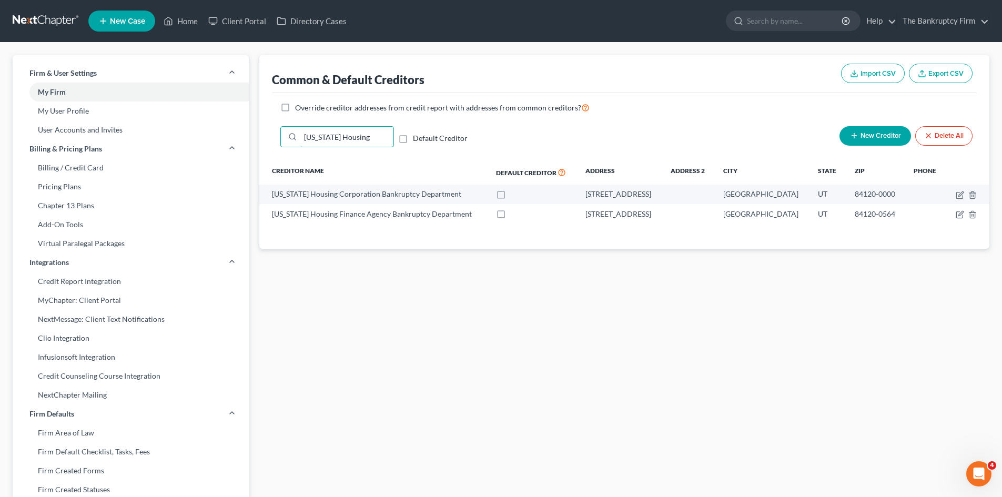
type input "[US_STATE] Housing"
click at [190, 21] on link "Home" at bounding box center [180, 21] width 45 height 19
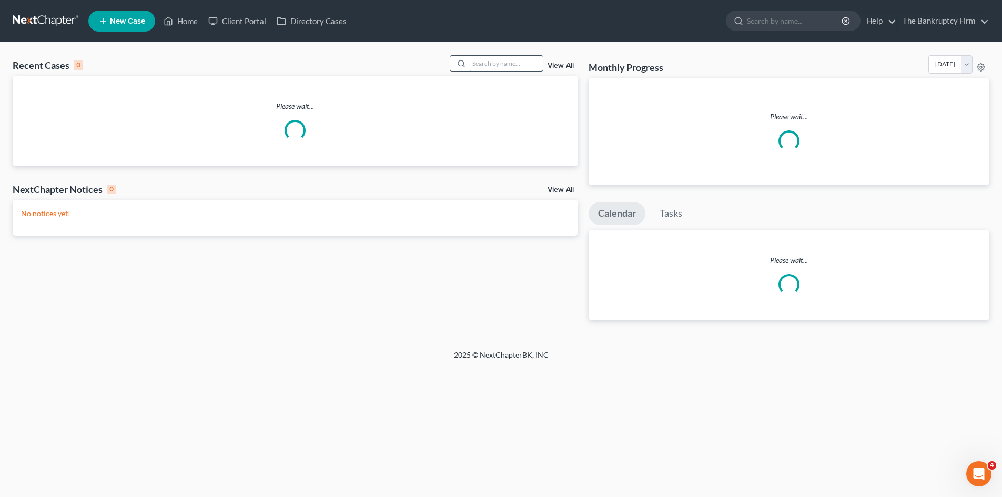
click at [489, 57] on input "search" at bounding box center [506, 63] width 74 height 15
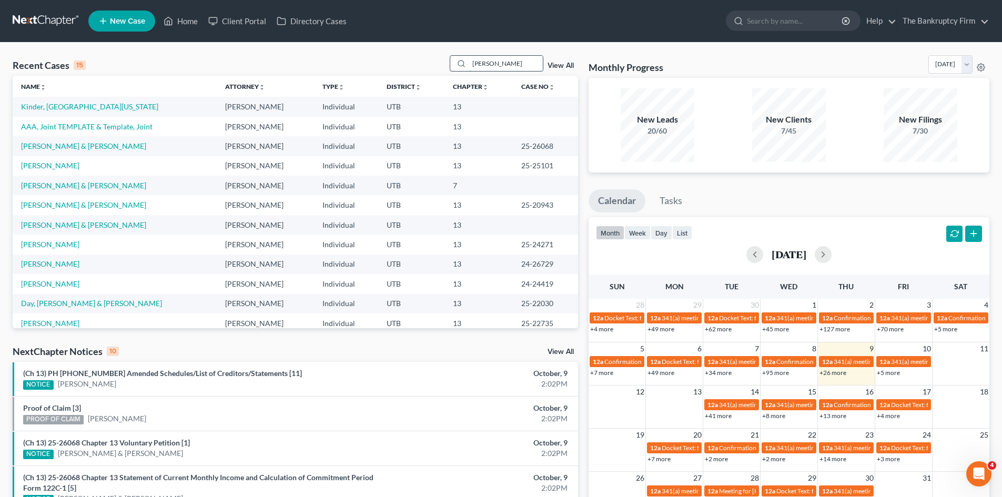
type input "[PERSON_NAME]"
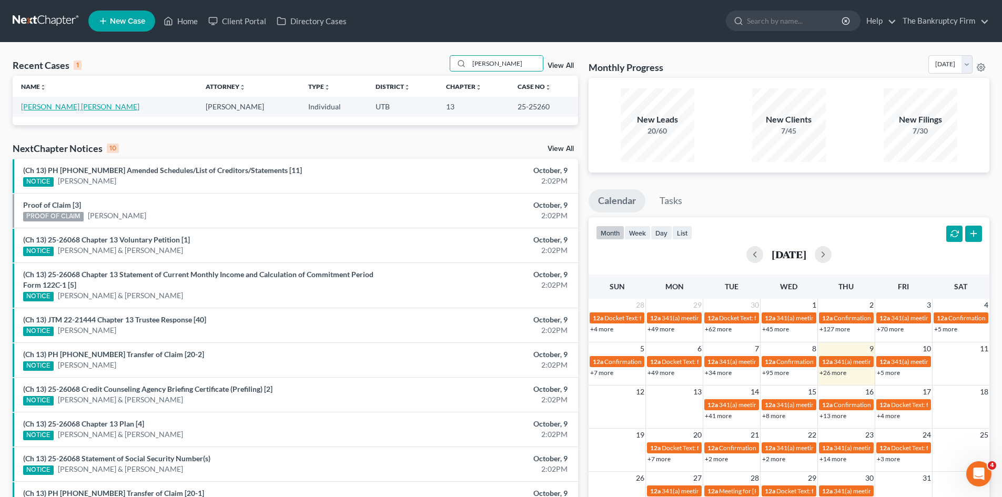
click at [43, 104] on link "[PERSON_NAME] [PERSON_NAME]" at bounding box center [80, 106] width 118 height 9
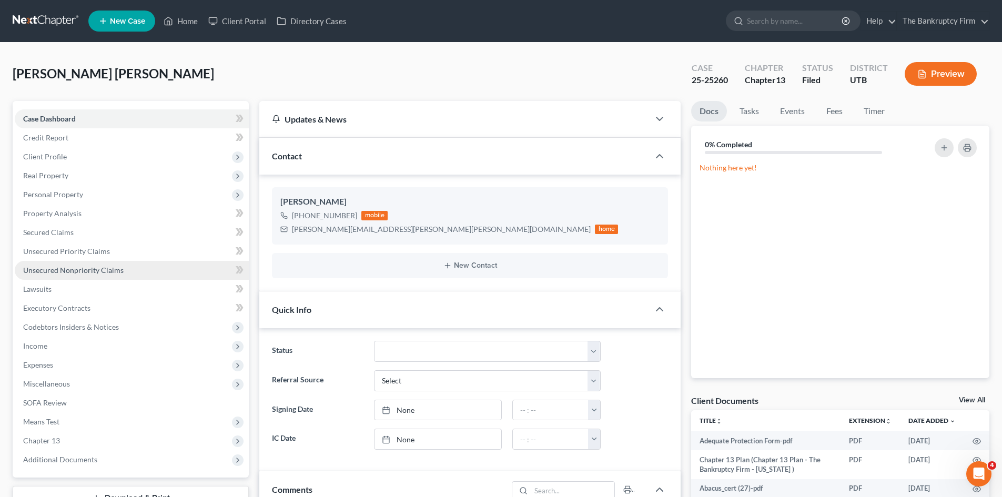
scroll to position [84, 0]
click at [108, 270] on span "Unsecured Nonpriority Claims" at bounding box center [73, 270] width 100 height 9
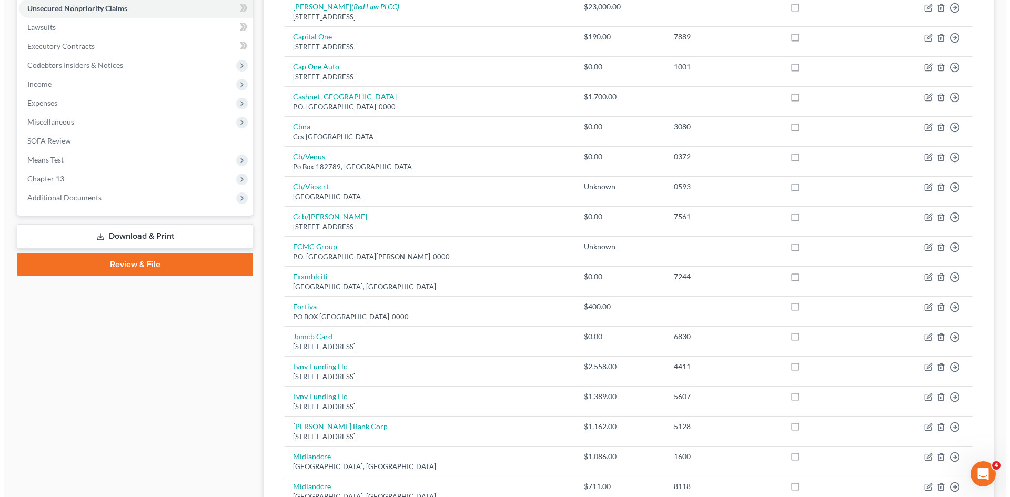
scroll to position [263, 0]
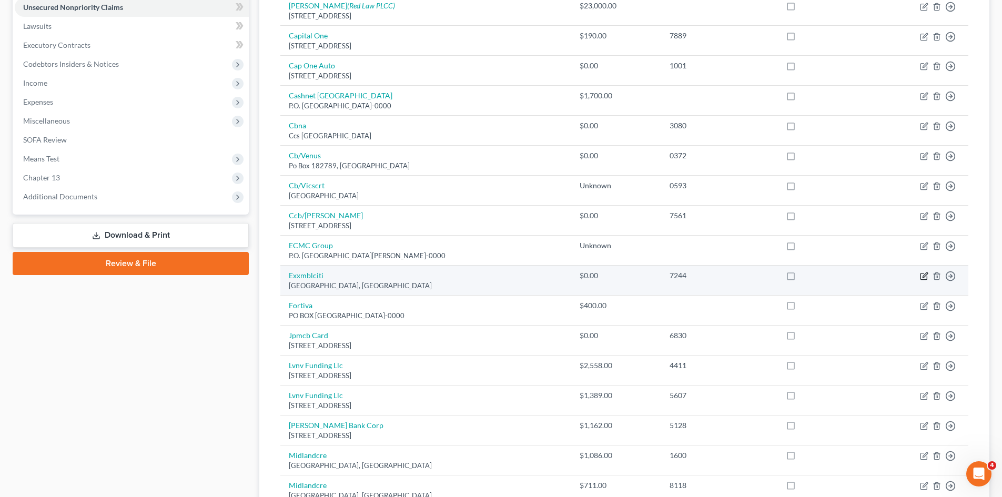
click at [924, 277] on icon "button" at bounding box center [924, 276] width 8 height 8
select select "21"
select select "2"
select select "0"
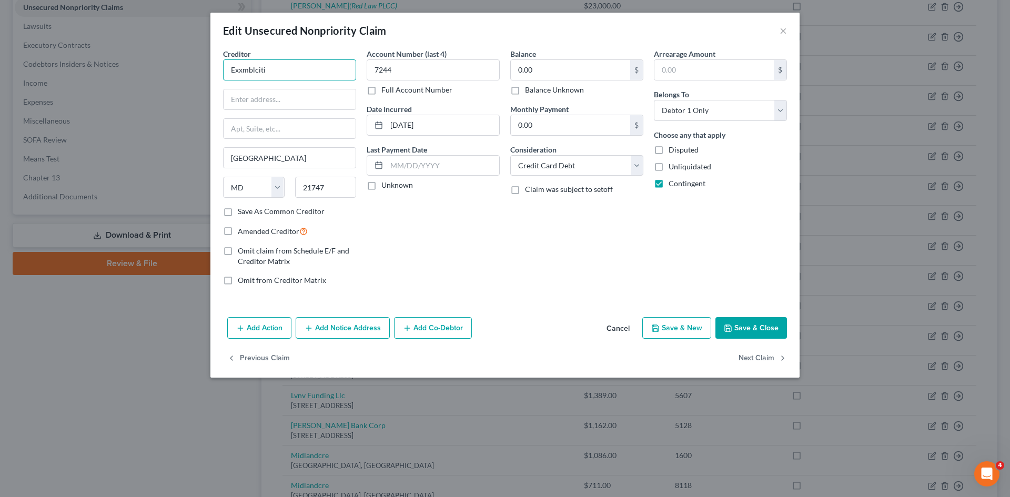
drag, startPoint x: 273, startPoint y: 72, endPoint x: 221, endPoint y: 64, distance: 52.8
click at [221, 64] on div "Creditor * Exxmblciti [GEOGRAPHIC_DATA] [US_STATE] AK [GEOGRAPHIC_DATA] [GEOGRA…" at bounding box center [290, 171] width 144 height 246
click at [270, 103] on input "text" at bounding box center [290, 99] width 132 height 20
paste input "[STREET_ADDRESS]"
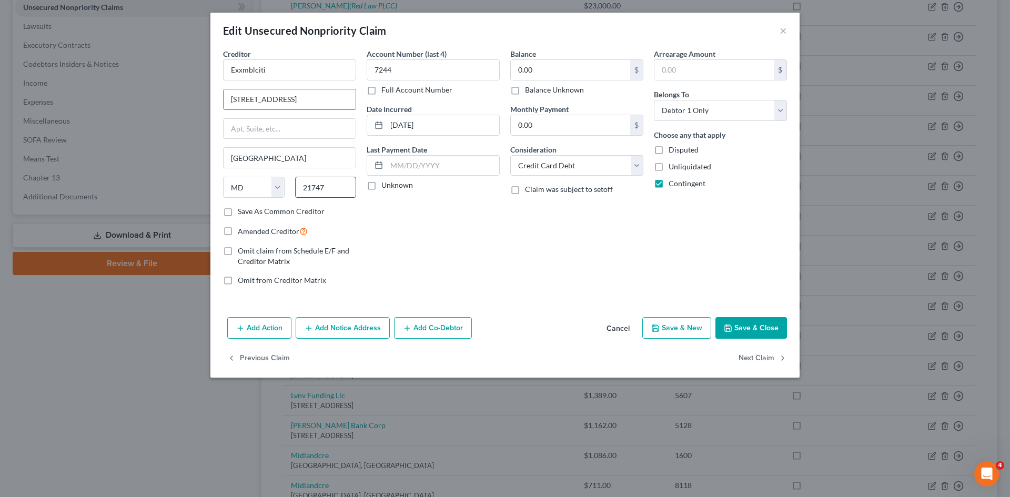
type input "[STREET_ADDRESS]"
click at [329, 188] on input "21747" at bounding box center [326, 187] width 62 height 21
drag, startPoint x: 329, startPoint y: 188, endPoint x: 271, endPoint y: 188, distance: 58.4
click at [271, 188] on div "State [US_STATE] AK AR AZ CA CO CT DE DC [GEOGRAPHIC_DATA] [GEOGRAPHIC_DATA] GU…" at bounding box center [290, 191] width 144 height 29
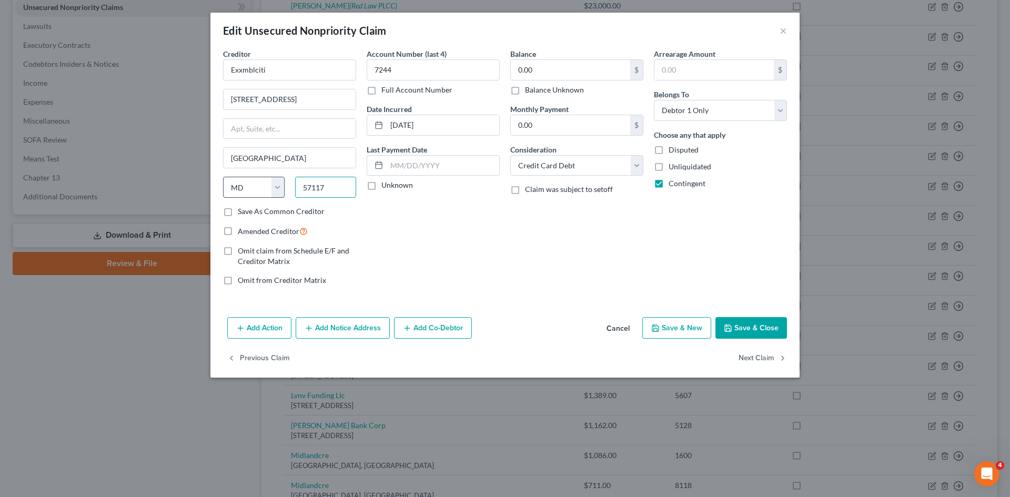
type input "57117"
type input "[GEOGRAPHIC_DATA]"
select select "43"
drag, startPoint x: 275, startPoint y: 99, endPoint x: 365, endPoint y: 97, distance: 90.0
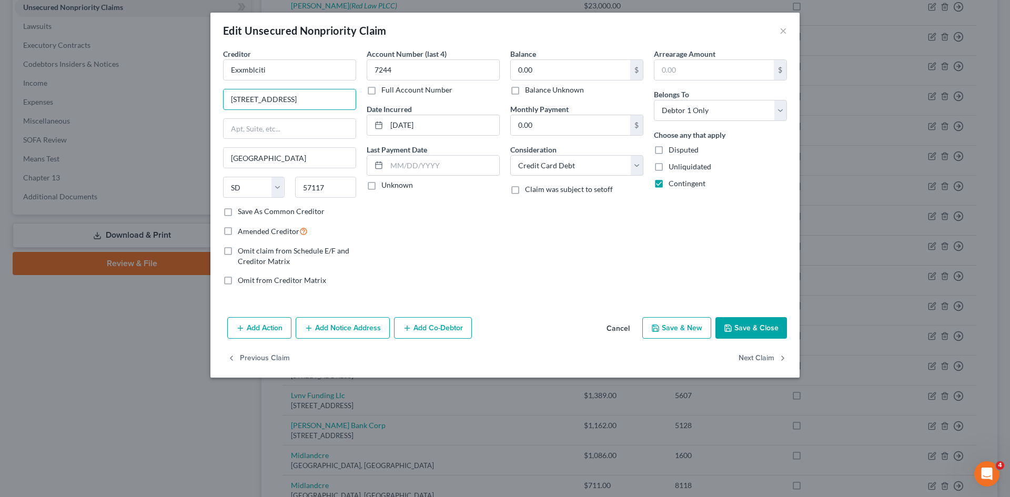
click at [365, 97] on div "Creditor * Exxmblciti [GEOGRAPHIC_DATA]-7032 [GEOGRAPHIC_DATA] [US_STATE][GEOGR…" at bounding box center [505, 171] width 574 height 246
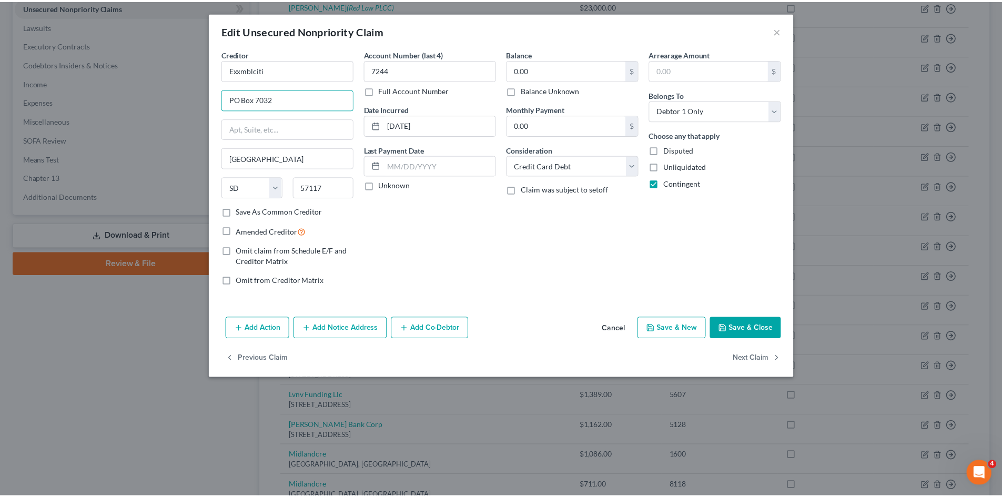
scroll to position [0, 0]
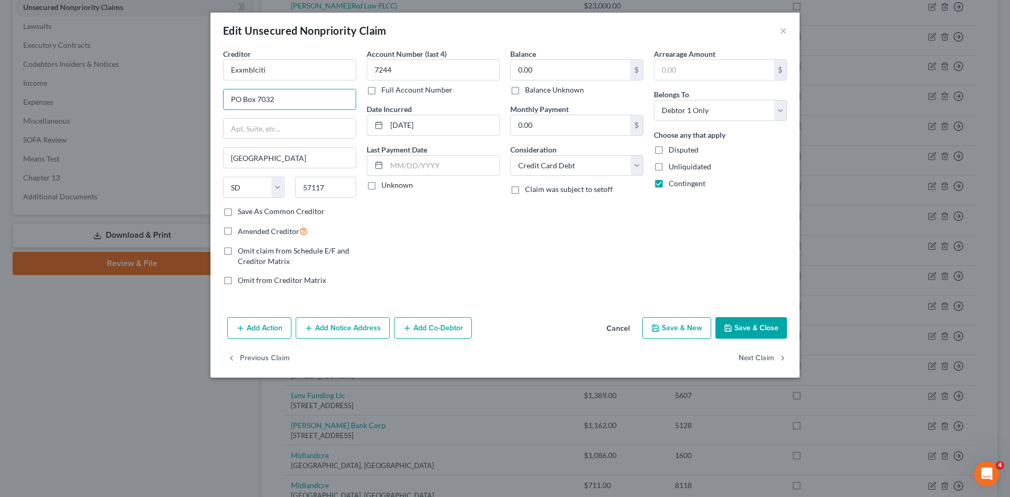
type input "PO Box 7032"
click at [238, 210] on label "Save As Common Creditor" at bounding box center [281, 211] width 87 height 11
click at [242, 210] on input "Save As Common Creditor" at bounding box center [245, 209] width 7 height 7
checkbox input "true"
click at [738, 328] on button "Save & Close" at bounding box center [751, 328] width 72 height 22
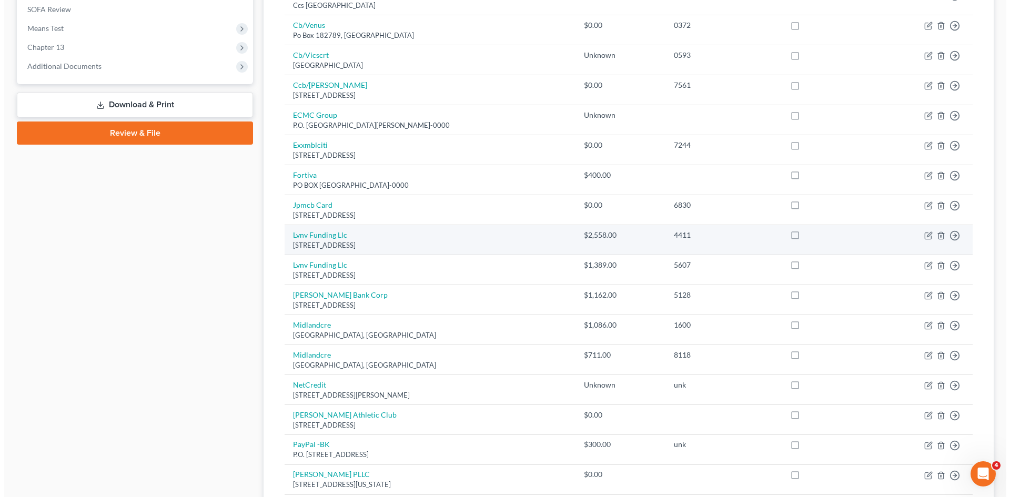
scroll to position [421, 0]
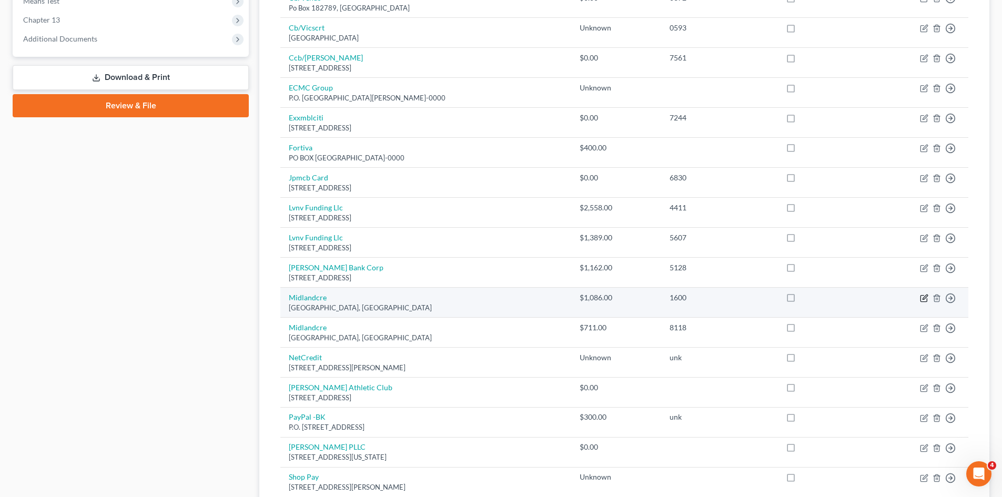
click at [921, 298] on icon "button" at bounding box center [924, 299] width 6 height 6
select select "4"
select select "1"
select select "0"
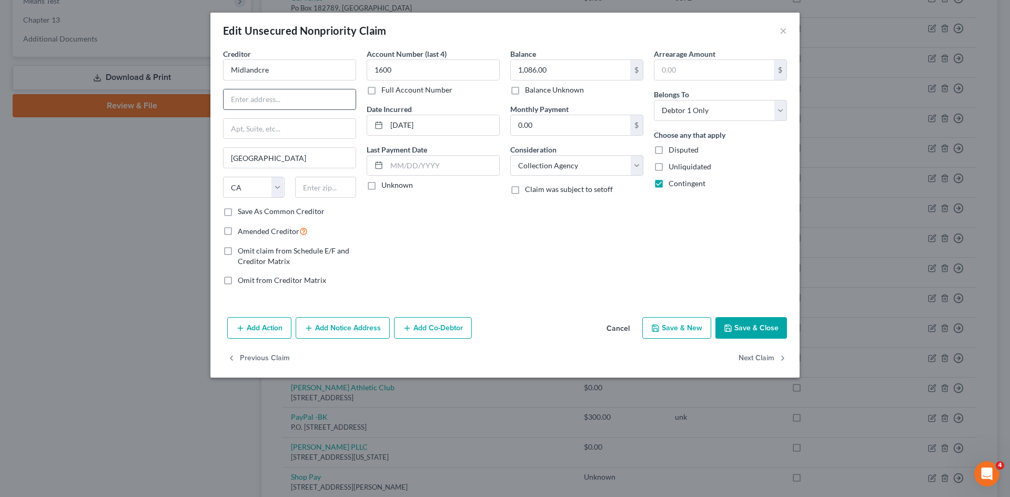
click at [267, 100] on input "text" at bounding box center [290, 99] width 132 height 20
paste input "P.O. Box 939069. [GEOGRAPHIC_DATA]"
type input "P.O. Box 939069. [GEOGRAPHIC_DATA]"
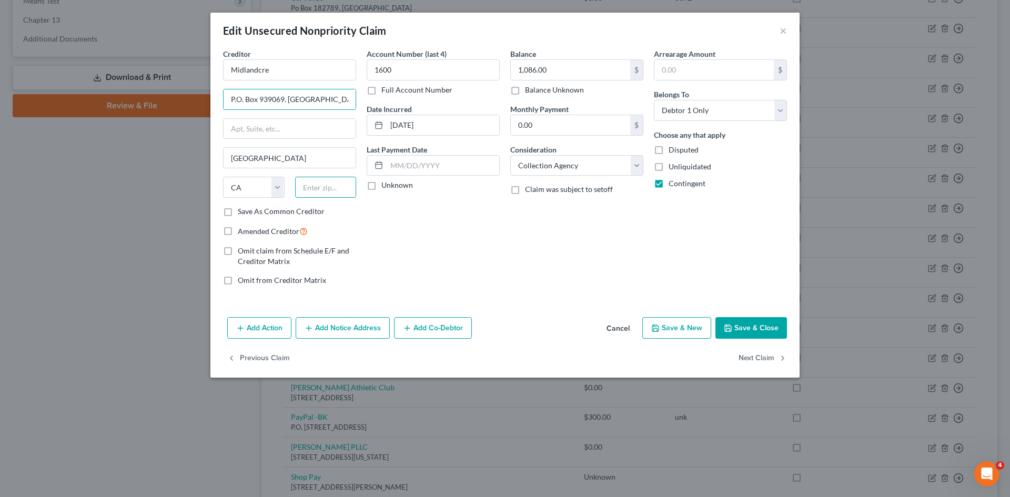
click at [328, 188] on input "text" at bounding box center [326, 187] width 62 height 21
type input "92193"
drag, startPoint x: 283, startPoint y: 98, endPoint x: 402, endPoint y: 98, distance: 119.4
click at [402, 98] on div "Creditor * Midlandcre P.O. Box 939069. [GEOGRAPHIC_DATA] [GEOGRAPHIC_DATA] [US_…" at bounding box center [505, 171] width 574 height 246
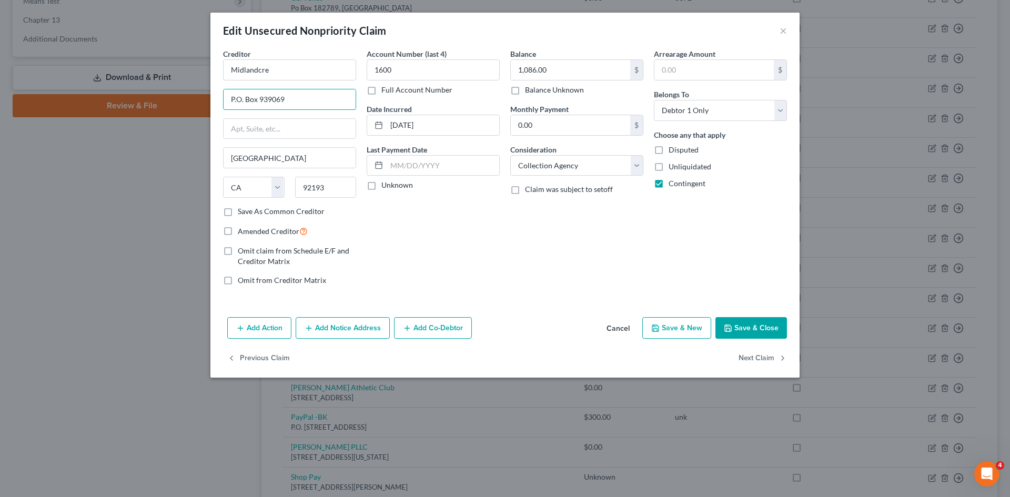
scroll to position [0, 0]
drag, startPoint x: 293, startPoint y: 99, endPoint x: 228, endPoint y: 100, distance: 65.2
click at [228, 100] on input "P.O. Box 939069" at bounding box center [290, 99] width 132 height 20
type input "P.O. Box 939069"
click at [238, 211] on label "Save As Common Creditor" at bounding box center [281, 211] width 87 height 11
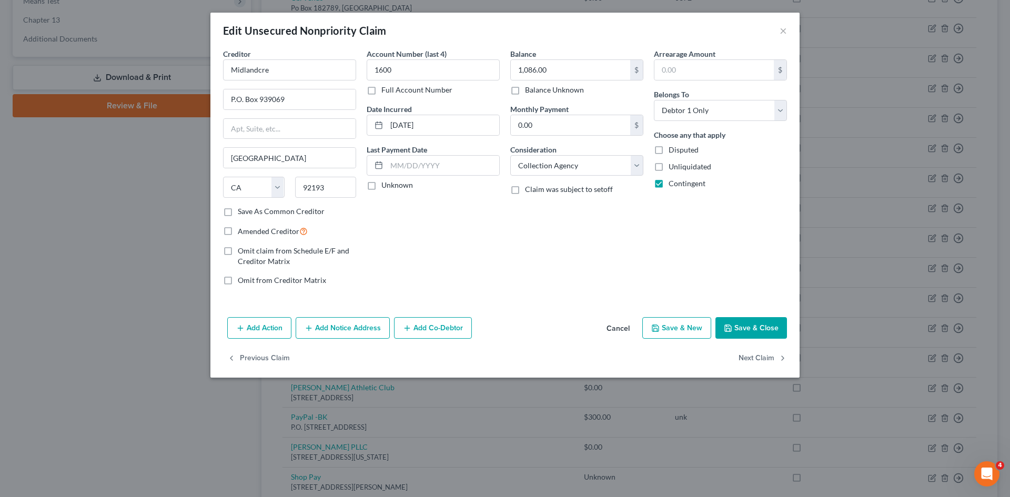
click at [242, 211] on input "Save As Common Creditor" at bounding box center [245, 209] width 7 height 7
checkbox input "true"
click at [749, 328] on button "Save & Close" at bounding box center [751, 328] width 72 height 22
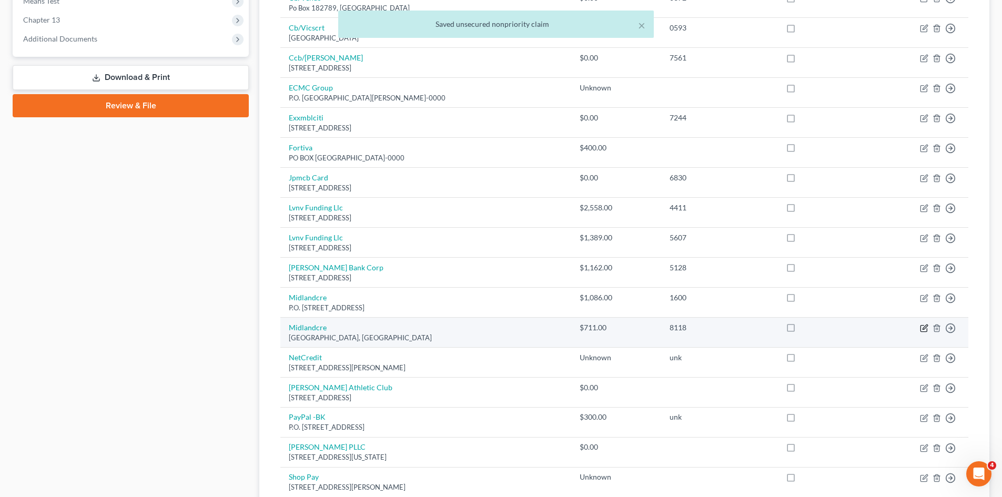
click at [923, 326] on icon "button" at bounding box center [924, 328] width 8 height 8
select select "4"
select select "1"
select select "0"
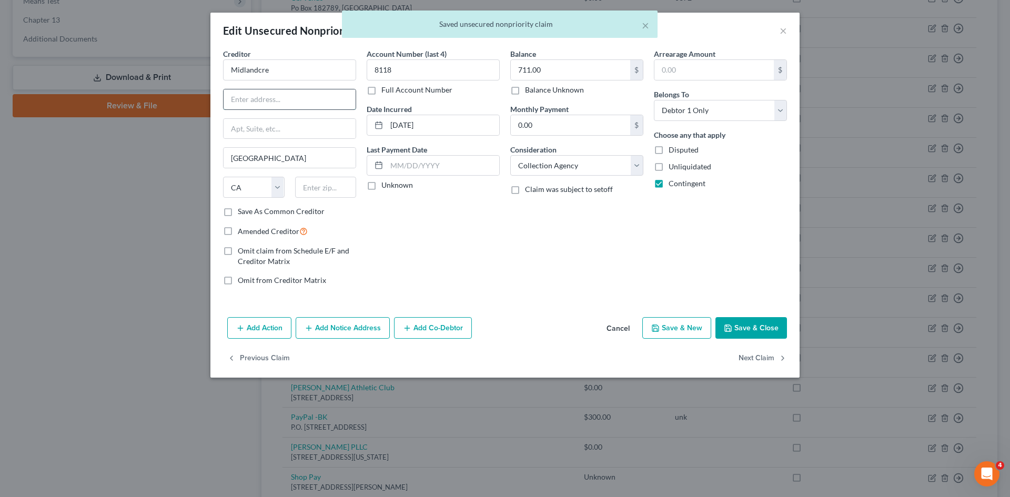
click at [258, 102] on input "text" at bounding box center [290, 99] width 132 height 20
paste input "P.O. Box 939069. [GEOGRAPHIC_DATA]"
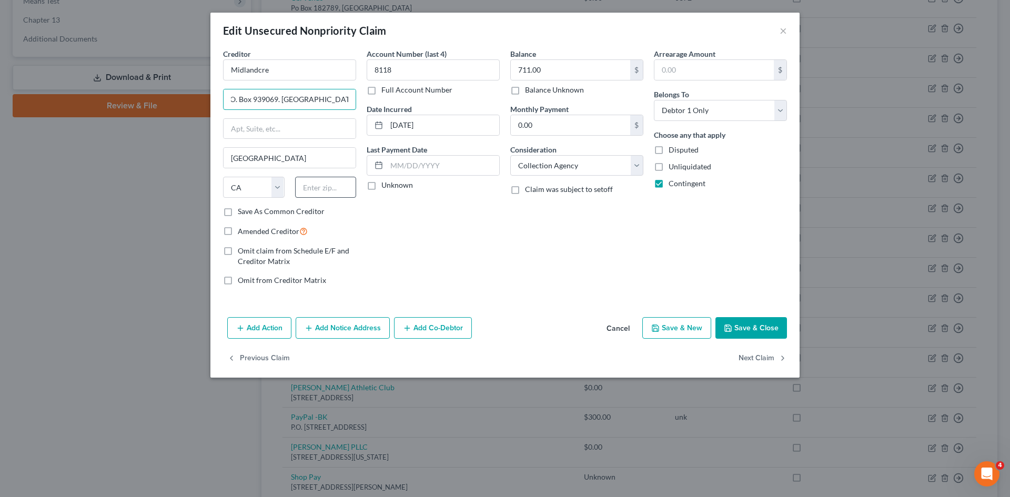
type input "P.O. Box 939069. [GEOGRAPHIC_DATA]"
click at [329, 187] on input "text" at bounding box center [326, 187] width 62 height 21
type input "92193"
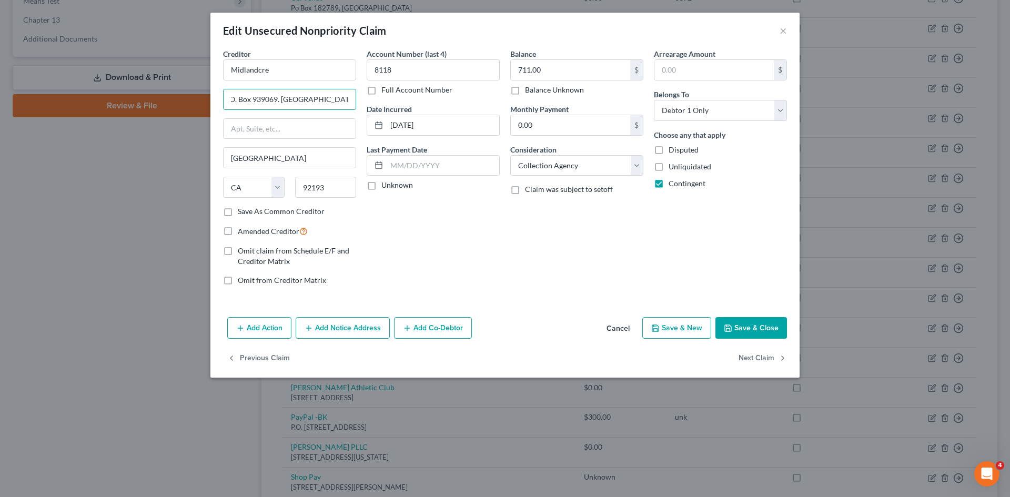
drag, startPoint x: 284, startPoint y: 98, endPoint x: 390, endPoint y: 101, distance: 106.3
click at [390, 101] on div "Creditor * Midlandcre P.O. Box 939069. [GEOGRAPHIC_DATA] [GEOGRAPHIC_DATA] [US_…" at bounding box center [505, 171] width 574 height 246
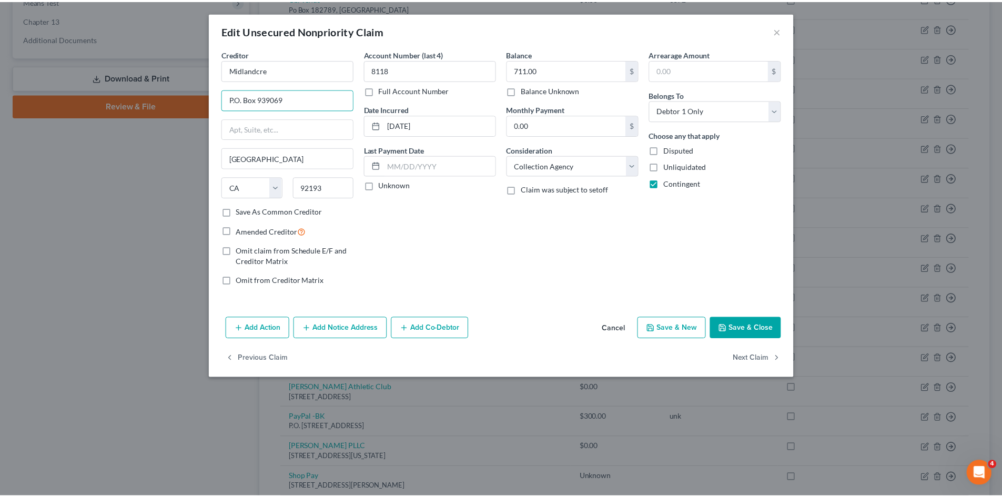
scroll to position [0, 0]
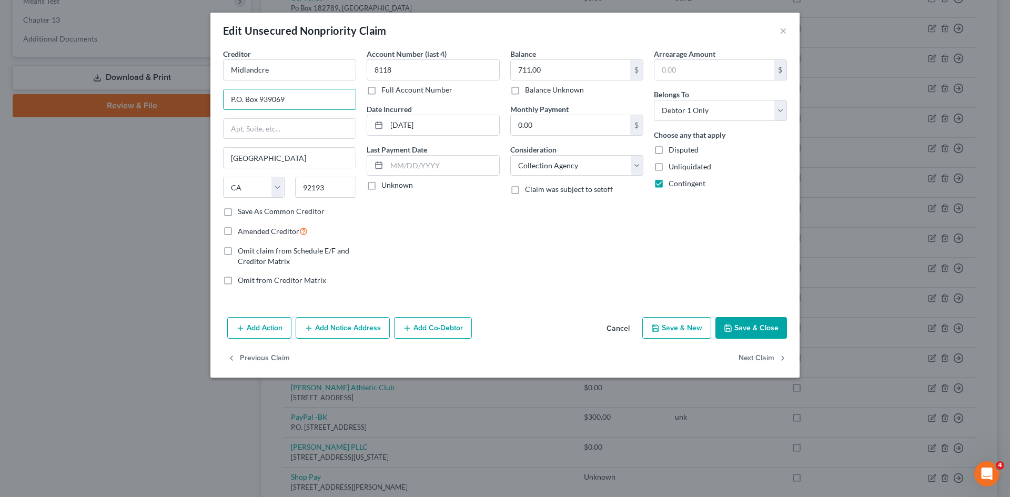
type input "P.O. Box 939069"
click at [731, 320] on button "Save & Close" at bounding box center [751, 328] width 72 height 22
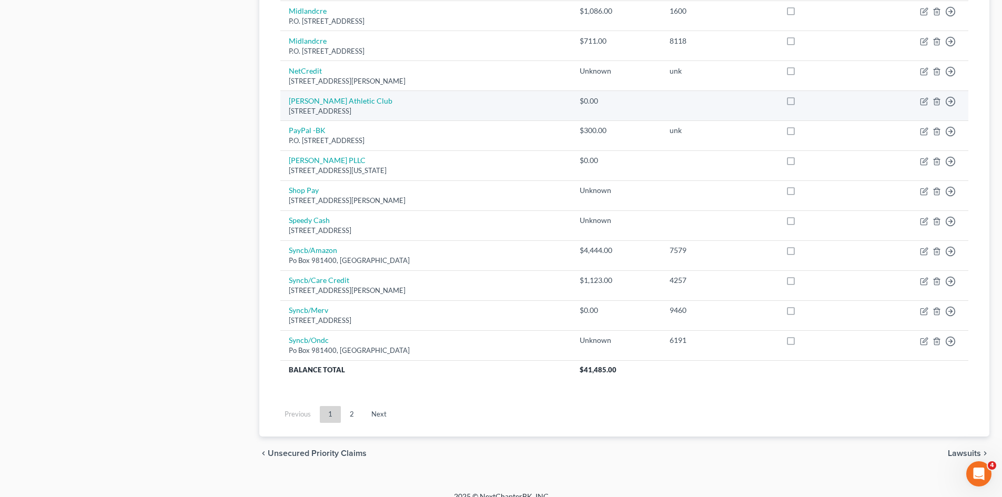
scroll to position [721, 0]
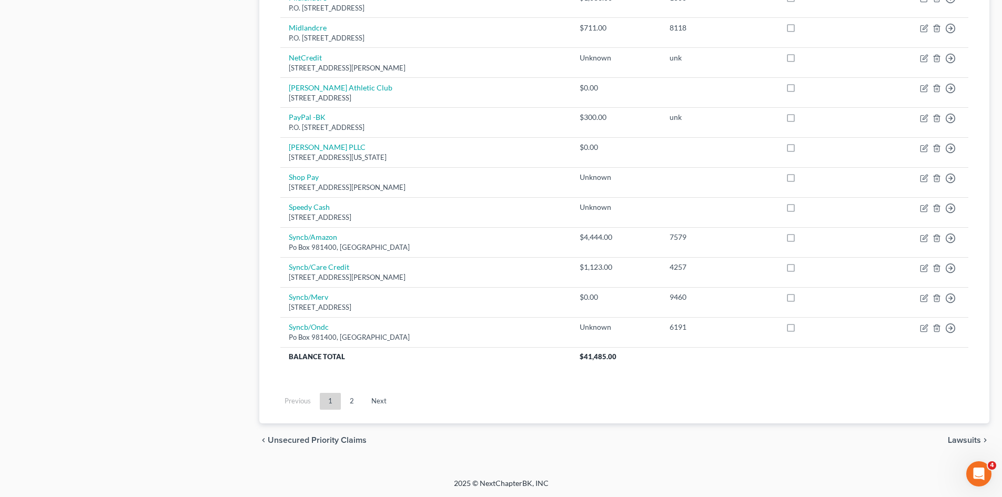
drag, startPoint x: 353, startPoint y: 400, endPoint x: 421, endPoint y: 279, distance: 138.3
click at [353, 400] on link "2" at bounding box center [351, 401] width 21 height 17
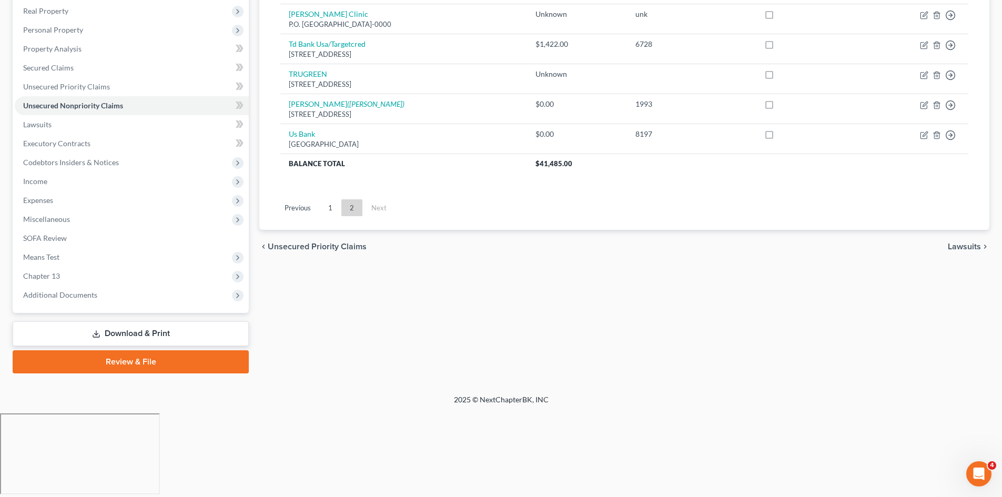
scroll to position [81, 0]
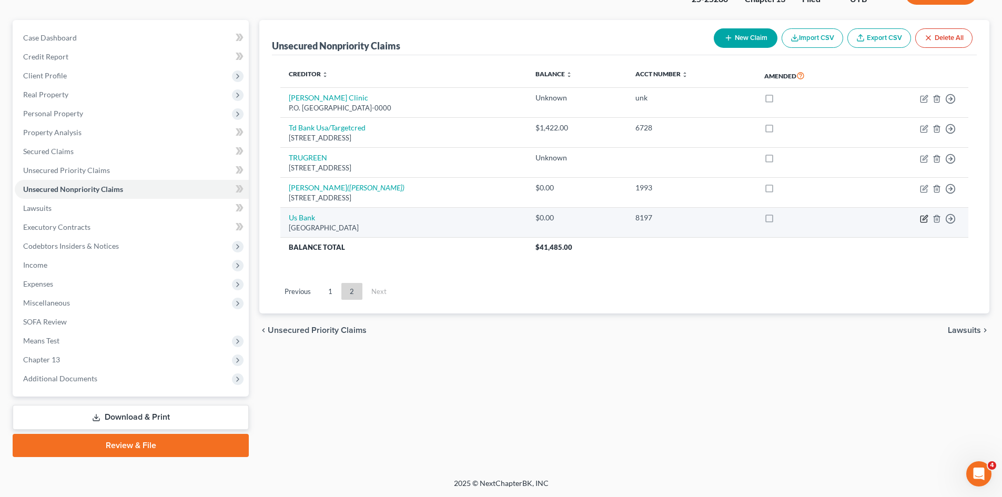
click at [924, 220] on icon "button" at bounding box center [924, 219] width 8 height 8
select select "26"
select select "2"
select select "0"
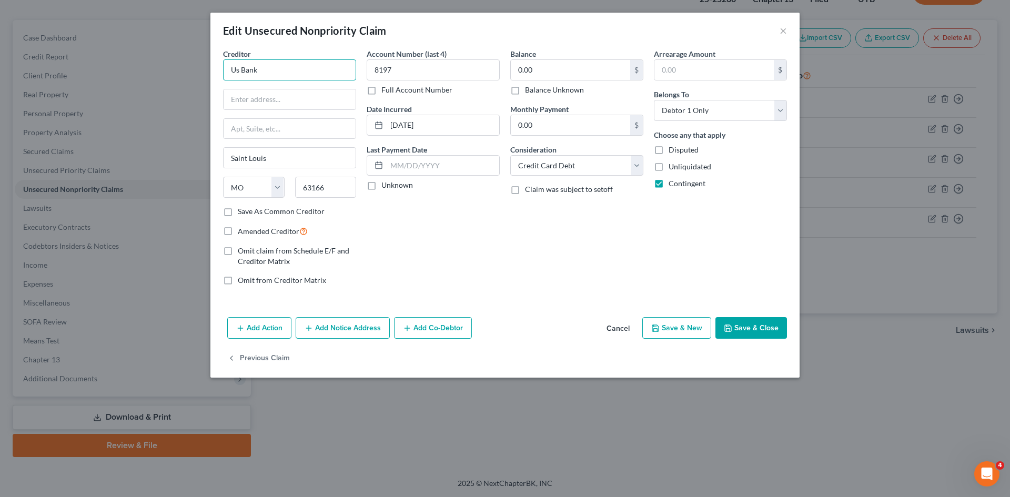
drag, startPoint x: 289, startPoint y: 69, endPoint x: 197, endPoint y: 64, distance: 92.7
click at [197, 64] on div "Edit Unsecured Nonpriority Claim × Creditor * Us Bank [GEOGRAPHIC_DATA] [US_STA…" at bounding box center [505, 248] width 1010 height 497
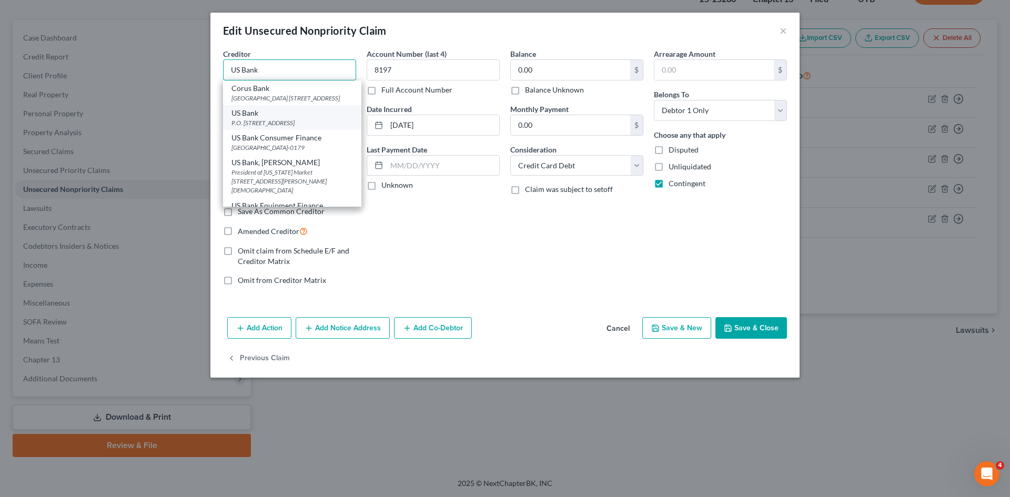
type input "US Bank"
click at [253, 127] on div "P.O. [STREET_ADDRESS]" at bounding box center [292, 122] width 122 height 9
type input "P.O. Box 5229"
type input "[GEOGRAPHIC_DATA]"
select select "36"
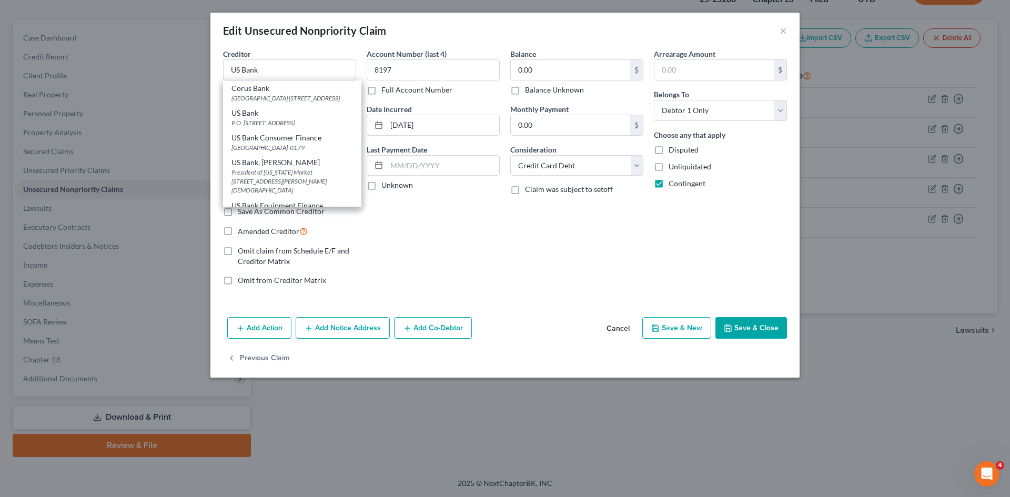
type input "45201"
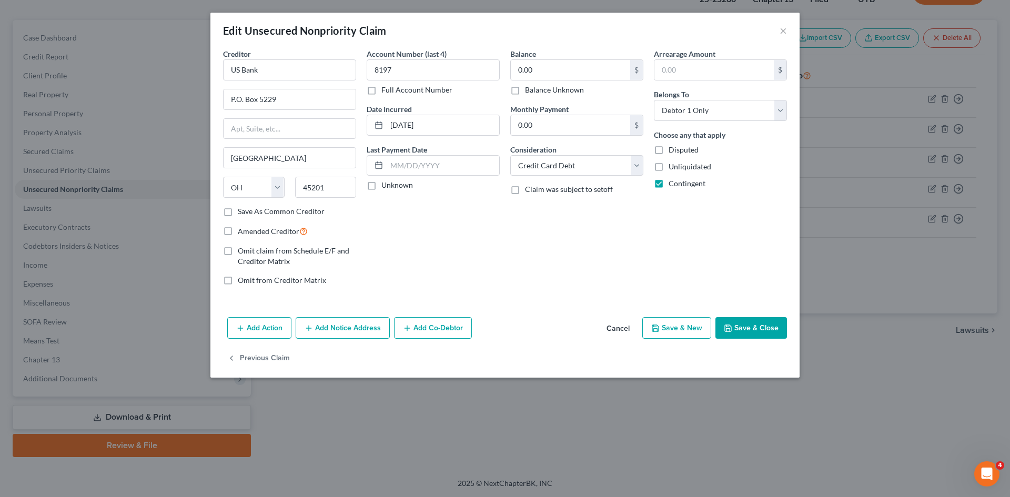
click at [737, 327] on button "Save & Close" at bounding box center [751, 328] width 72 height 22
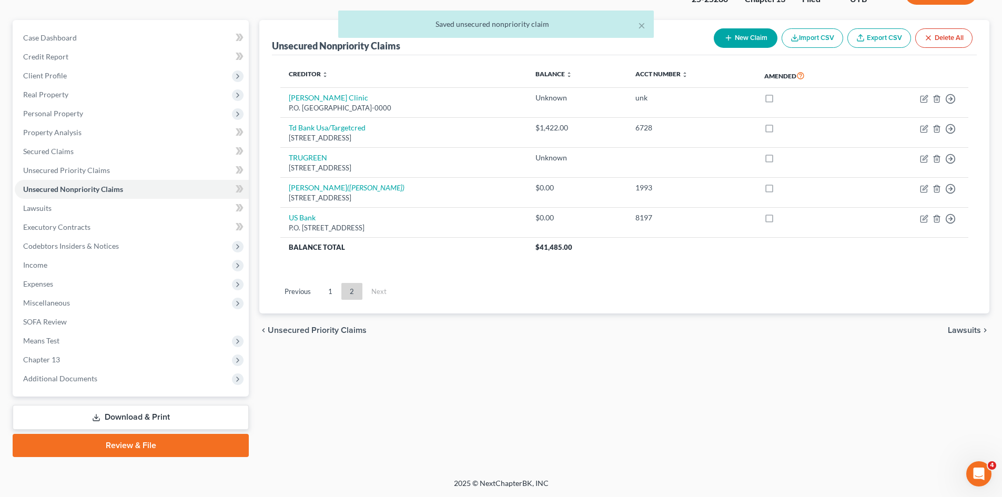
click at [138, 409] on link "Download & Print" at bounding box center [131, 417] width 236 height 25
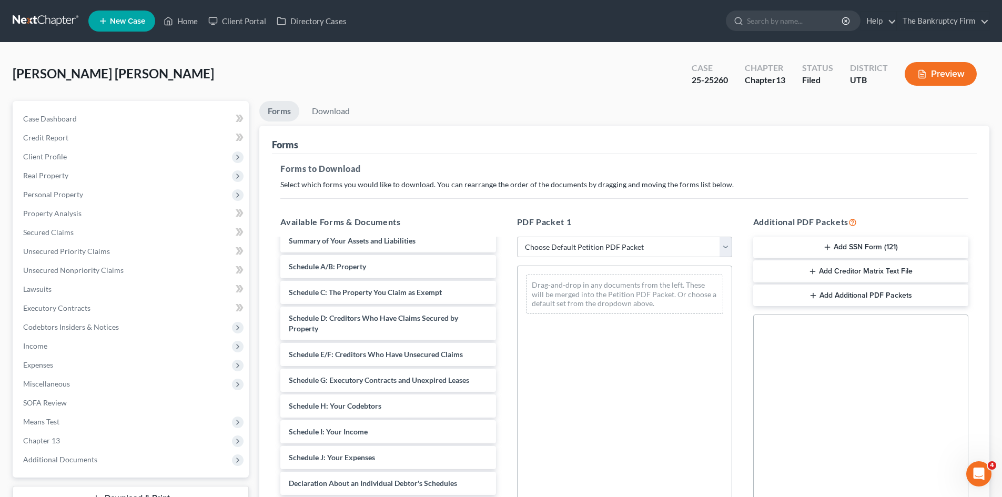
scroll to position [158, 0]
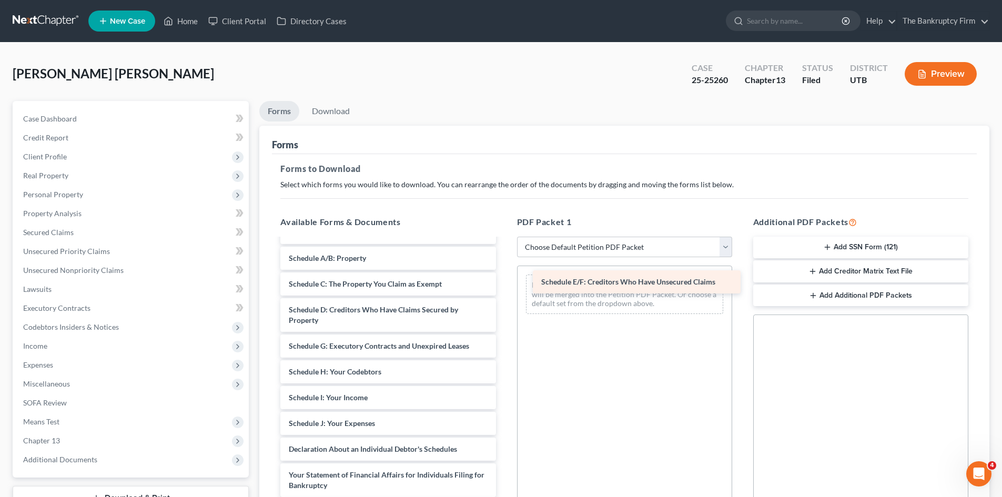
drag, startPoint x: 354, startPoint y: 345, endPoint x: 606, endPoint y: 281, distance: 260.5
click at [504, 281] on div "Schedule E/F: Creditors Who Have Unsecured Claims Adequate Protection Form-pdf …" at bounding box center [388, 359] width 232 height 555
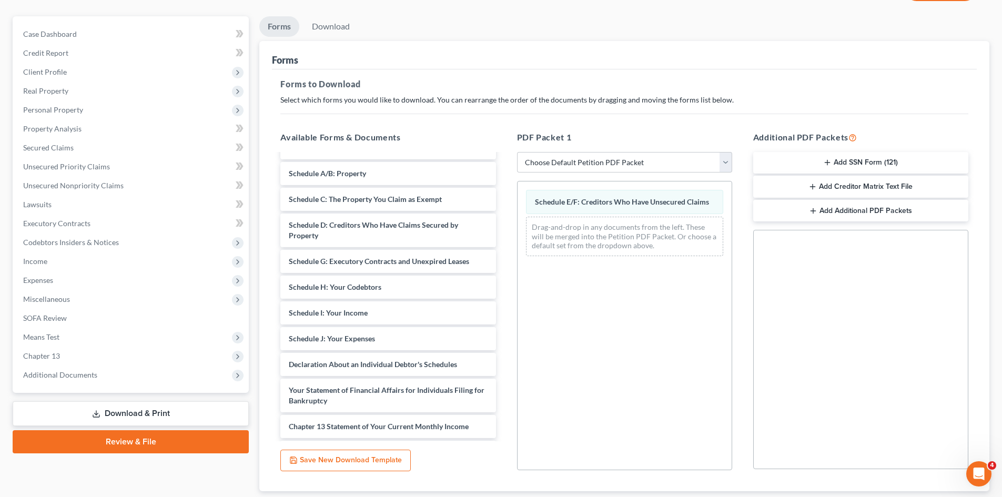
scroll to position [153, 0]
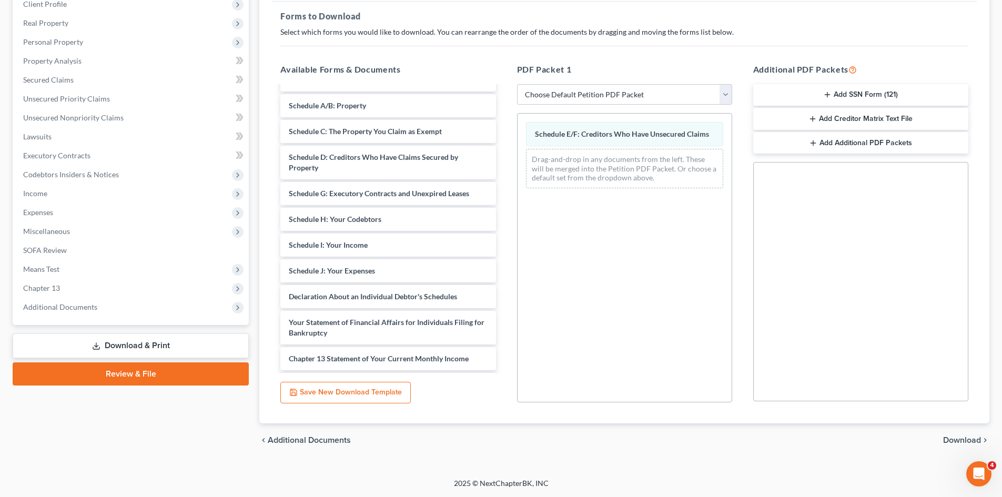
click at [967, 442] on span "Download" at bounding box center [962, 440] width 38 height 8
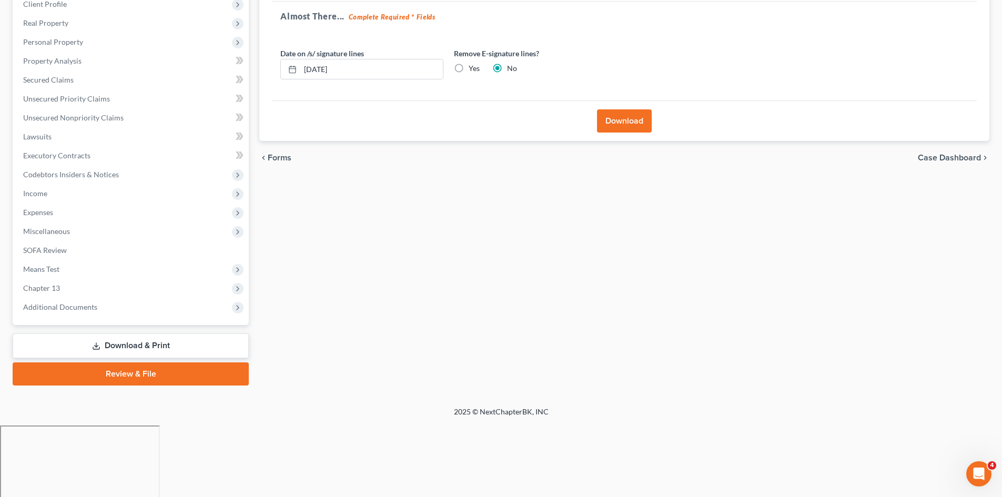
scroll to position [81, 0]
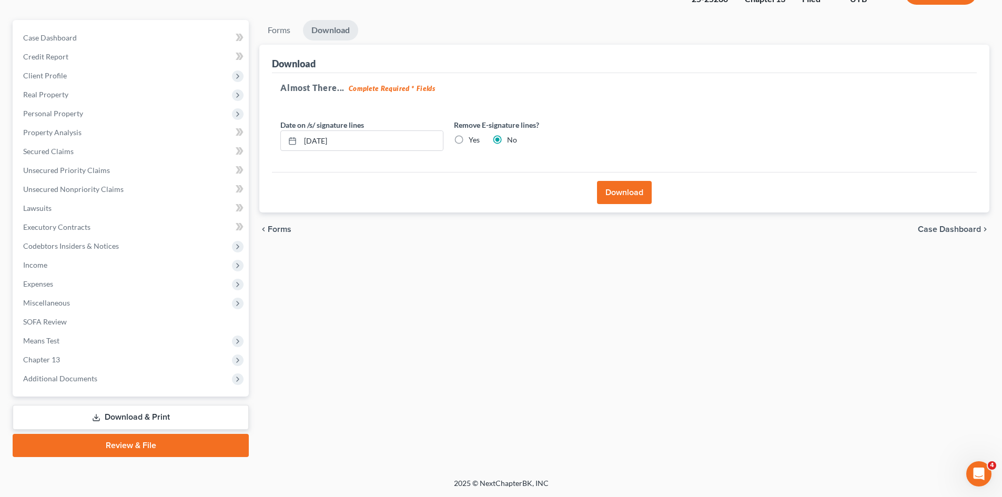
click at [624, 195] on button "Download" at bounding box center [624, 192] width 55 height 23
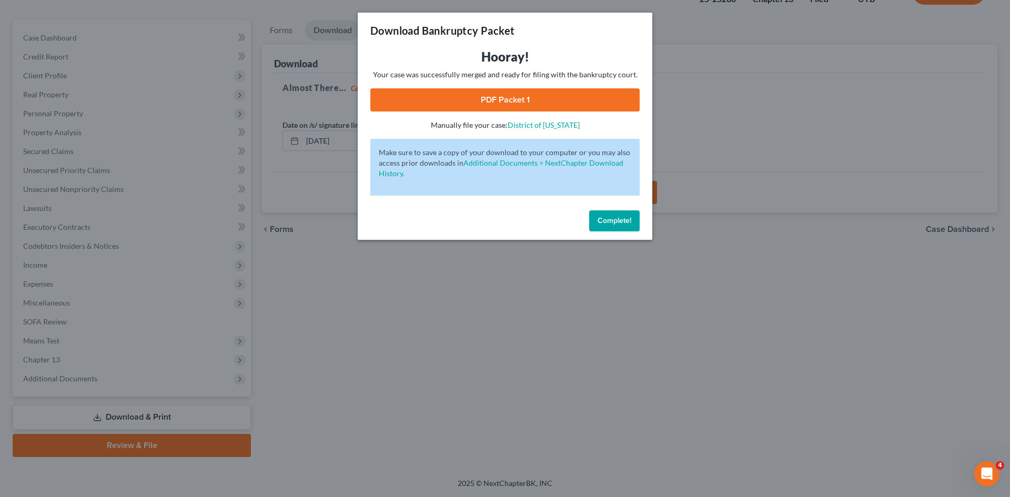
click at [482, 95] on link "PDF Packet 1" at bounding box center [504, 99] width 269 height 23
click at [619, 220] on span "Complete!" at bounding box center [615, 220] width 34 height 9
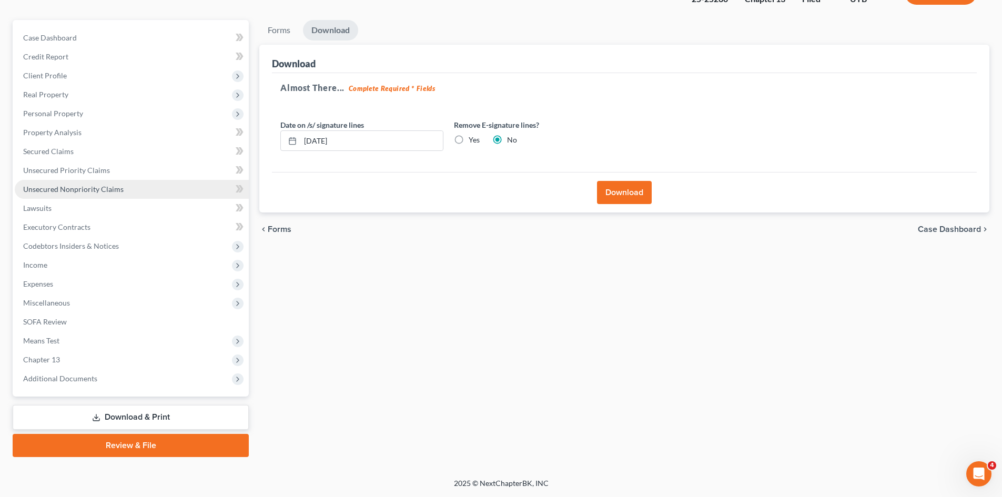
click at [96, 188] on span "Unsecured Nonpriority Claims" at bounding box center [73, 189] width 100 height 9
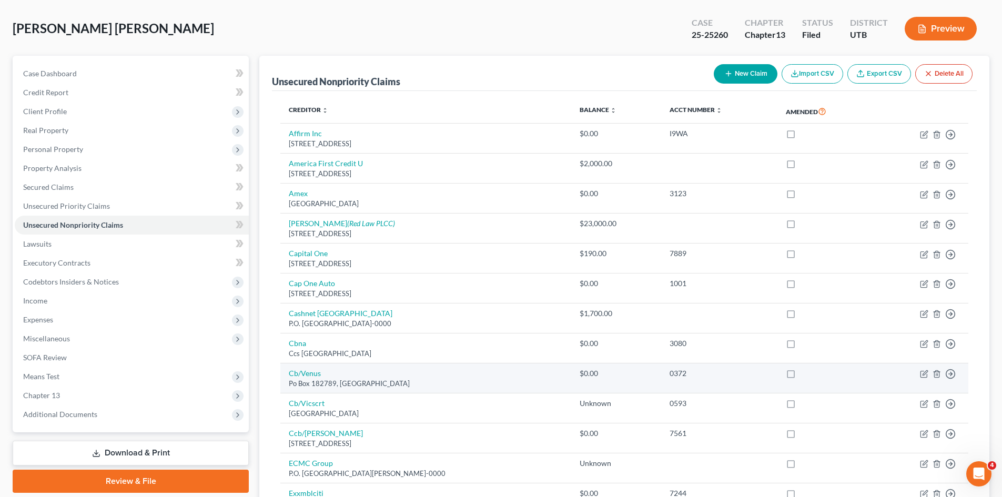
scroll to position [368, 0]
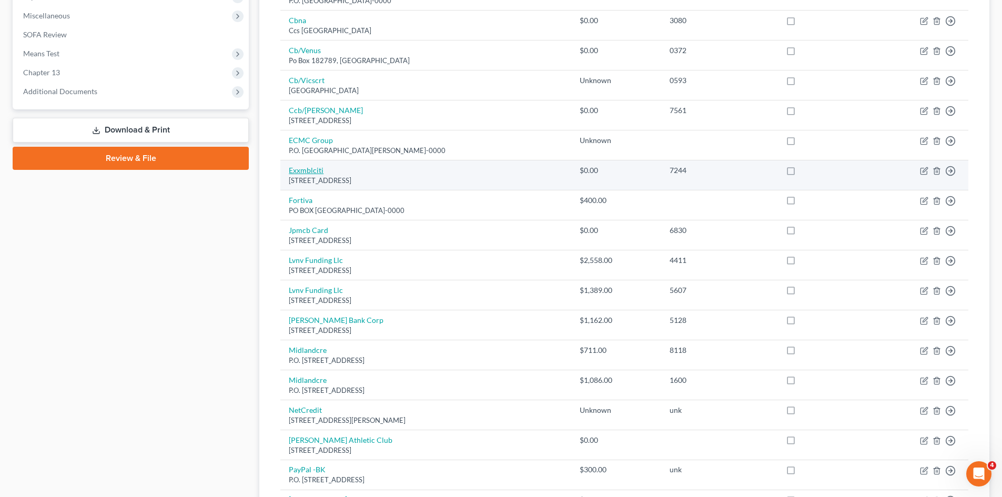
drag, startPoint x: 396, startPoint y: 182, endPoint x: 289, endPoint y: 170, distance: 108.0
click at [289, 170] on td "Exxmblciti [STREET_ADDRESS]" at bounding box center [425, 175] width 291 height 30
copy td "Exxmblciti [STREET_ADDRESS]"
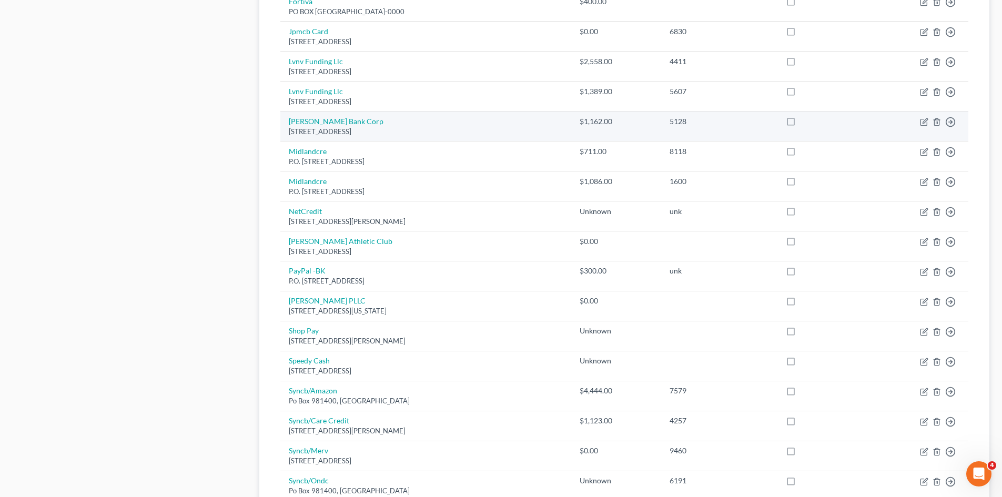
scroll to position [631, 0]
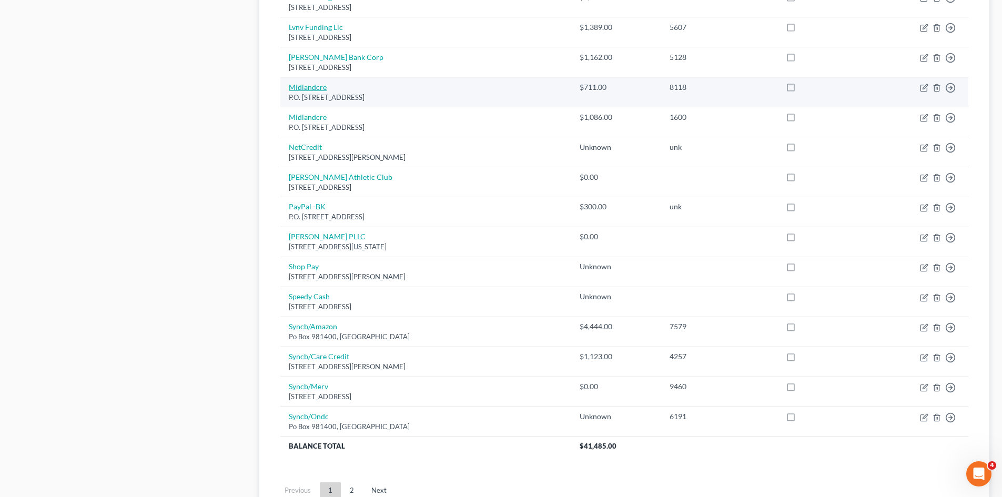
drag, startPoint x: 409, startPoint y: 100, endPoint x: 291, endPoint y: 86, distance: 119.3
click at [291, 86] on td "Midlandcre P.O. [STREET_ADDRESS]" at bounding box center [425, 92] width 291 height 30
copy td "Midlandcre P.O. [STREET_ADDRESS]"
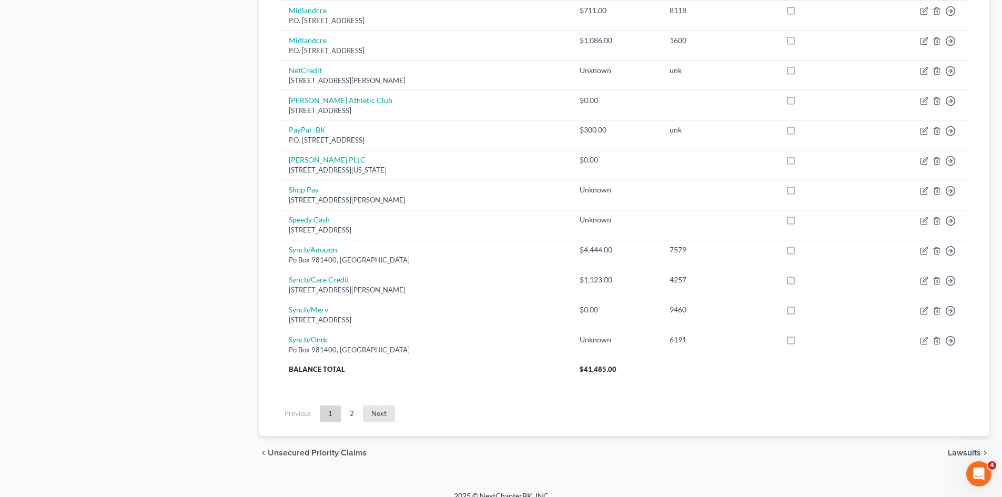
scroll to position [721, 0]
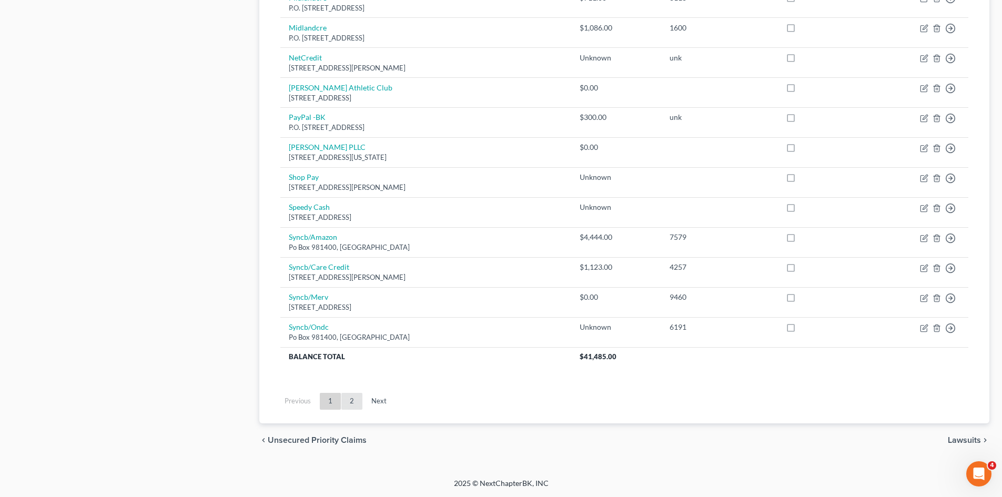
click at [358, 405] on link "2" at bounding box center [351, 401] width 21 height 17
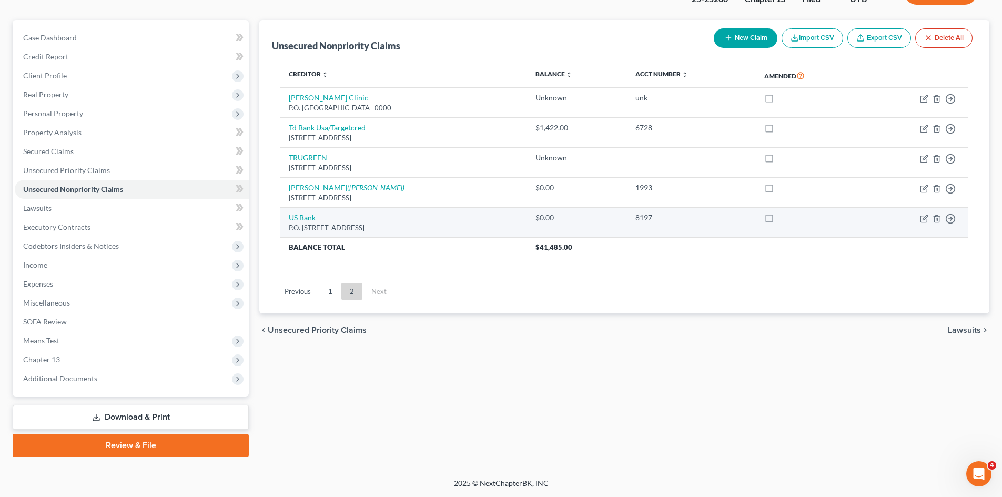
drag, startPoint x: 404, startPoint y: 230, endPoint x: 290, endPoint y: 216, distance: 115.1
click at [290, 216] on td "US Bank P.O. [STREET_ADDRESS]" at bounding box center [403, 223] width 247 height 30
copy td "US Bank P.O. [STREET_ADDRESS]"
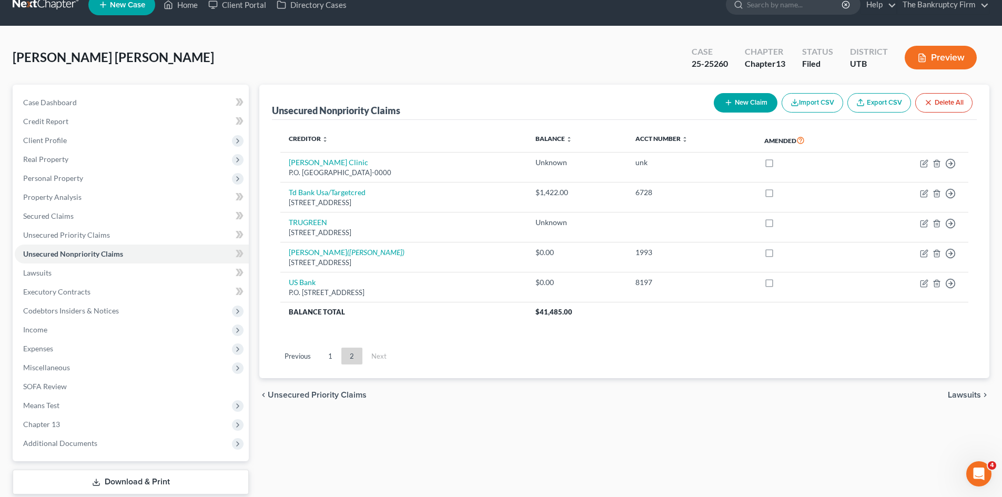
scroll to position [0, 0]
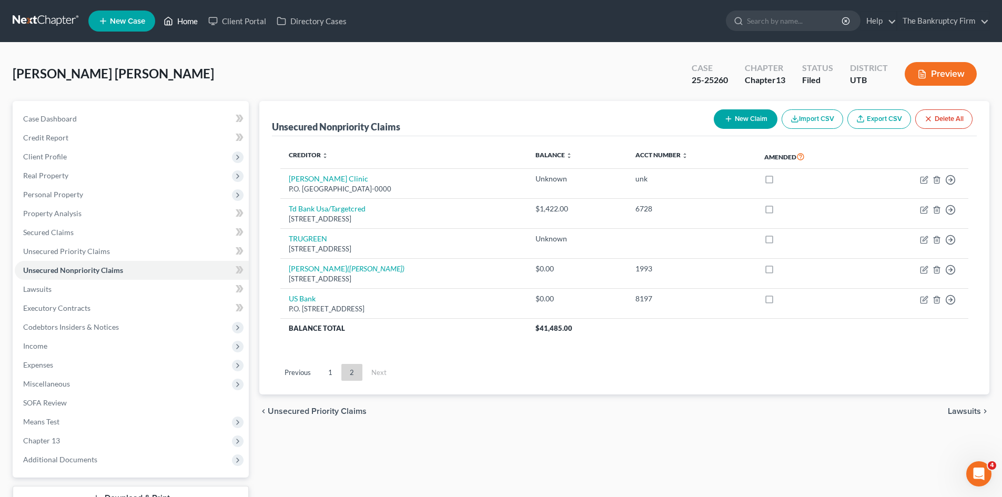
click at [177, 21] on link "Home" at bounding box center [180, 21] width 45 height 19
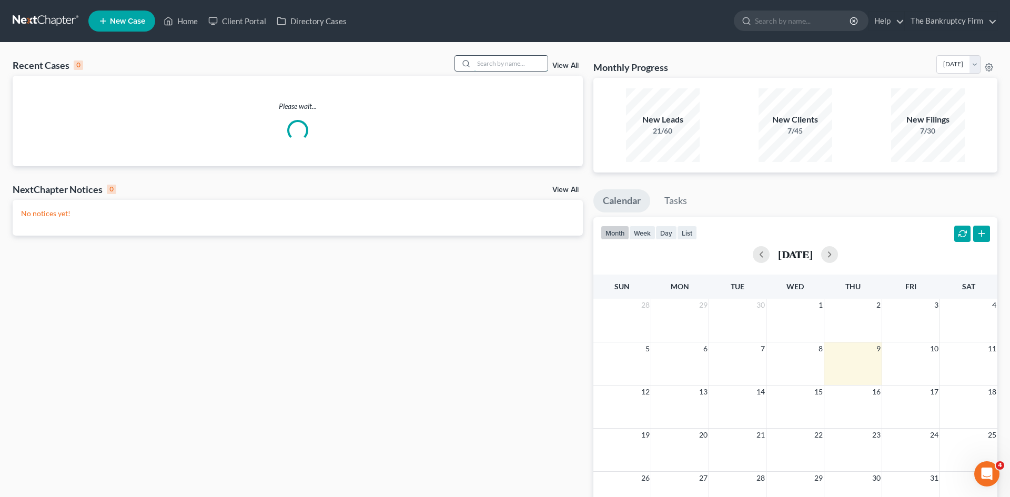
click at [488, 65] on input "search" at bounding box center [511, 63] width 74 height 15
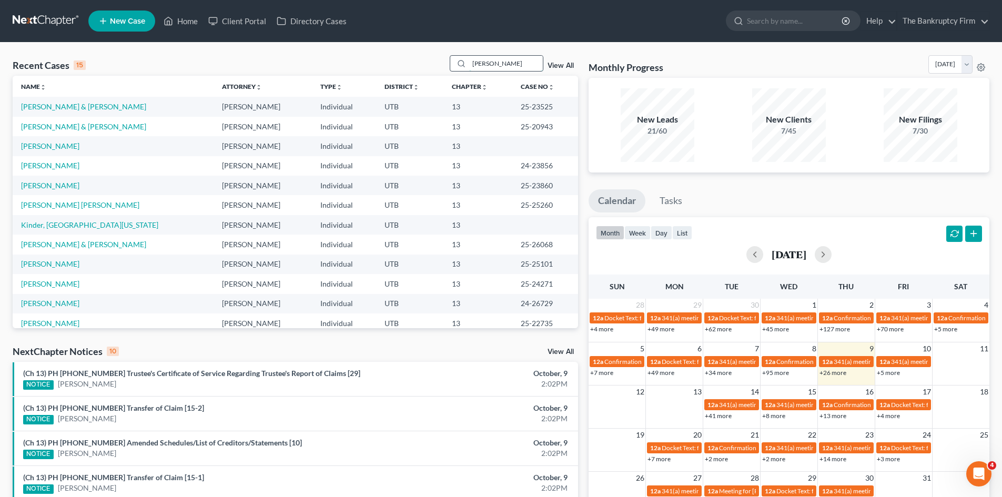
type input "[PERSON_NAME]"
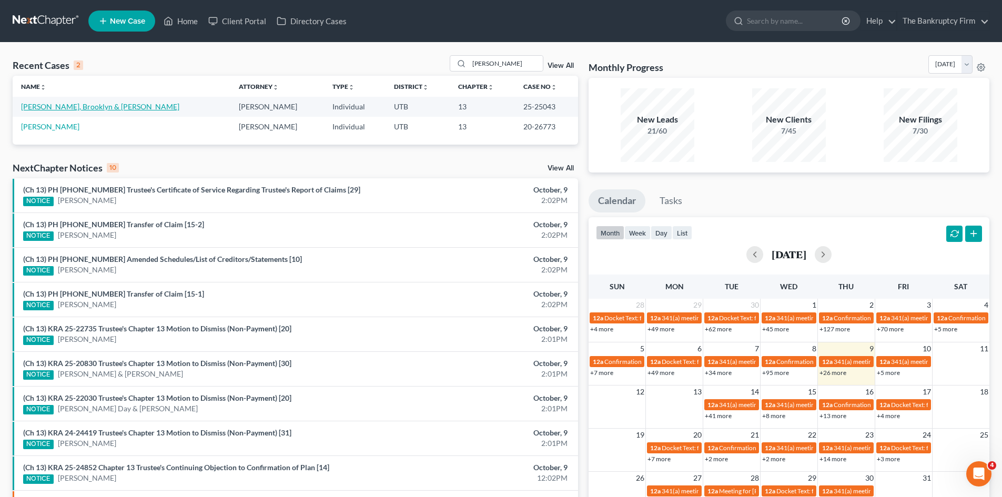
click at [48, 107] on link "[PERSON_NAME], Brooklyn & [PERSON_NAME]" at bounding box center [100, 106] width 158 height 9
select select "3"
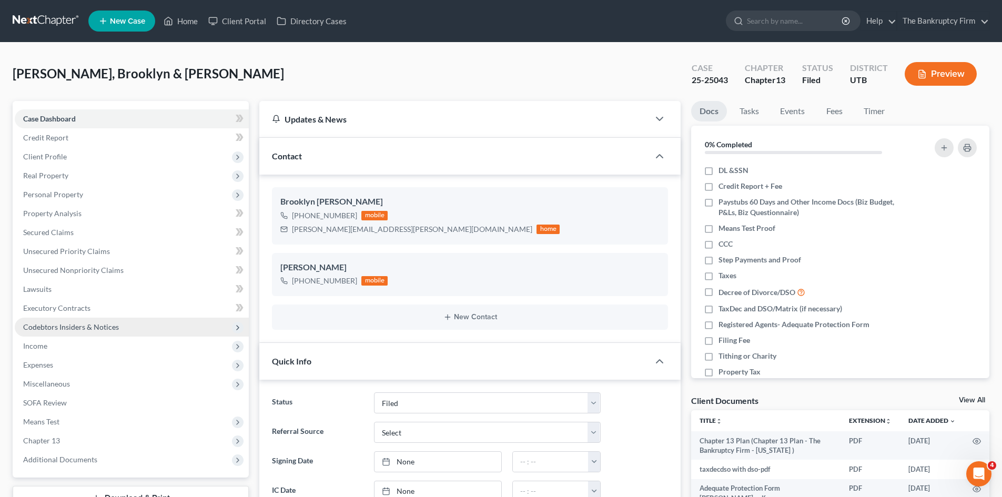
drag, startPoint x: 84, startPoint y: 456, endPoint x: 158, endPoint y: 333, distance: 143.7
click at [84, 456] on span "Additional Documents" at bounding box center [60, 459] width 74 height 9
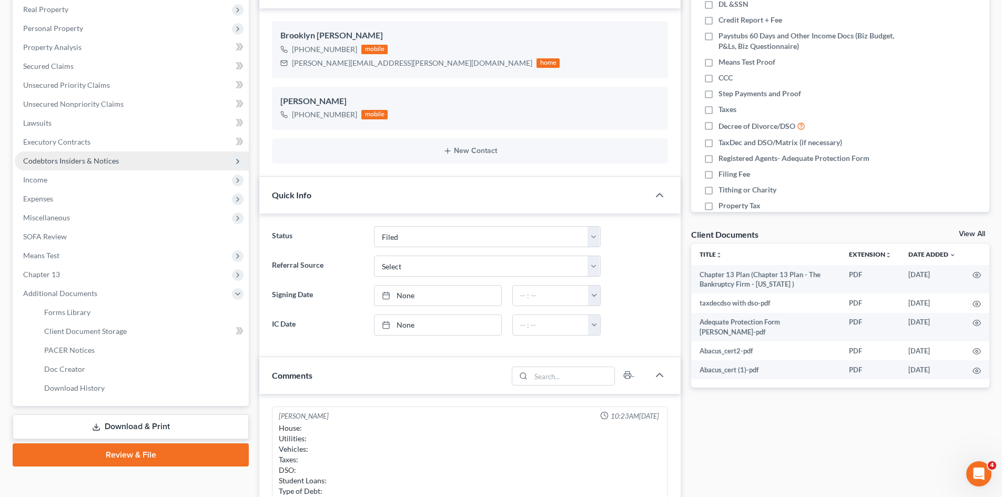
scroll to position [210, 0]
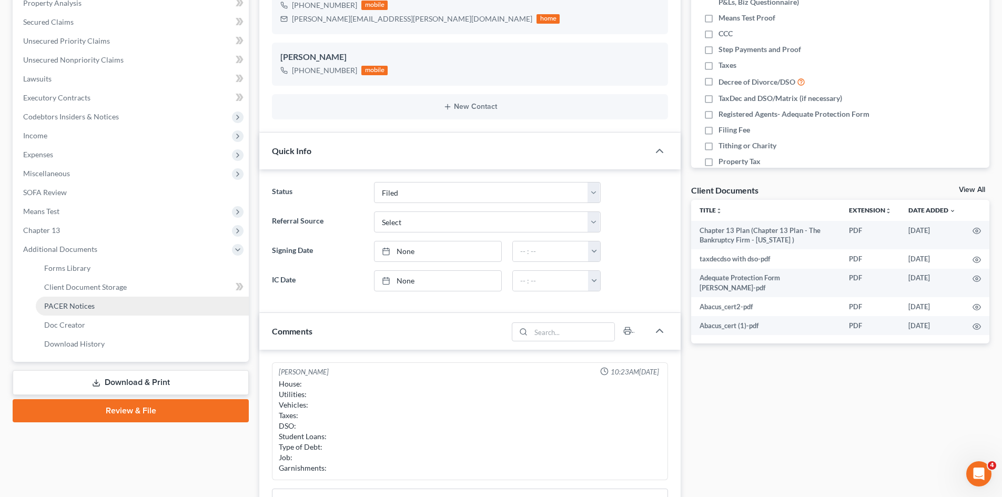
click at [75, 305] on span "PACER Notices" at bounding box center [69, 305] width 51 height 9
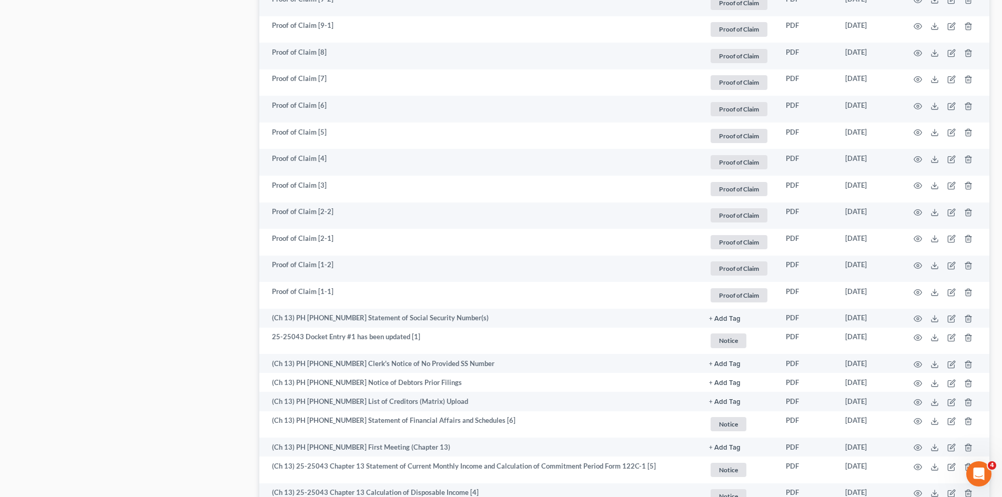
scroll to position [842, 0]
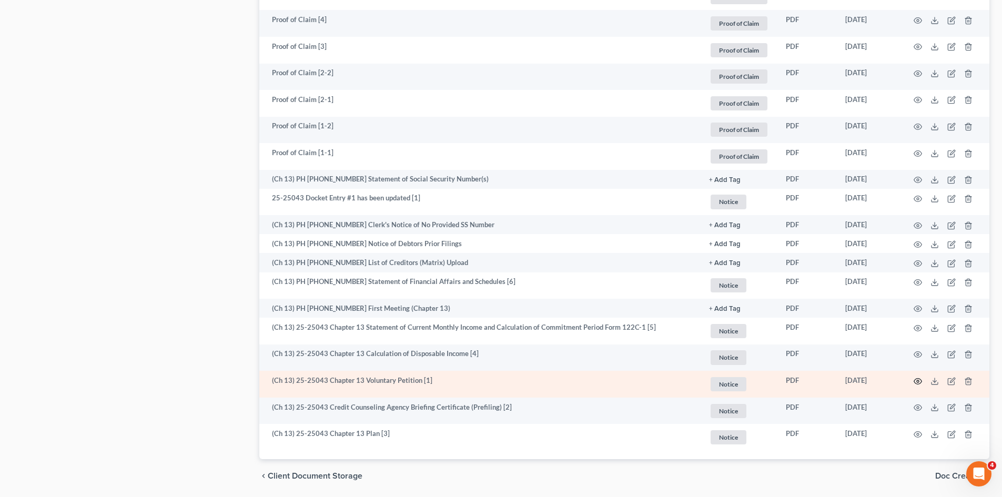
click at [919, 381] on icon "button" at bounding box center [918, 381] width 8 height 8
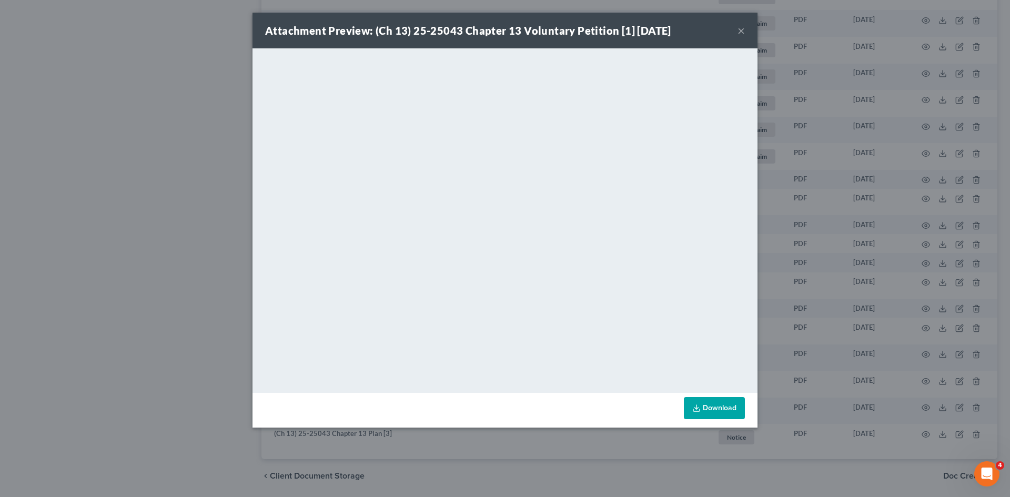
click at [740, 29] on button "×" at bounding box center [741, 30] width 7 height 13
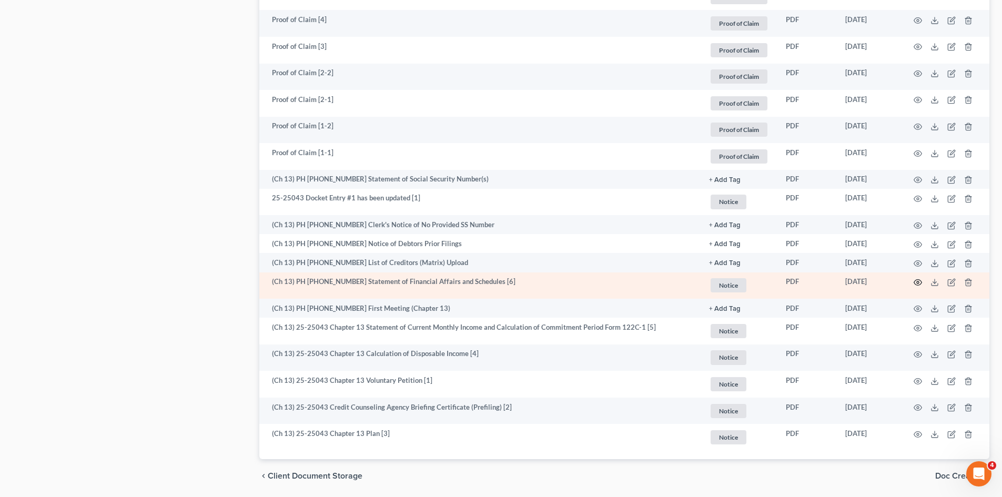
click at [919, 279] on icon "button" at bounding box center [918, 282] width 8 height 8
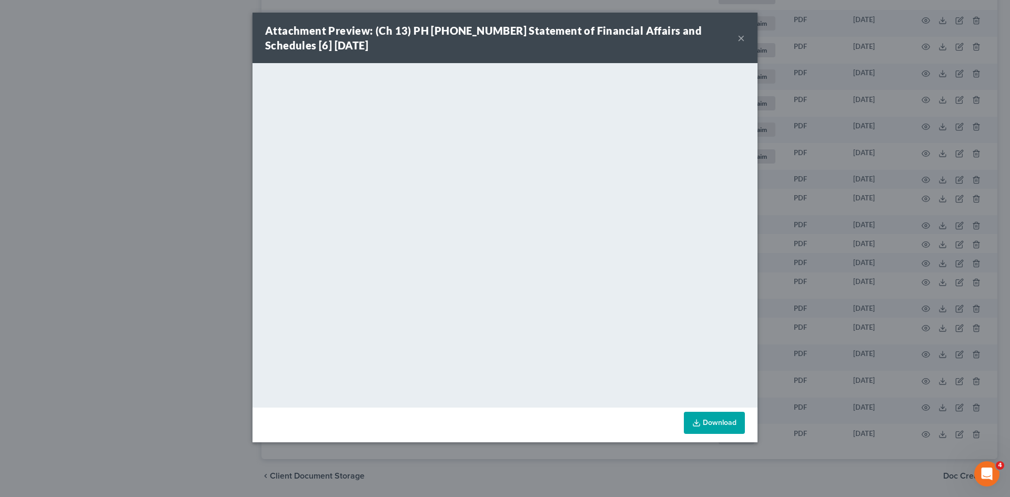
click at [741, 37] on button "×" at bounding box center [741, 38] width 7 height 13
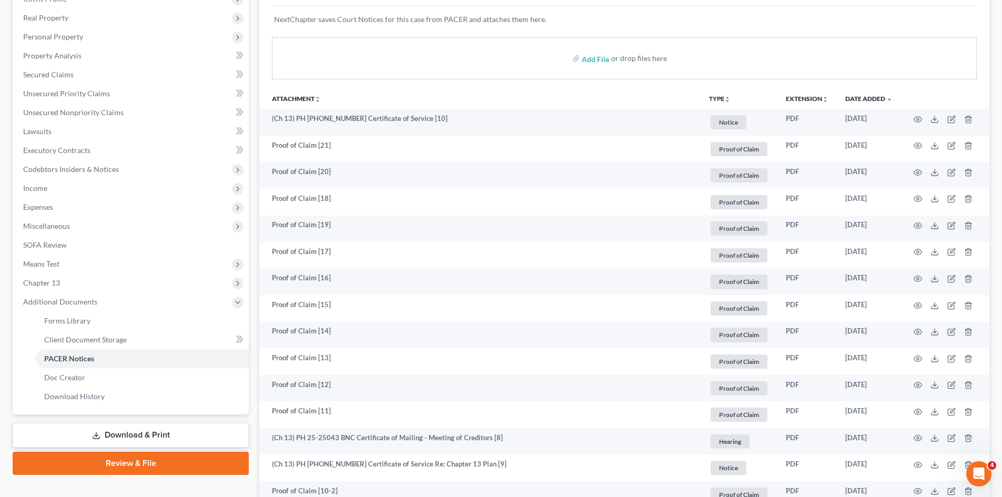
scroll to position [0, 0]
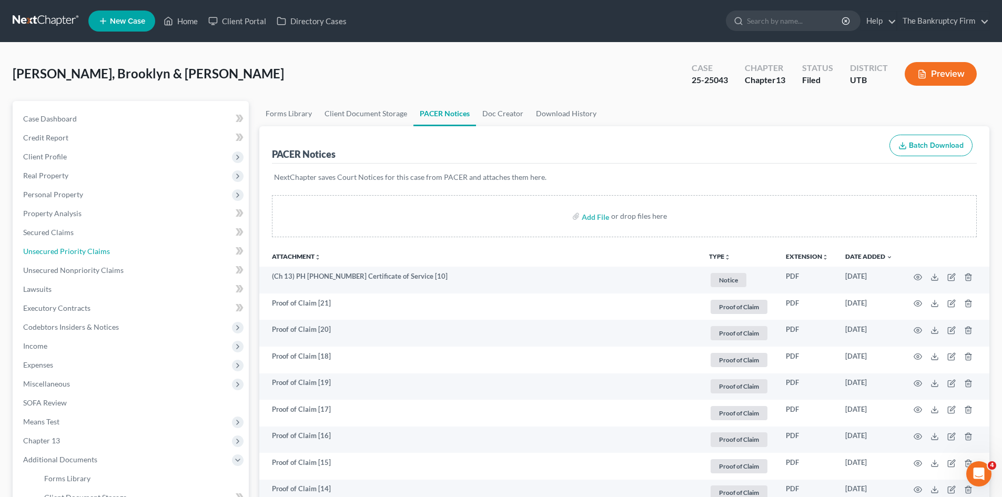
click at [44, 254] on span "Unsecured Priority Claims" at bounding box center [66, 251] width 87 height 9
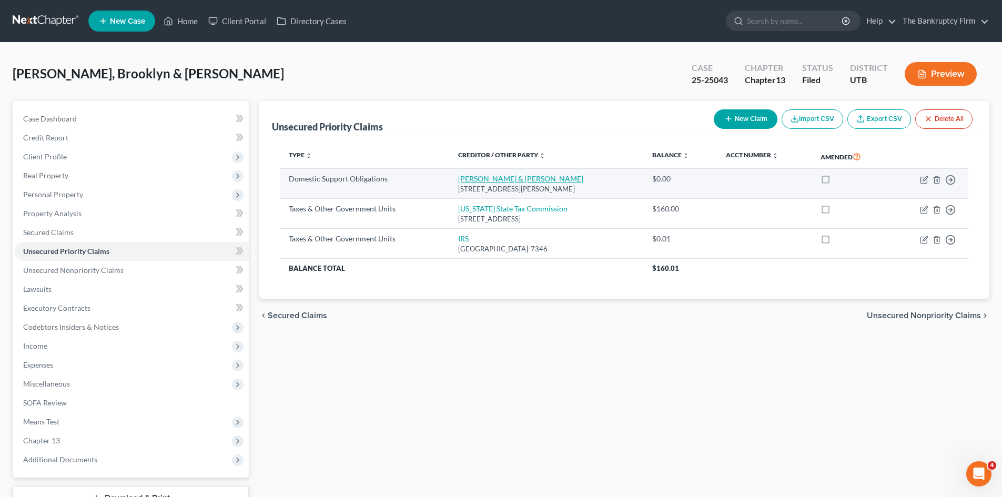
drag, startPoint x: 602, startPoint y: 186, endPoint x: 448, endPoint y: 180, distance: 154.8
click at [450, 180] on td "[PERSON_NAME] & [PERSON_NAME] [STREET_ADDRESS][PERSON_NAME]" at bounding box center [547, 184] width 194 height 30
copy td "[PERSON_NAME] & [PERSON_NAME] [STREET_ADDRESS][PERSON_NAME]"
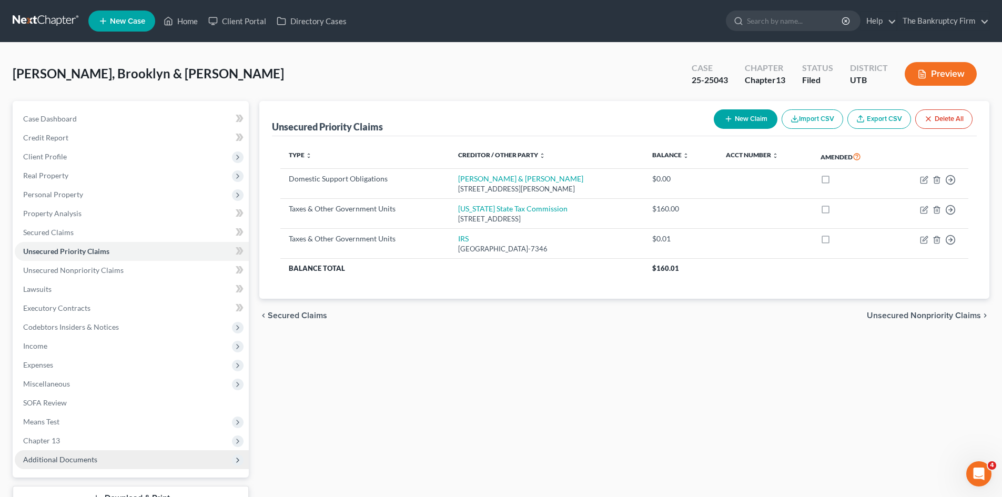
click at [65, 461] on span "Additional Documents" at bounding box center [60, 459] width 74 height 9
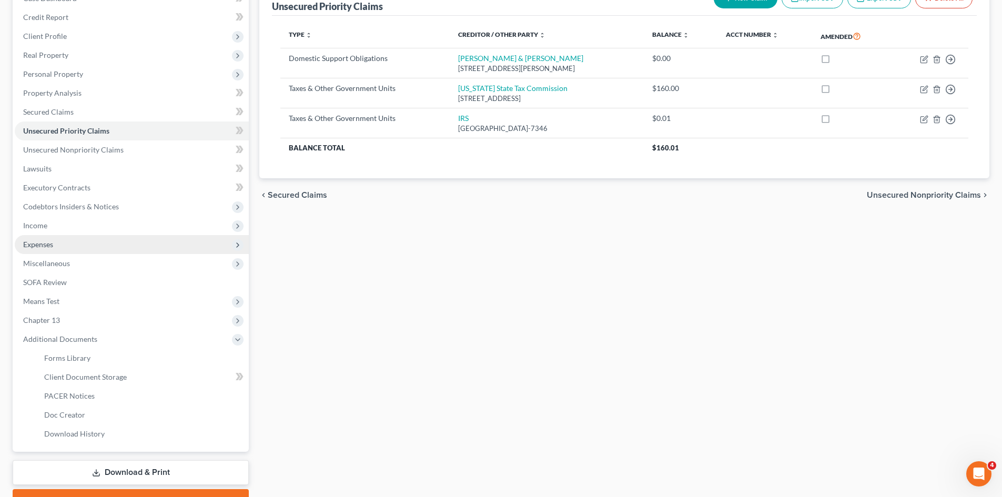
scroll to position [158, 0]
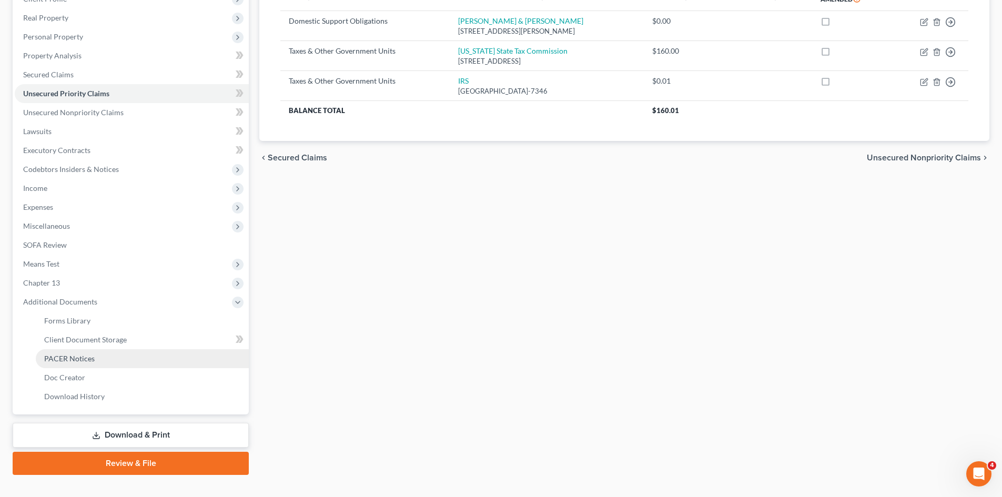
click at [74, 360] on span "PACER Notices" at bounding box center [69, 358] width 51 height 9
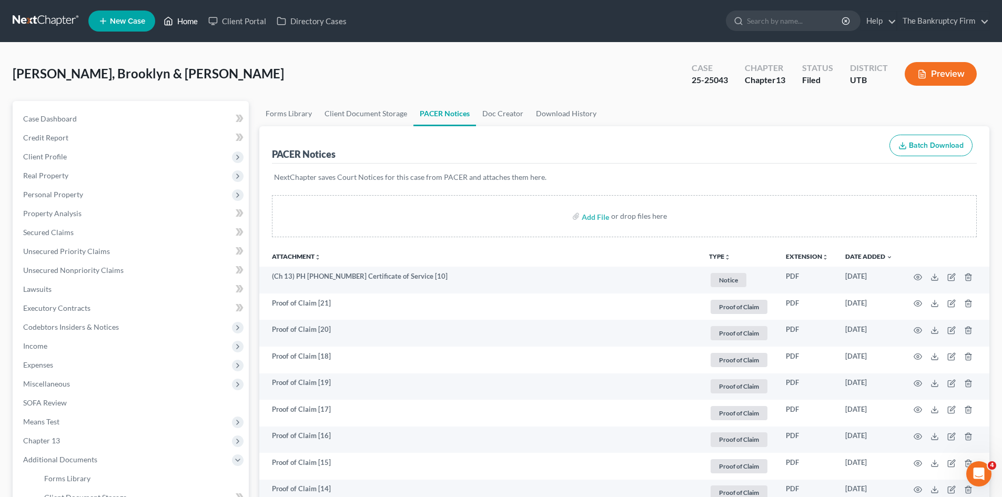
click at [185, 21] on link "Home" at bounding box center [180, 21] width 45 height 19
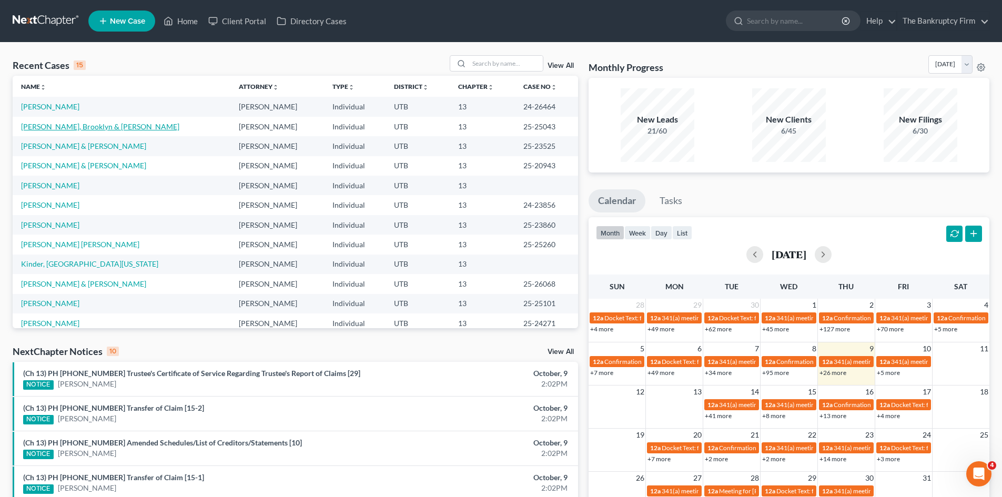
click at [51, 128] on link "[PERSON_NAME], Brooklyn & [PERSON_NAME]" at bounding box center [100, 126] width 158 height 9
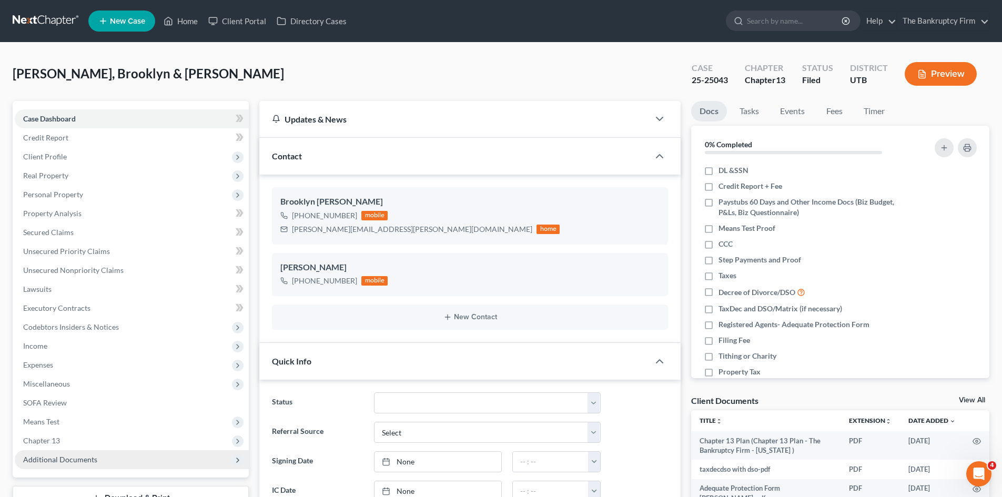
click at [85, 454] on span "Additional Documents" at bounding box center [132, 459] width 234 height 19
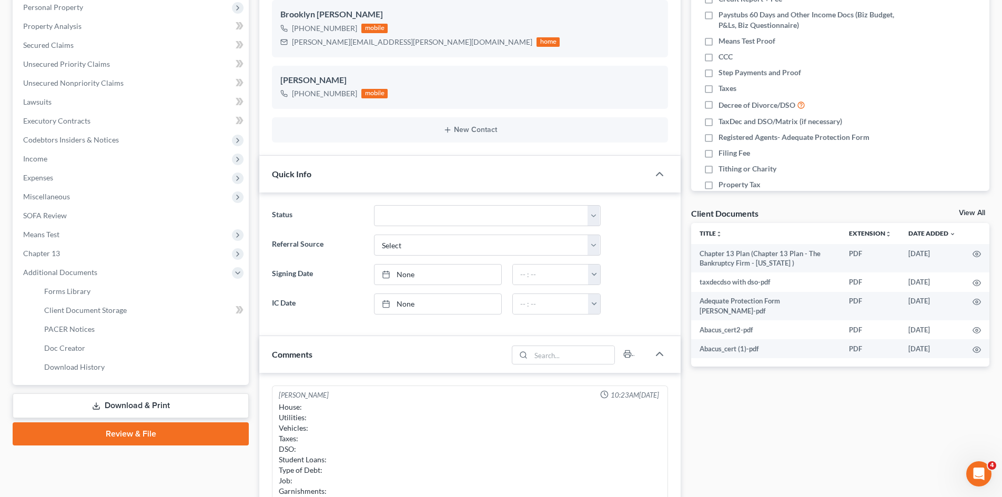
scroll to position [210, 0]
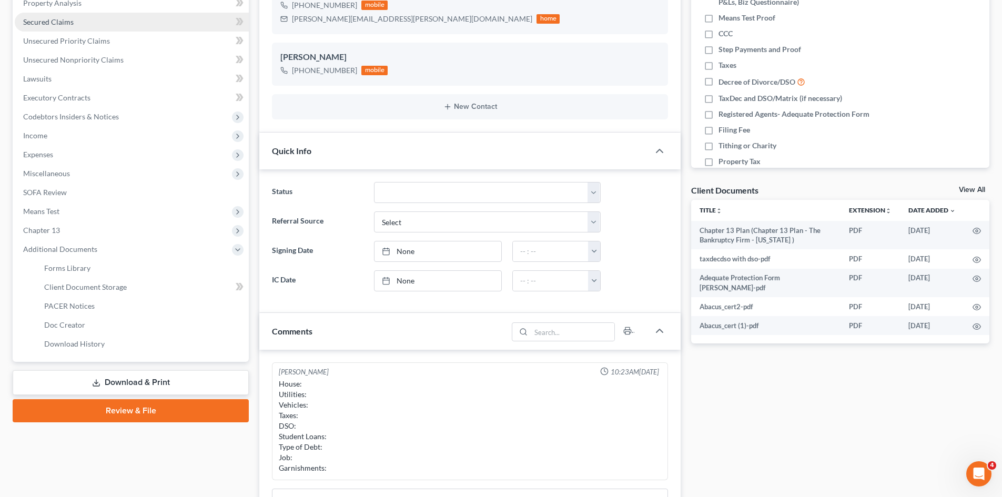
click at [67, 20] on span "Secured Claims" at bounding box center [48, 21] width 51 height 9
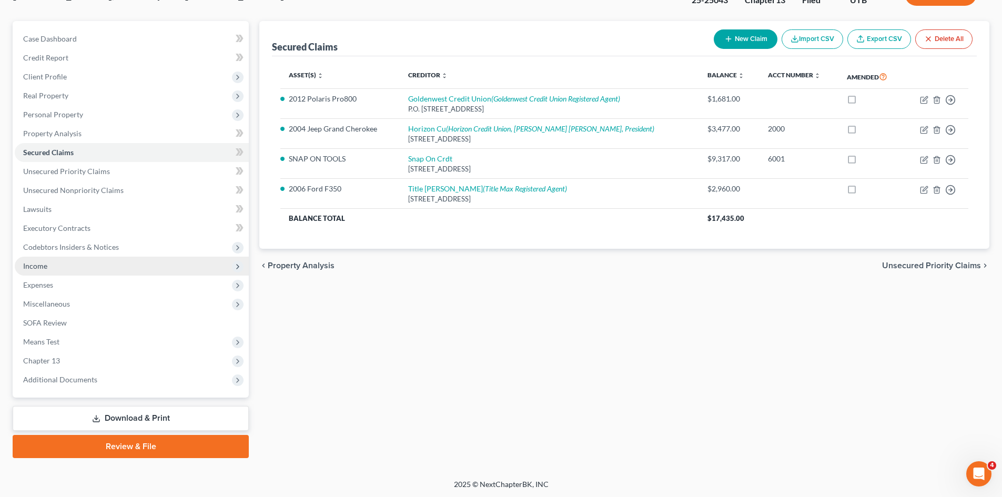
scroll to position [81, 0]
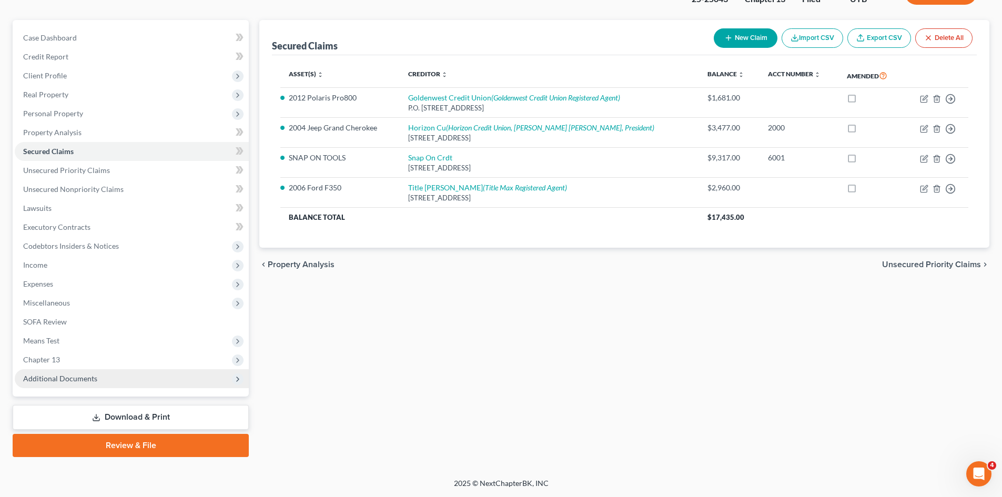
click at [70, 380] on span "Additional Documents" at bounding box center [60, 378] width 74 height 9
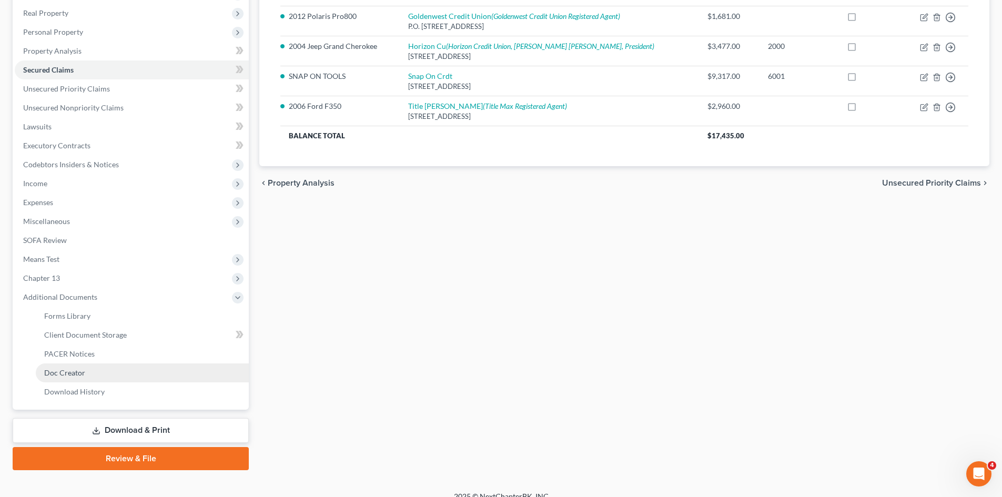
scroll to position [176, 0]
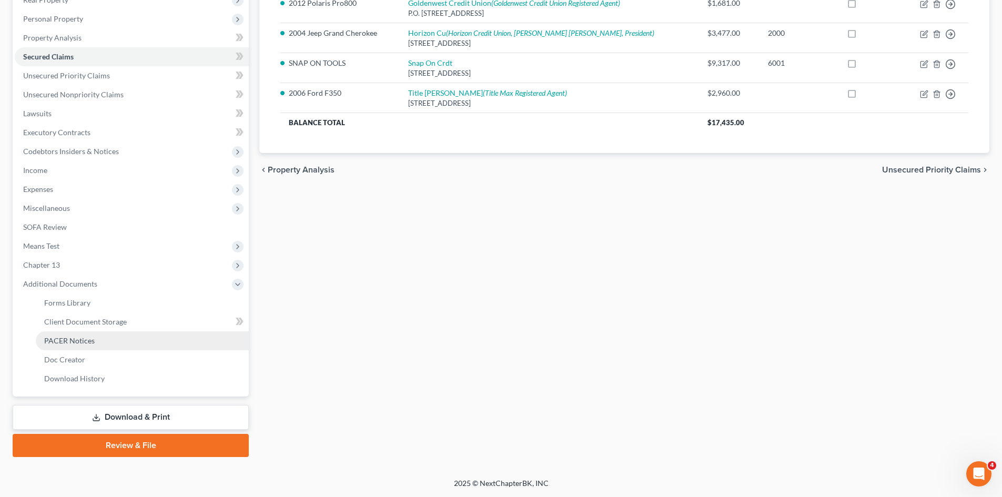
click at [80, 342] on span "PACER Notices" at bounding box center [69, 340] width 51 height 9
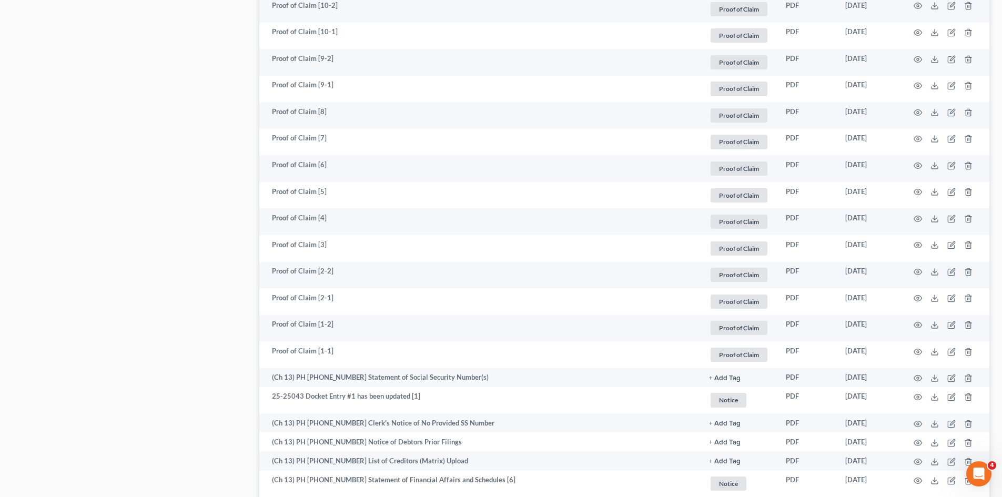
scroll to position [842, 0]
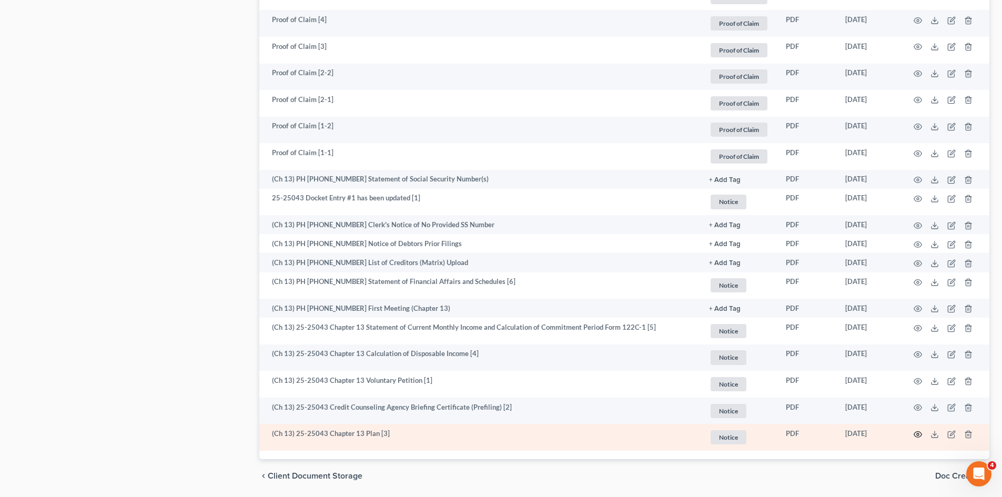
click at [917, 433] on icon "button" at bounding box center [918, 434] width 8 height 8
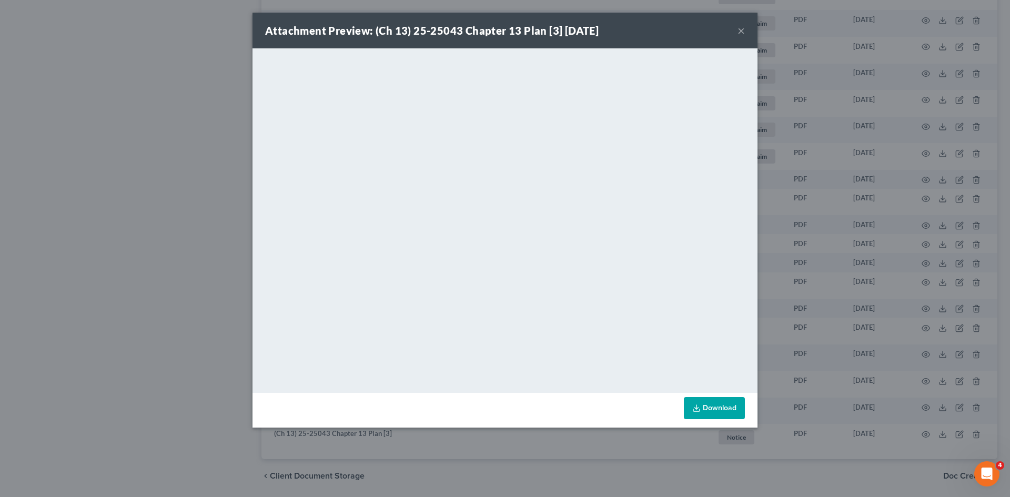
click at [740, 30] on button "×" at bounding box center [741, 30] width 7 height 13
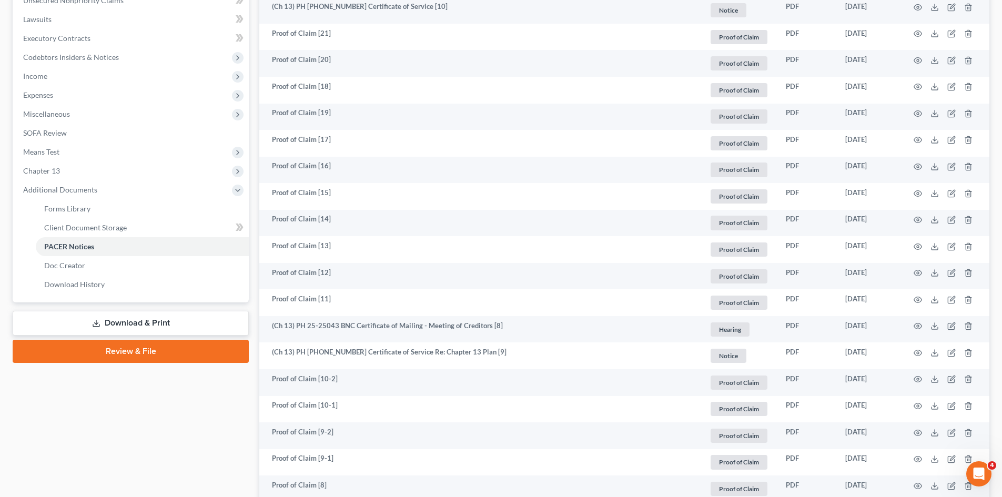
scroll to position [263, 0]
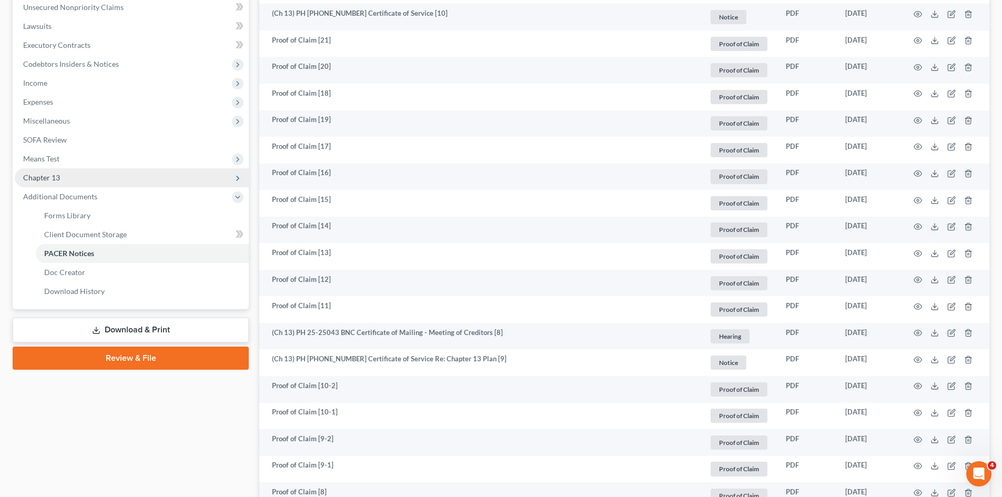
click at [41, 176] on span "Chapter 13" at bounding box center [41, 177] width 37 height 9
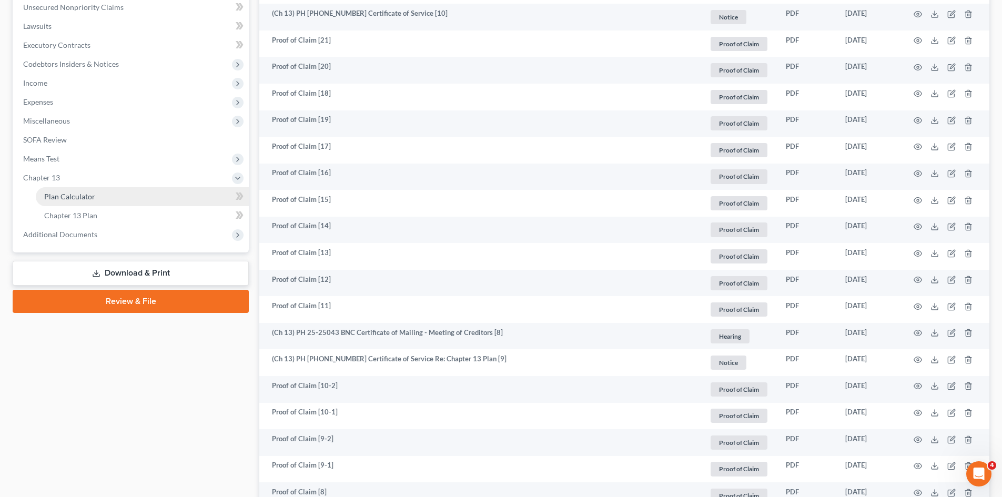
click at [94, 196] on link "Plan Calculator" at bounding box center [142, 196] width 213 height 19
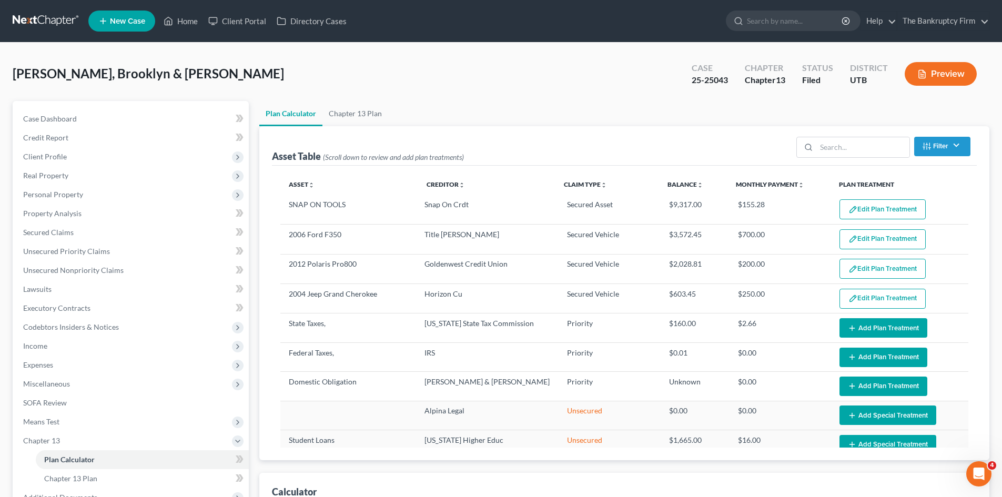
select select "59"
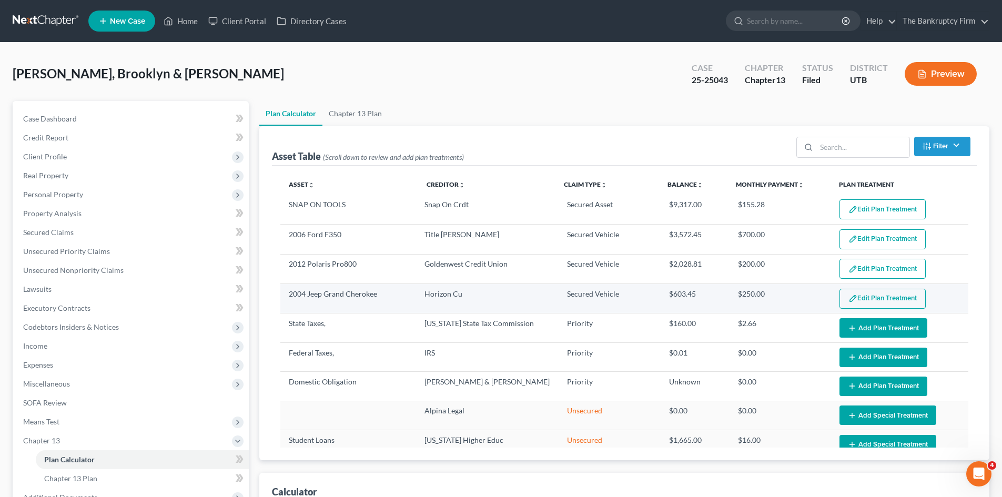
click at [881, 299] on button "Edit Plan Treatment" at bounding box center [883, 299] width 86 height 20
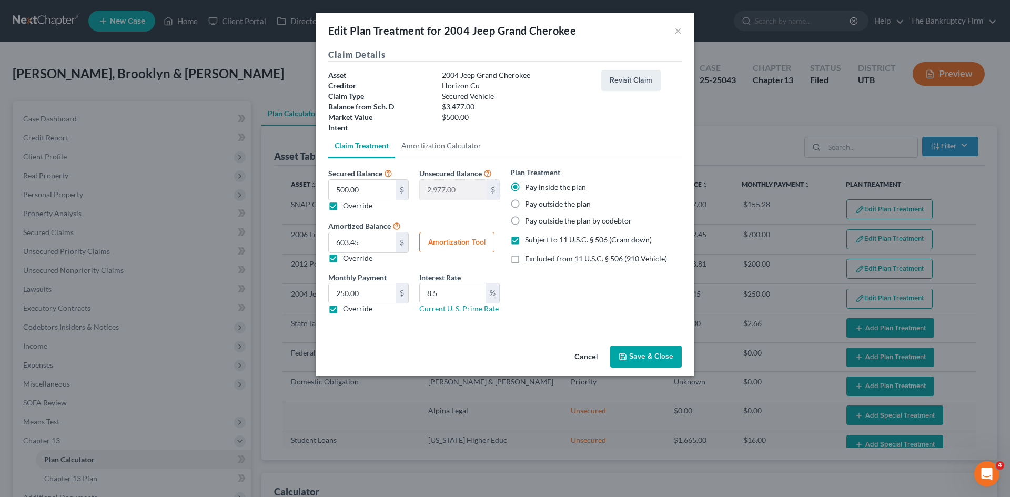
click at [583, 360] on button "Cancel" at bounding box center [586, 357] width 40 height 21
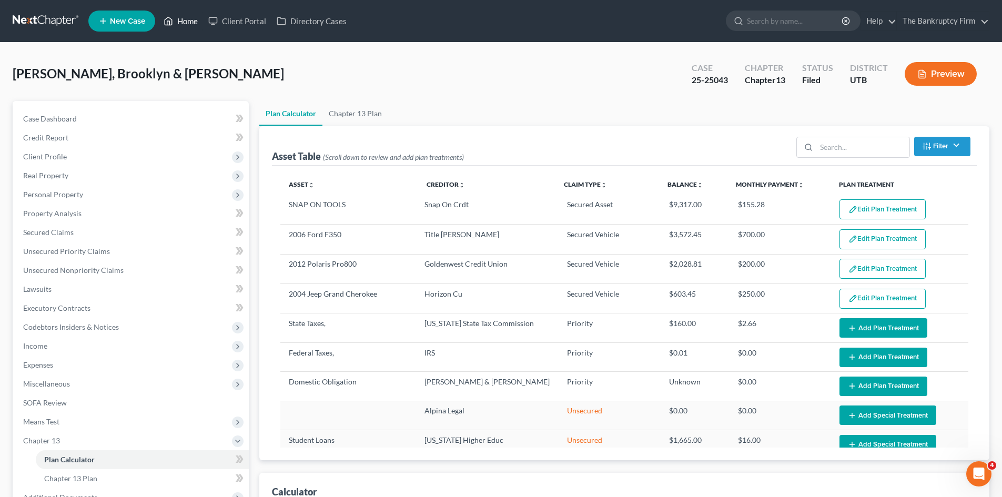
click at [196, 18] on link "Home" at bounding box center [180, 21] width 45 height 19
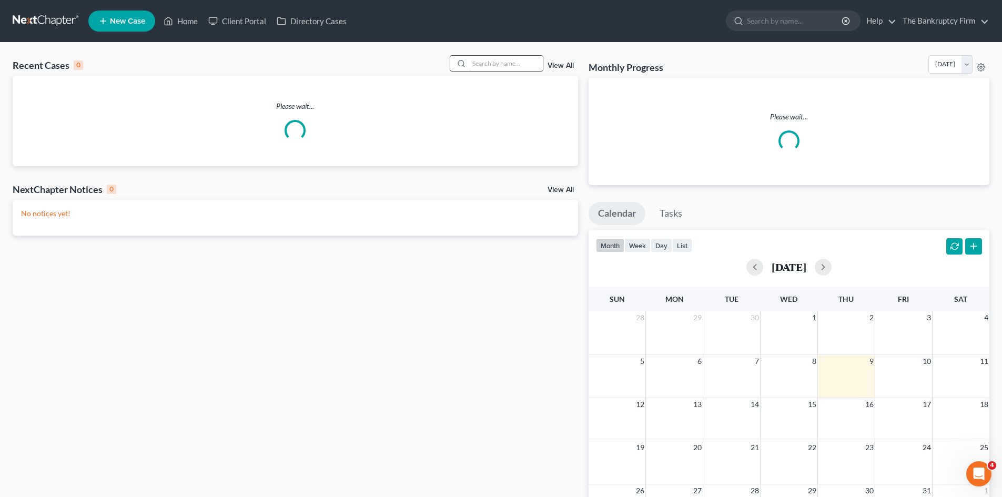
click at [486, 64] on input "search" at bounding box center [506, 63] width 74 height 15
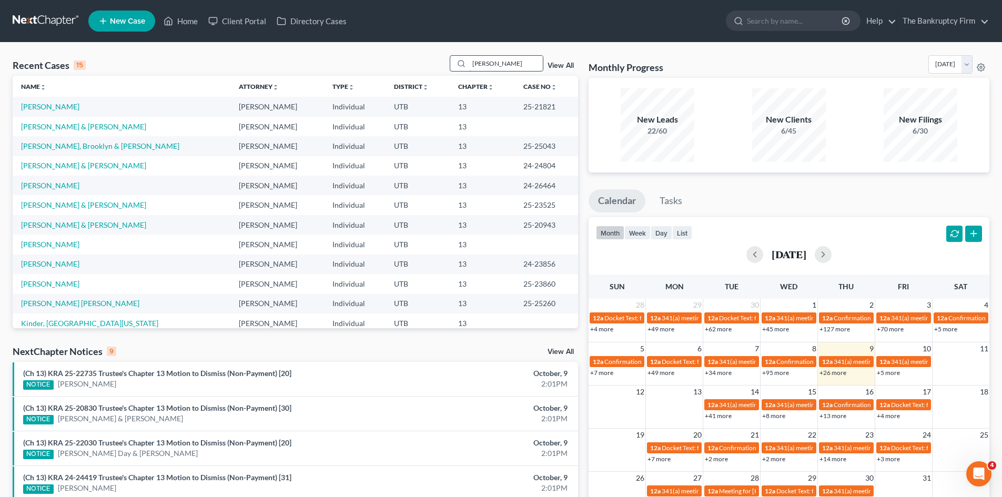
type input "[PERSON_NAME]"
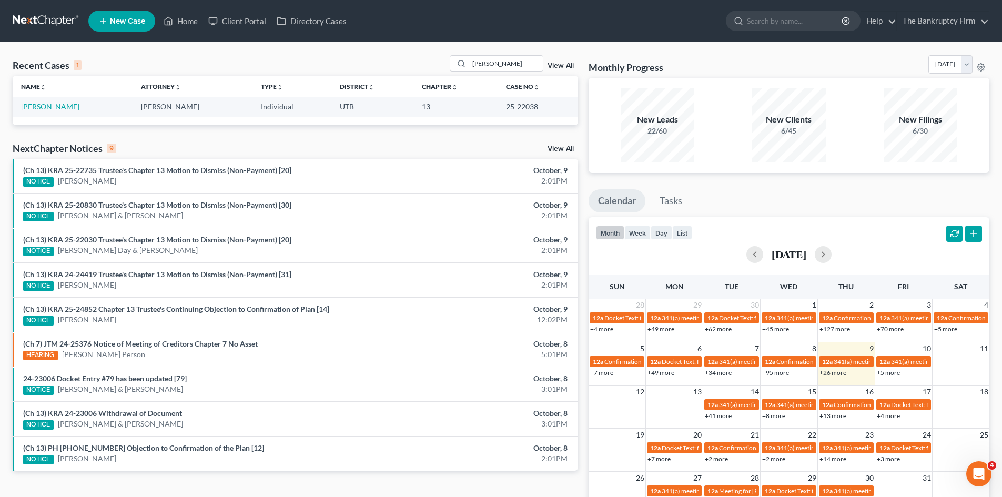
click at [47, 107] on link "[PERSON_NAME]" at bounding box center [50, 106] width 58 height 9
select select "3"
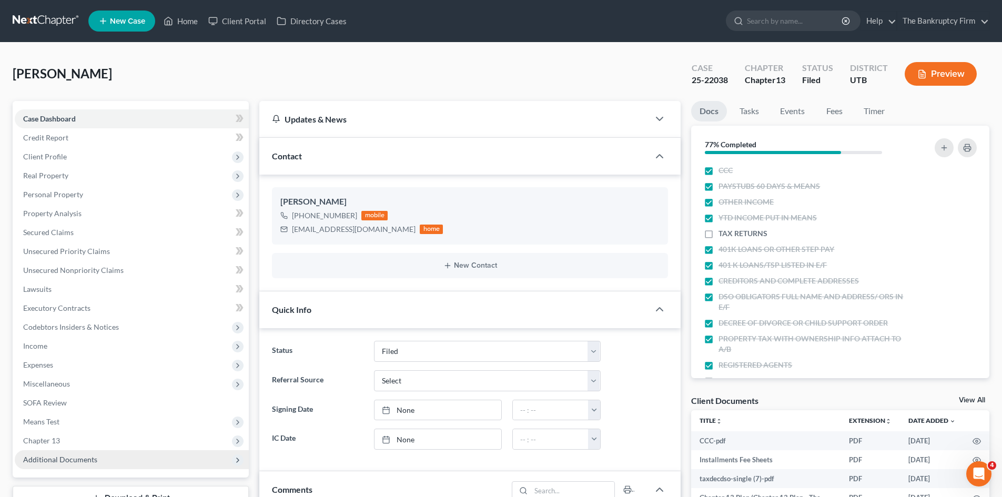
click at [87, 459] on span "Additional Documents" at bounding box center [60, 459] width 74 height 9
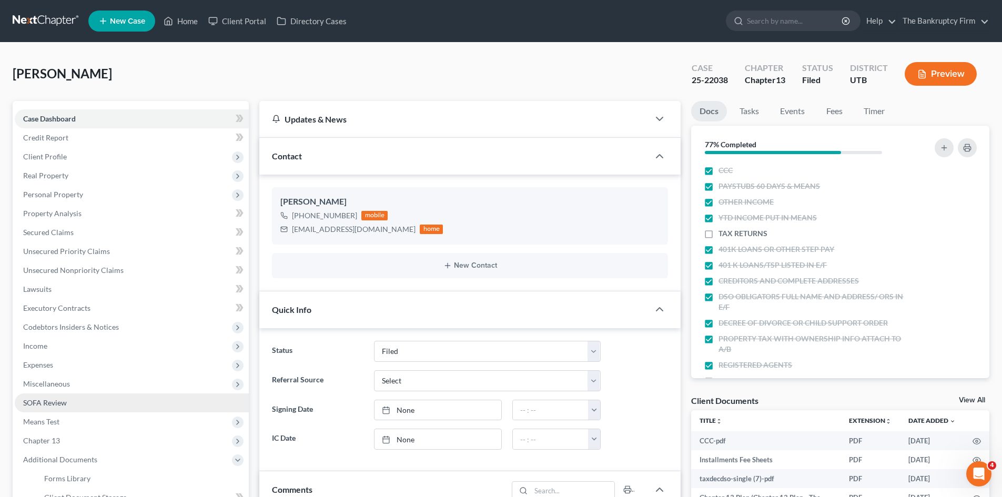
scroll to position [105, 0]
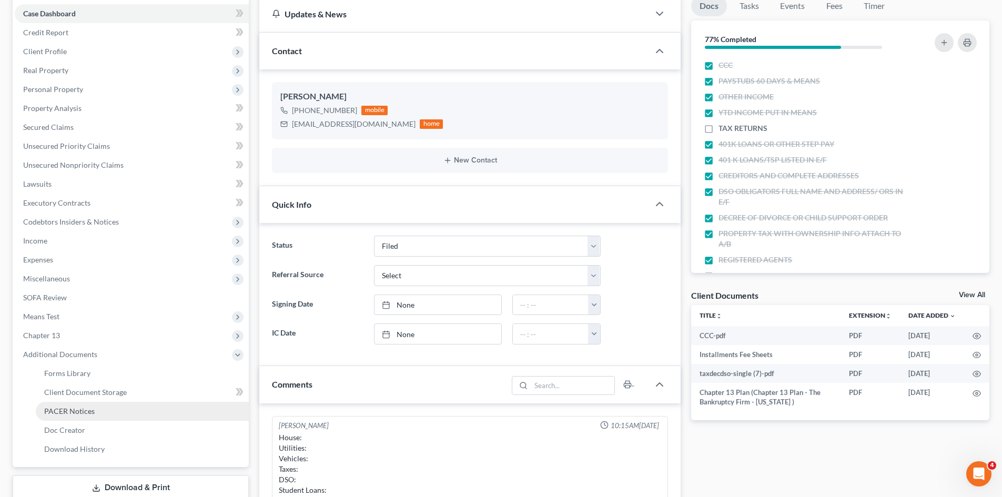
click at [63, 407] on span "PACER Notices" at bounding box center [69, 411] width 51 height 9
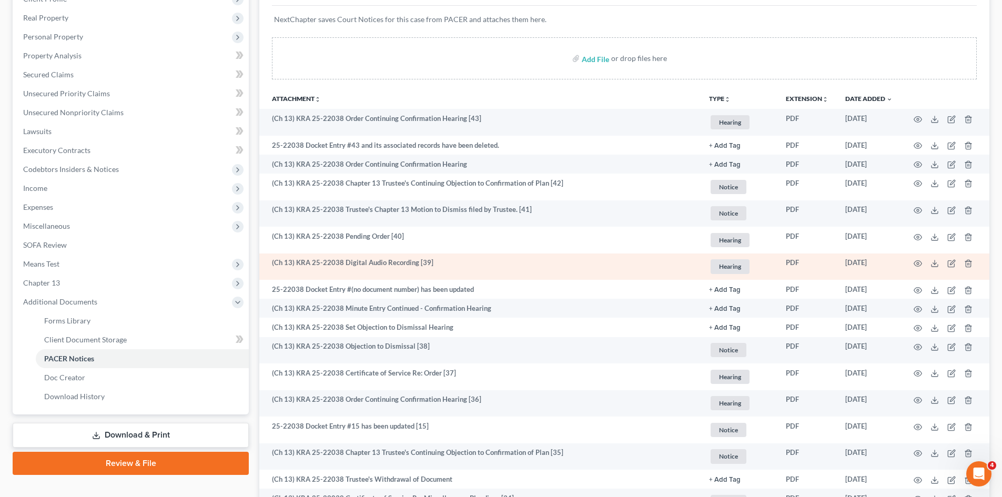
scroll to position [105, 0]
